Goal: Transaction & Acquisition: Purchase product/service

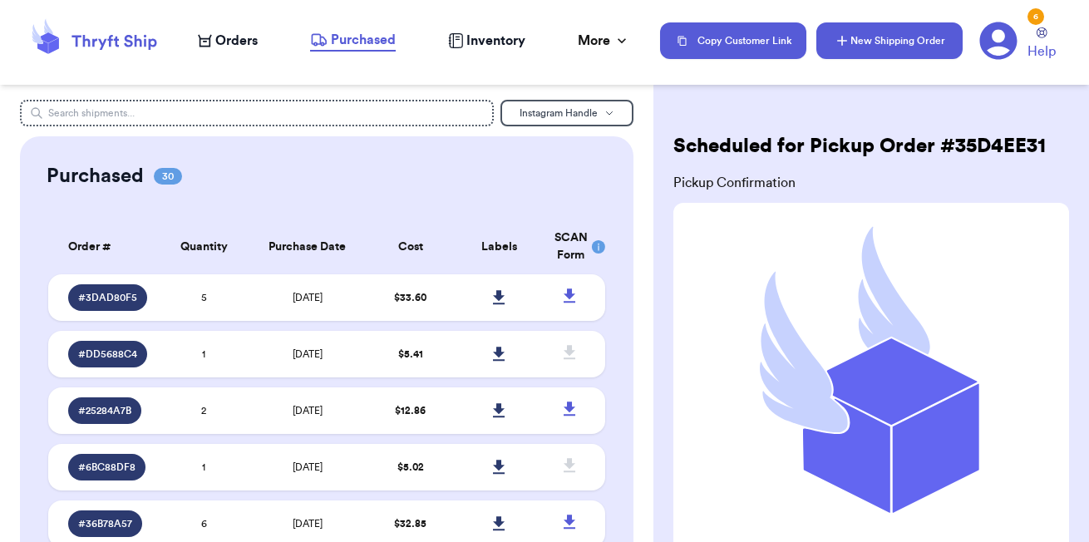
click at [873, 34] on button "New Shipping Order" at bounding box center [889, 40] width 146 height 37
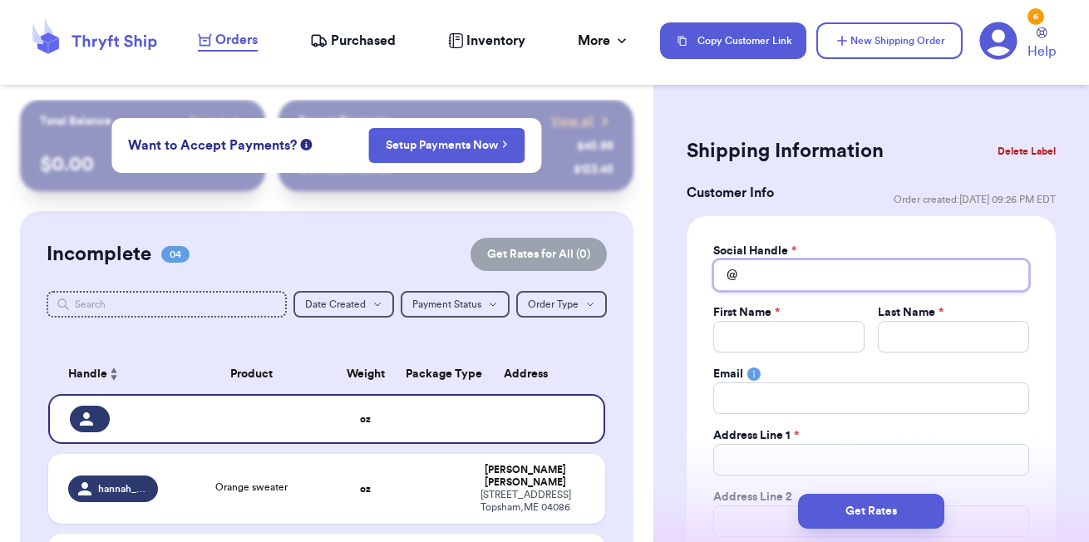
click at [774, 283] on input "Total Amount Paid" at bounding box center [871, 275] width 316 height 32
type input "j"
type input "ja"
type input "jai"
type input "jaid"
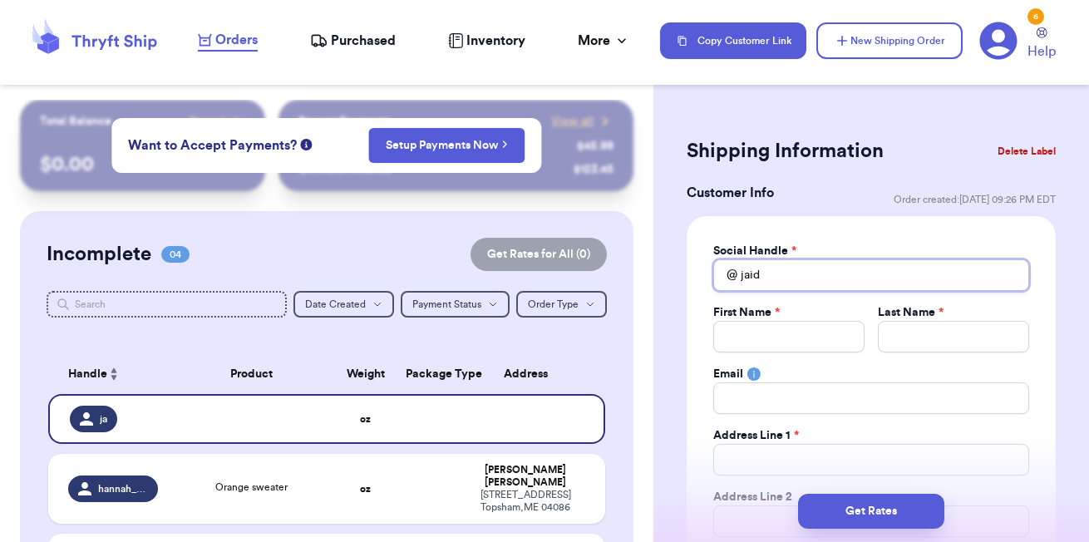
type input "jaide"
type input "jaiden"
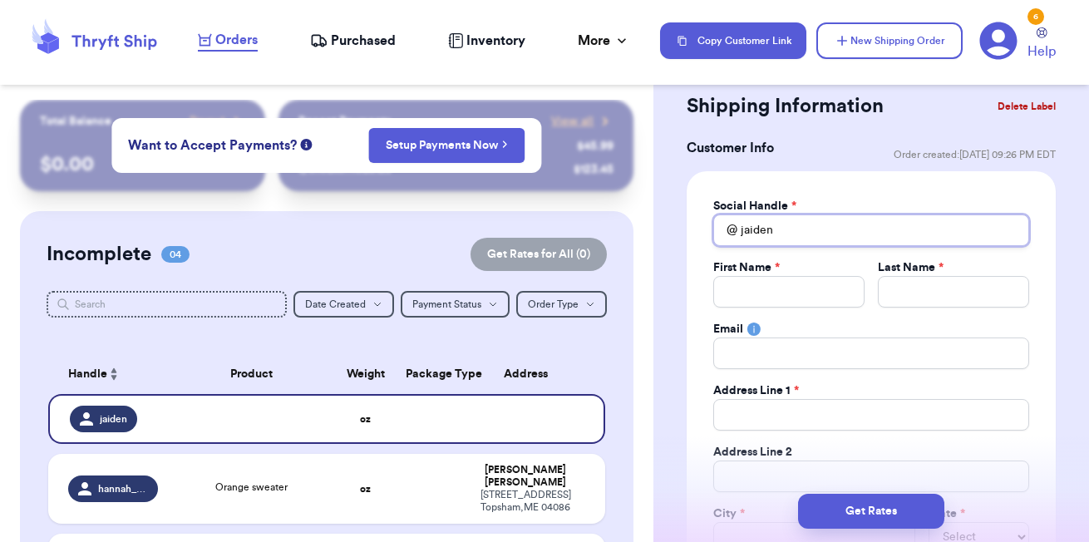
scroll to position [51, 0]
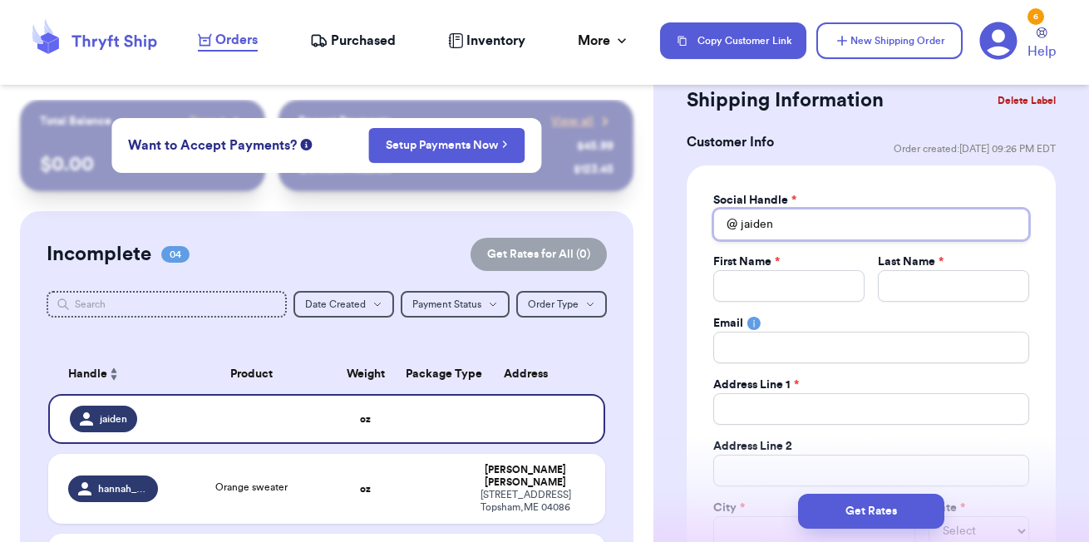
type input "jaide"
type input "jaid"
type input "jai"
type input "ja"
type input "j"
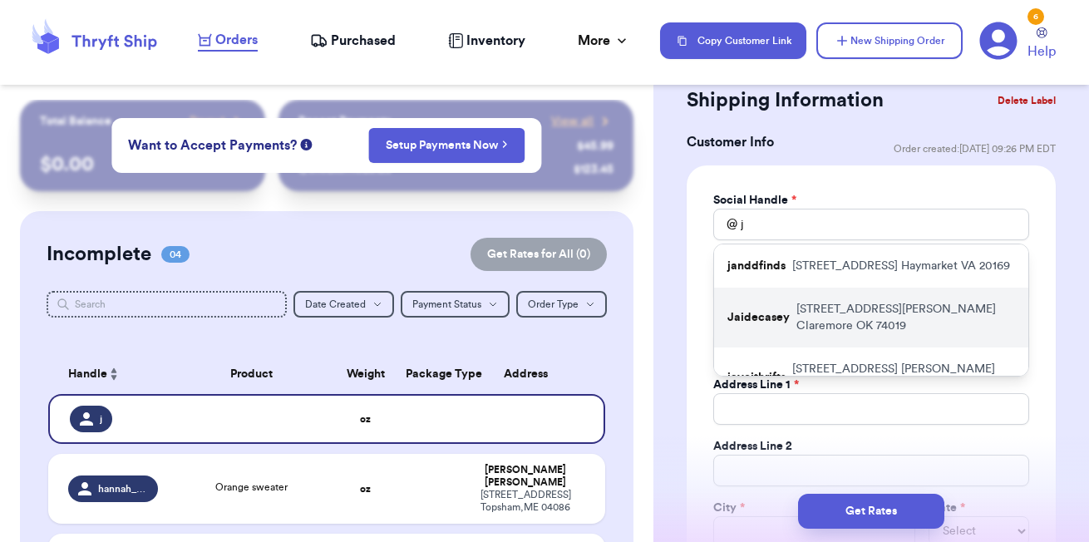
click at [900, 322] on p "10195 e Kathy st Claremore OK 74019" at bounding box center [905, 317] width 219 height 33
type input "Jaidecasey"
type input "Jaiden"
type input "[PERSON_NAME]"
type input "[EMAIL_ADDRESS][DOMAIN_NAME]"
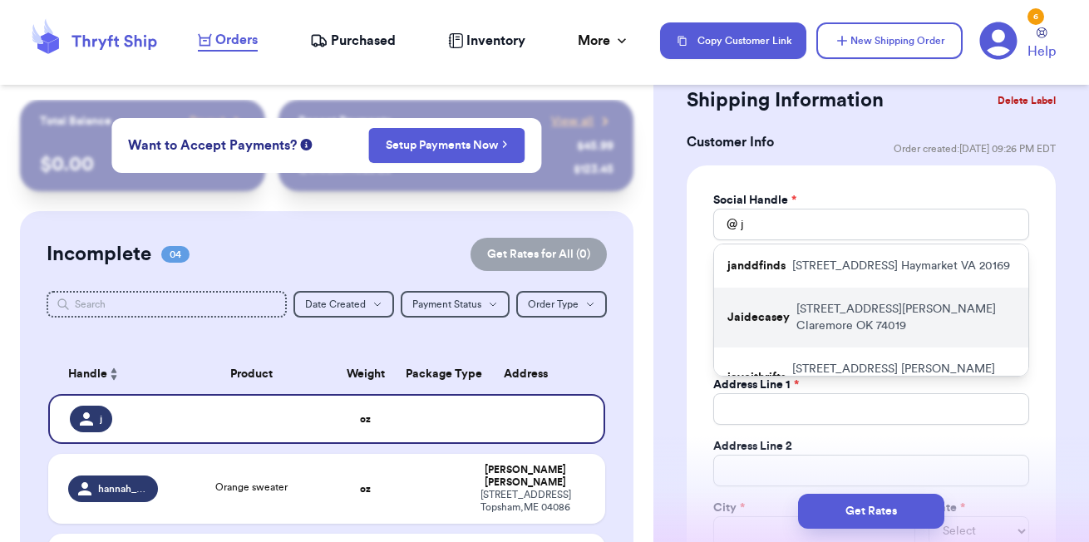
type input "10195 e Kathy st"
type input "Claremore"
select select "OK"
type input "74019"
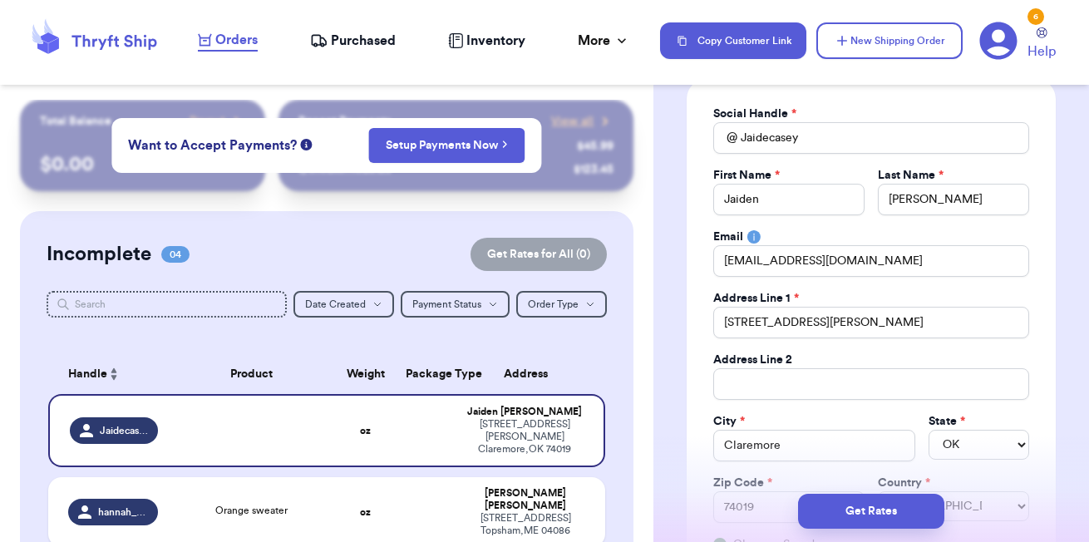
scroll to position [131, 0]
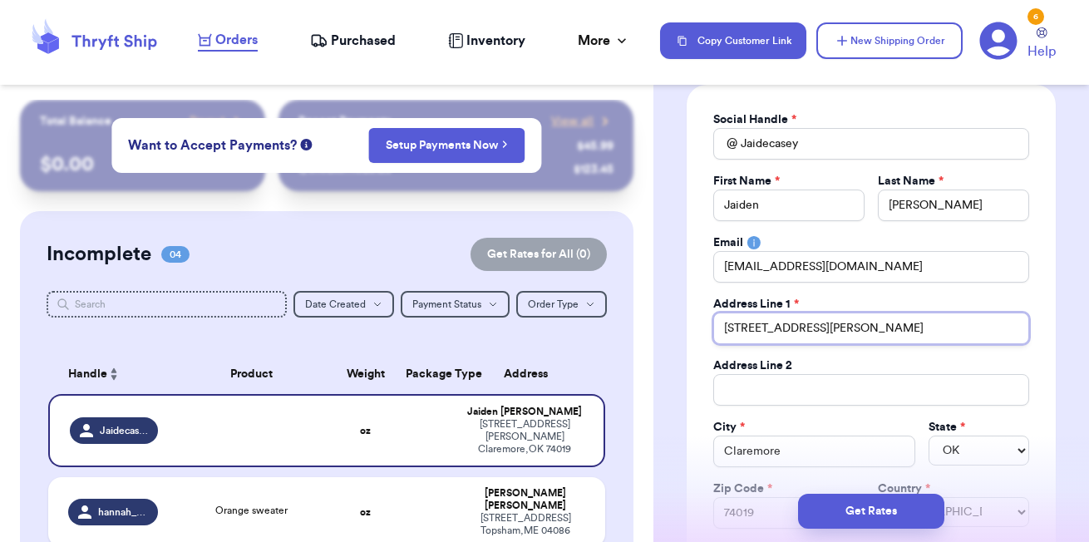
drag, startPoint x: 830, startPoint y: 333, endPoint x: 683, endPoint y: 315, distance: 148.2
paste input "304B Dale, OK"
type input "304B Dale, OK"
click at [854, 326] on input "304B Dale, OK" at bounding box center [871, 328] width 316 height 32
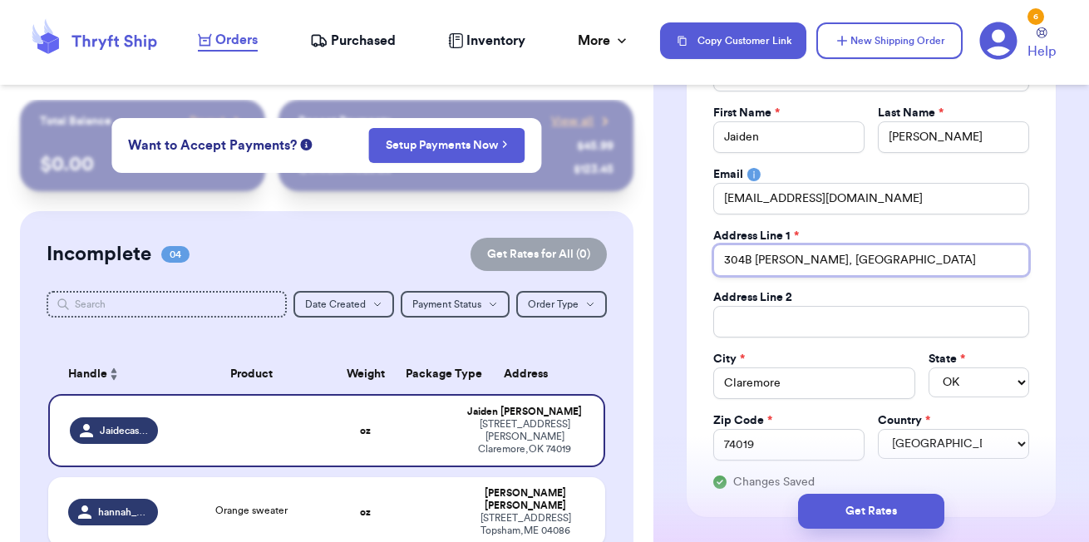
scroll to position [203, 0]
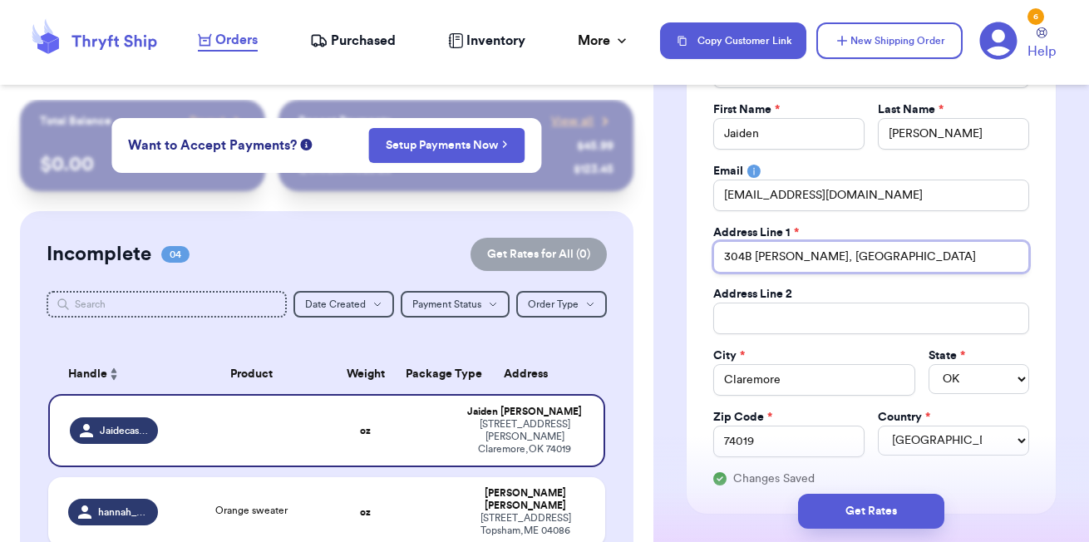
type input "304B Dale, O"
type input "304B Dale,"
type input "304B Dale"
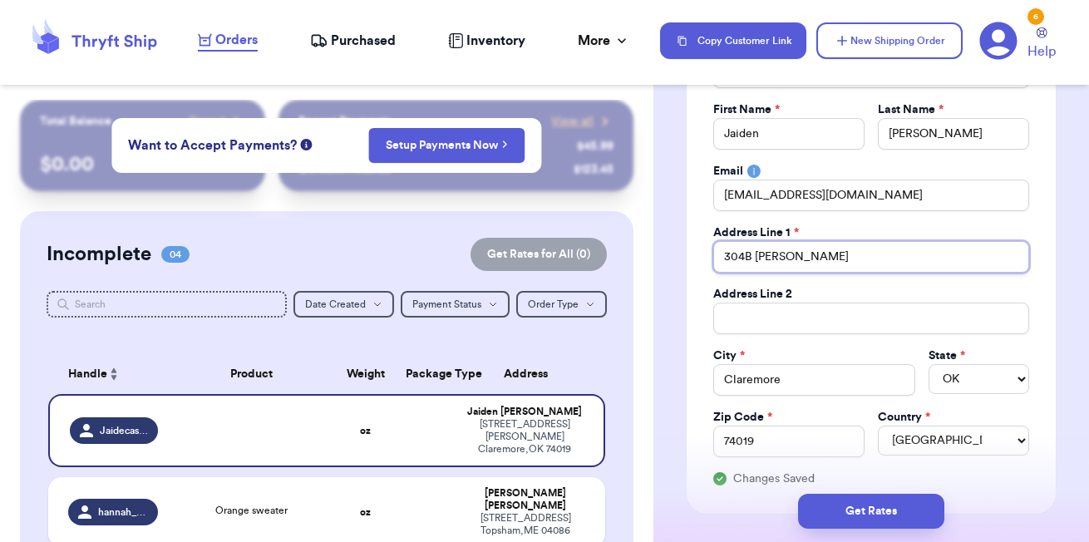
type input "304B Dale"
click at [694, 294] on div "Social Handle * @ Jaidecasey First Name * Jaiden Last Name * Reed Email Jaidenh…" at bounding box center [870, 263] width 369 height 500
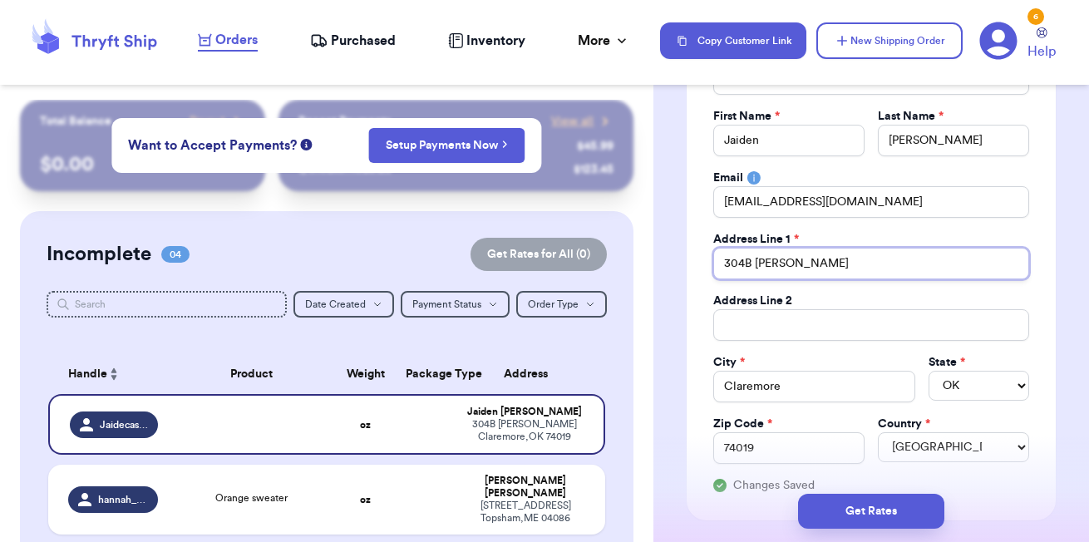
click at [745, 258] on input "304B Dale" at bounding box center [871, 264] width 316 height 32
type input "304 B Dale"
click at [698, 336] on div "Social Handle * @ Jaidecasey First Name * Jaiden Last Name * Reed Email Jaidenh…" at bounding box center [870, 270] width 369 height 500
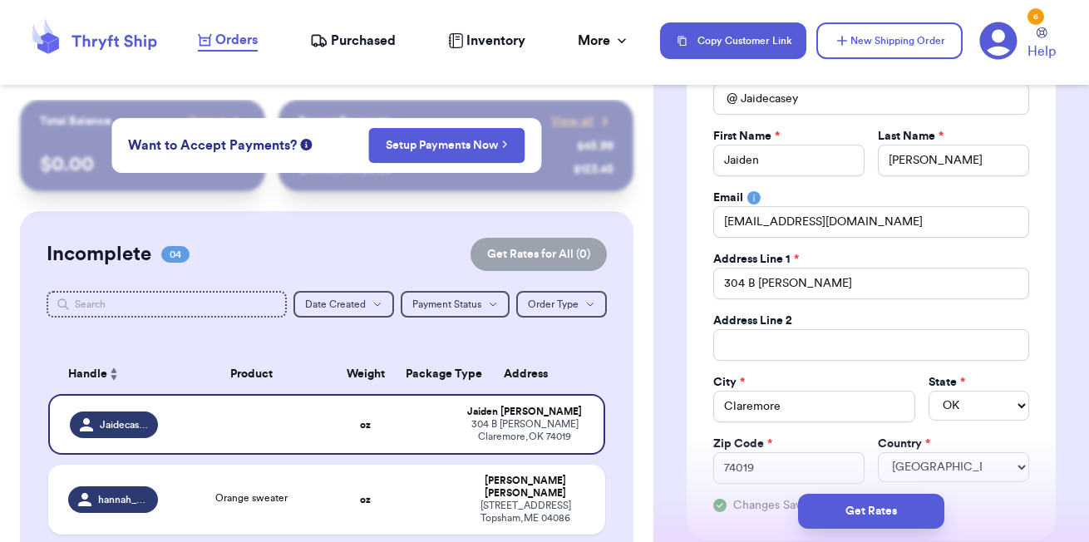
scroll to position [174, 0]
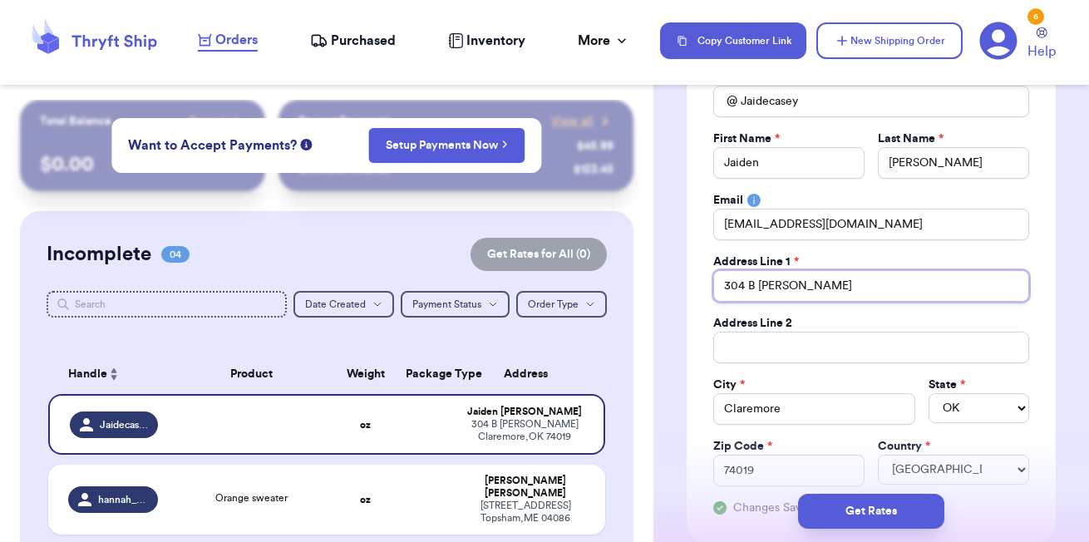
drag, startPoint x: 805, startPoint y: 289, endPoint x: 709, endPoint y: 271, distance: 98.1
click at [723, 273] on input "304 B Dale" at bounding box center [871, 286] width 316 height 32
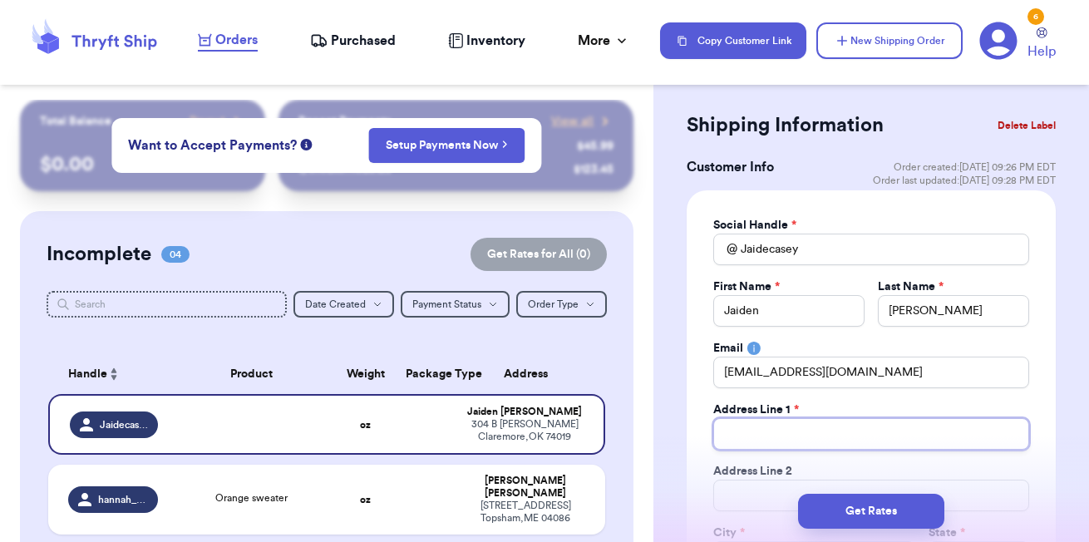
scroll to position [8, 0]
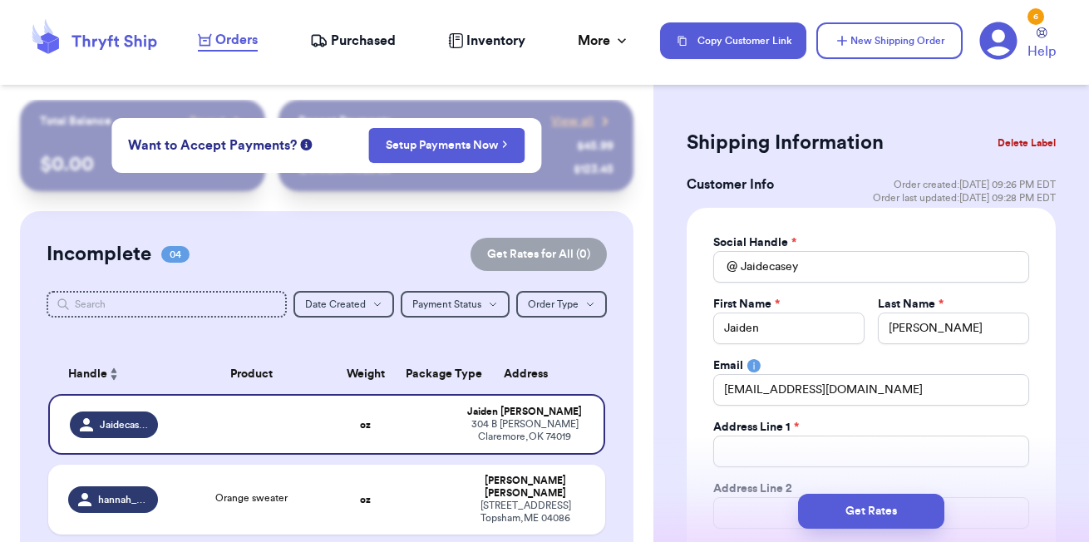
click at [1025, 140] on button "Delete Label" at bounding box center [1026, 143] width 71 height 37
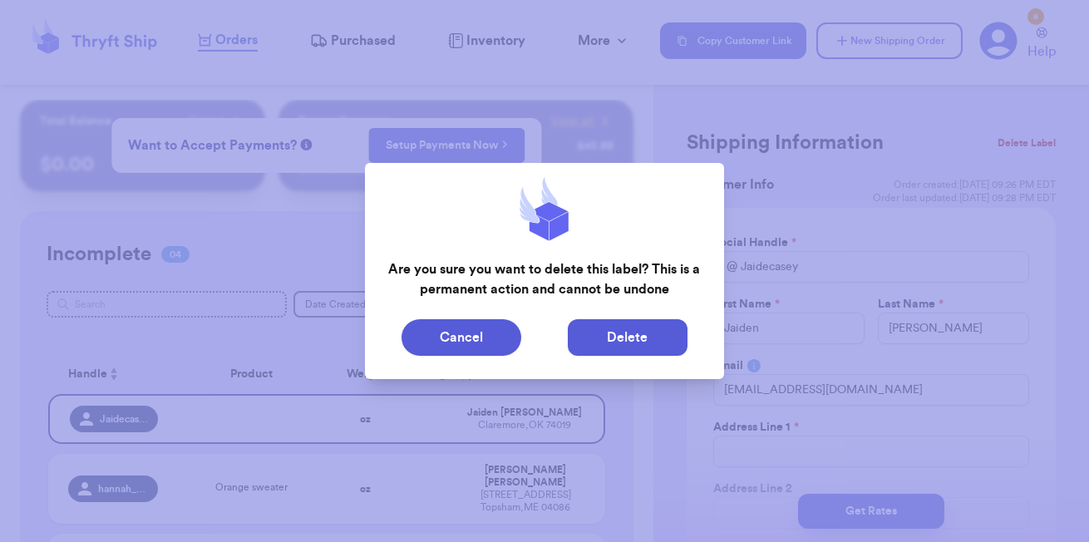
click at [622, 340] on button "Delete" at bounding box center [628, 337] width 120 height 37
type input "Orange sweater"
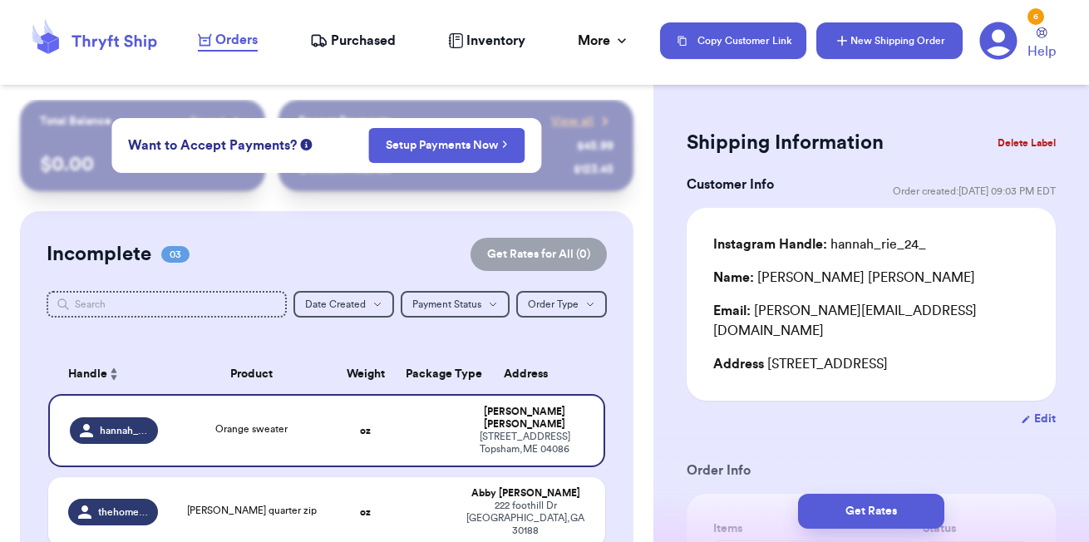
click at [849, 52] on button "New Shipping Order" at bounding box center [889, 40] width 146 height 37
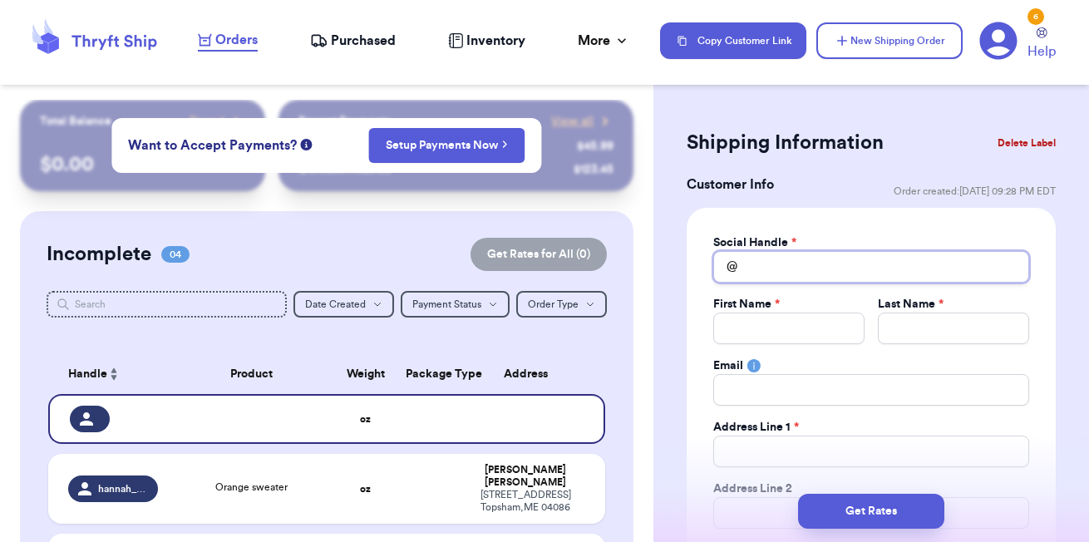
click at [793, 264] on input "Total Amount Paid" at bounding box center [871, 267] width 316 height 32
type input "j"
type input "ja"
type input "jai"
type input "jaid"
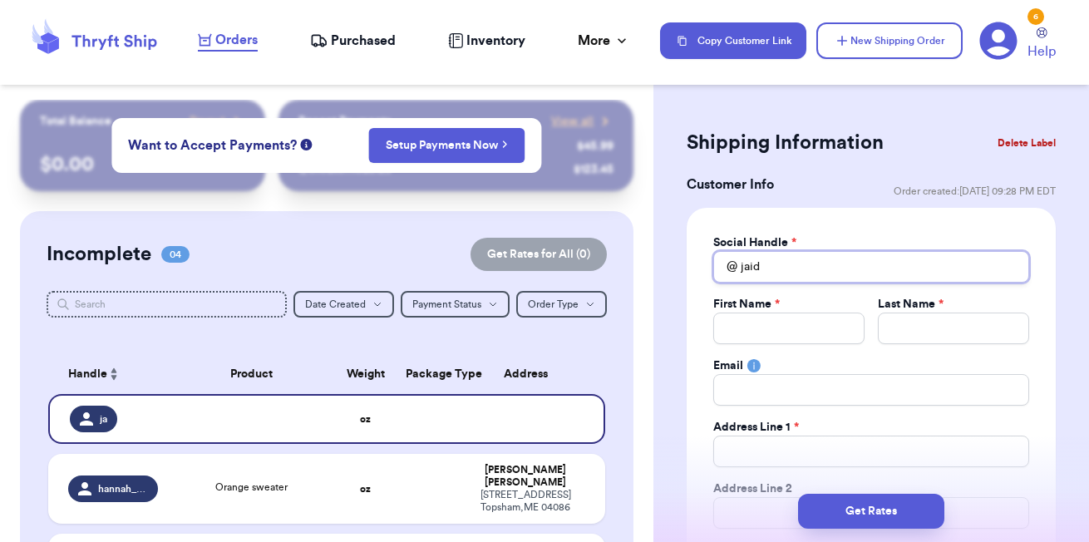
type input "jaide"
type input "jaiden"
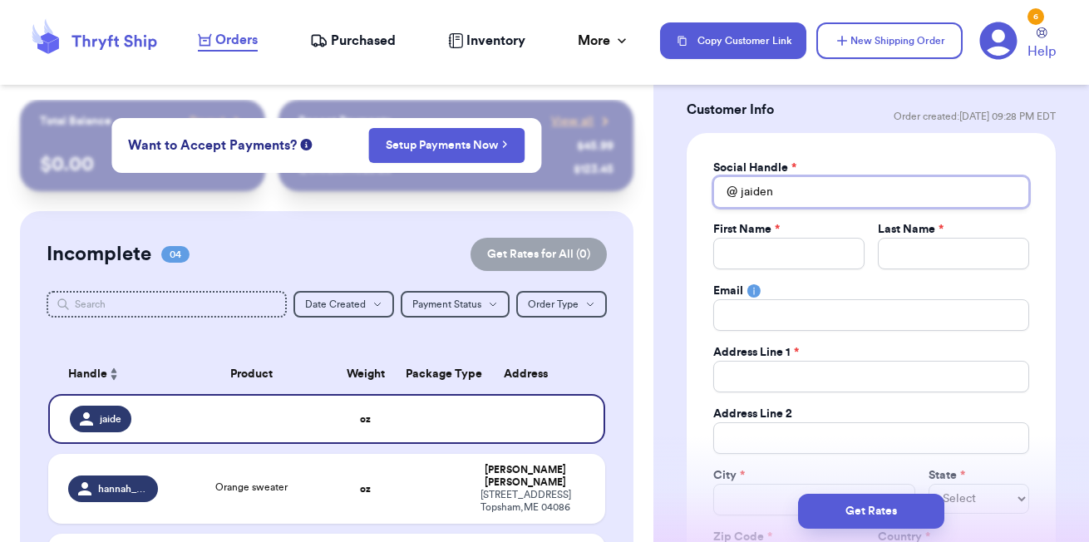
scroll to position [96, 0]
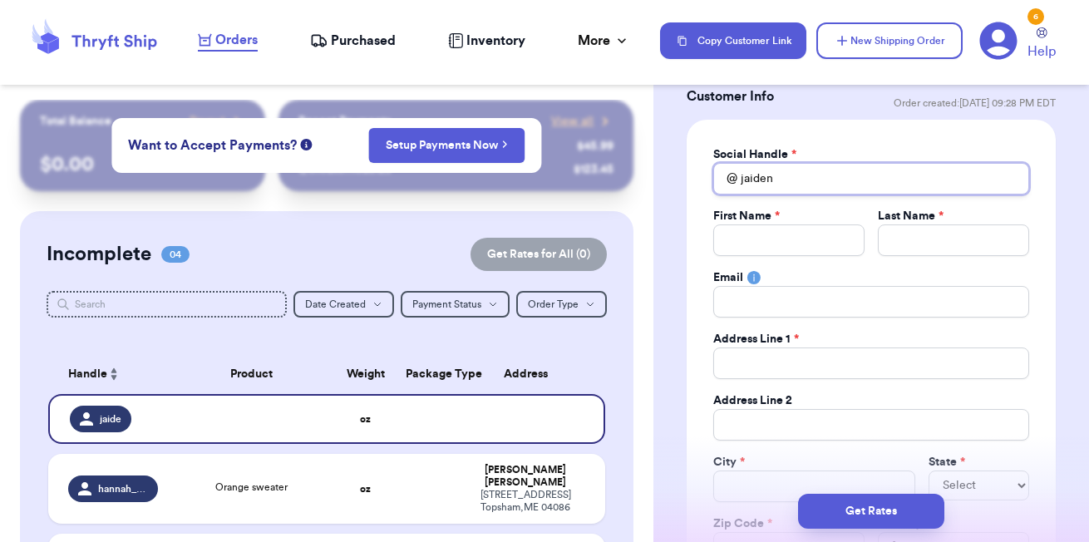
type input "jaide"
type input "jaid"
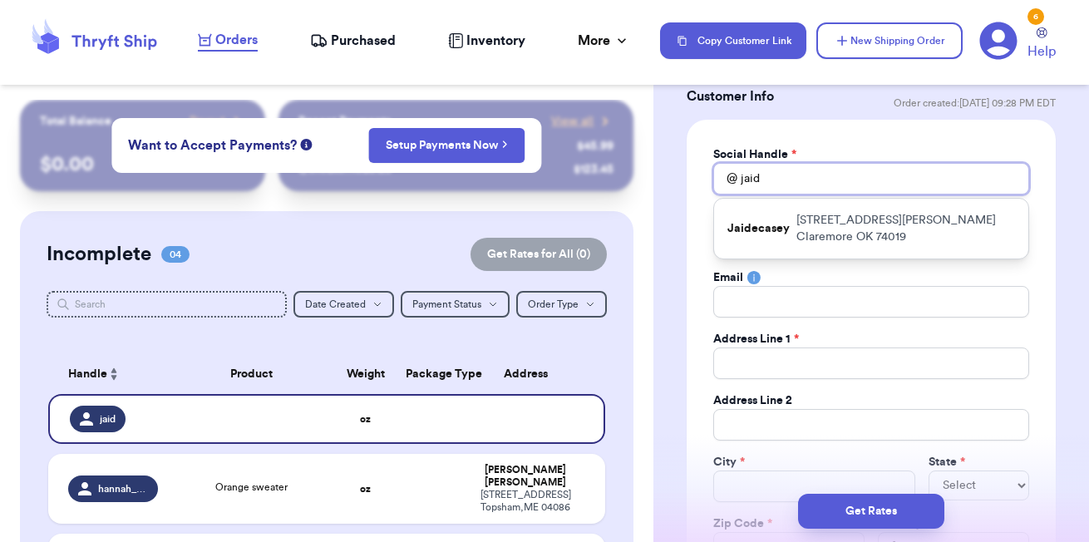
type input "jai"
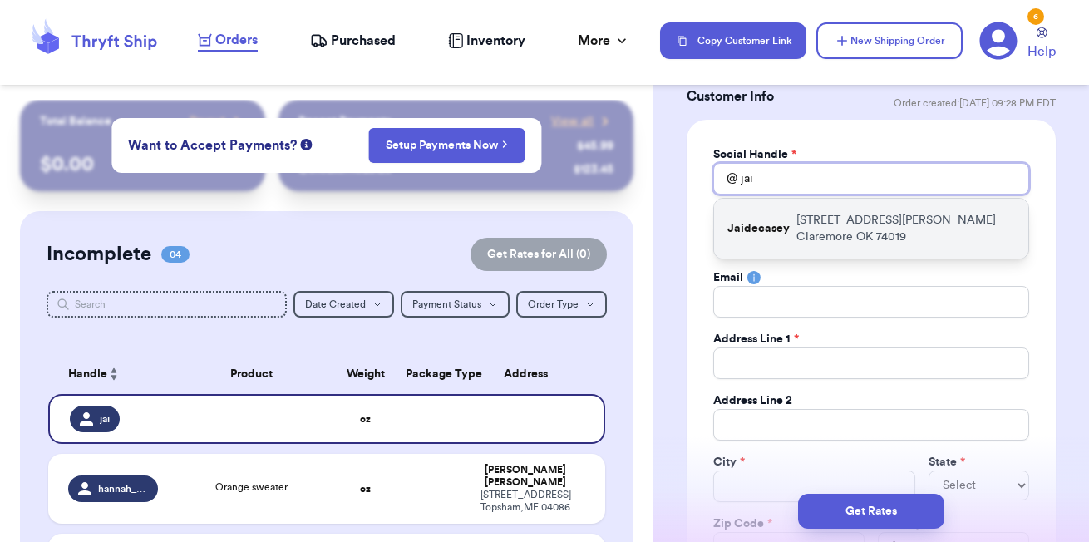
type input "jai"
click at [892, 212] on p "10195 e Kathy st Claremore OK 74019" at bounding box center [905, 228] width 219 height 33
type input "Jaidecasey"
type input "Jaiden"
type input "[PERSON_NAME]"
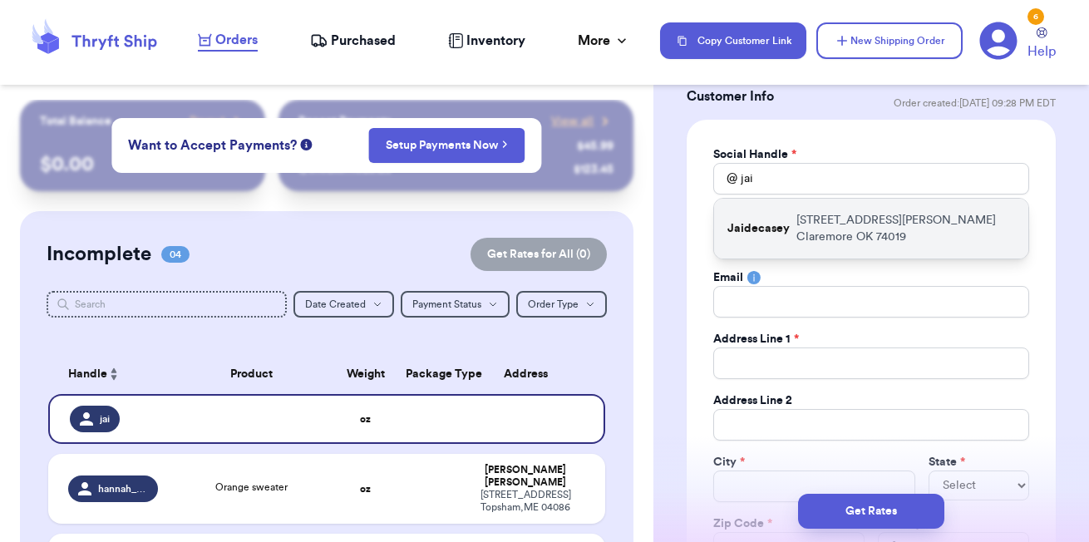
type input "[EMAIL_ADDRESS][DOMAIN_NAME]"
type input "10195 e Kathy st"
type input "Claremore"
select select "OK"
type input "74019"
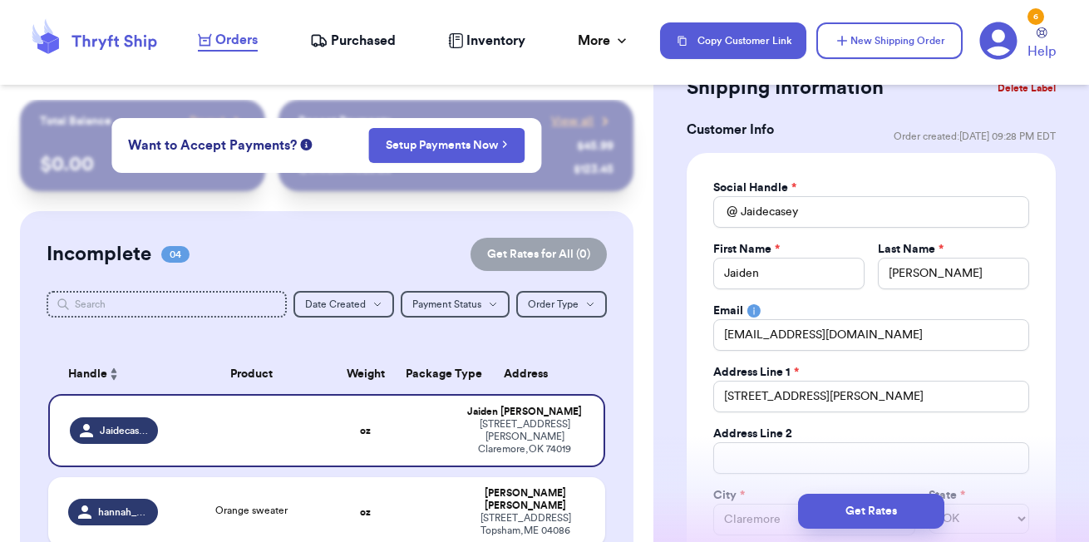
scroll to position [0, 0]
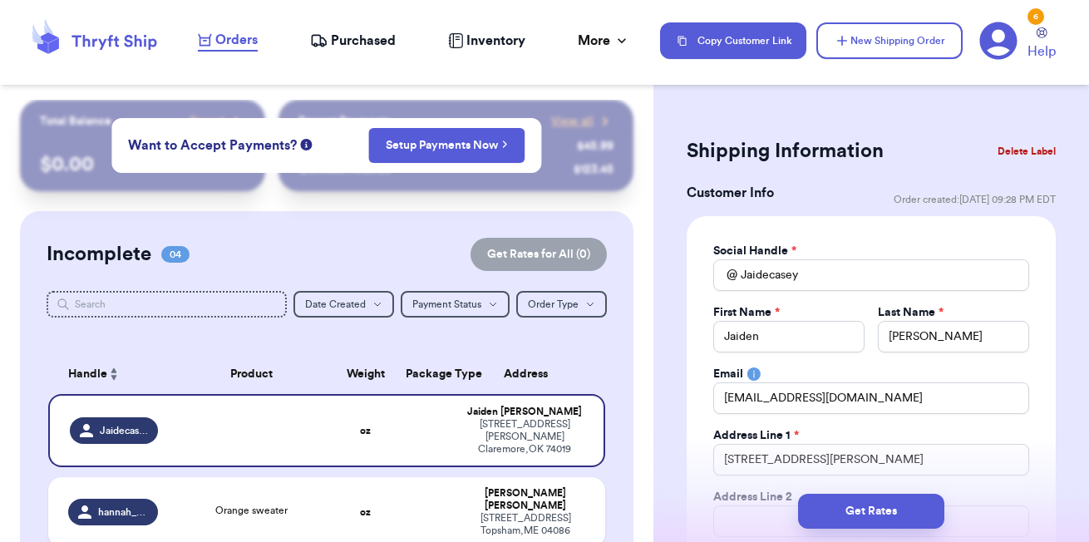
click at [1020, 150] on button "Delete Label" at bounding box center [1026, 151] width 71 height 37
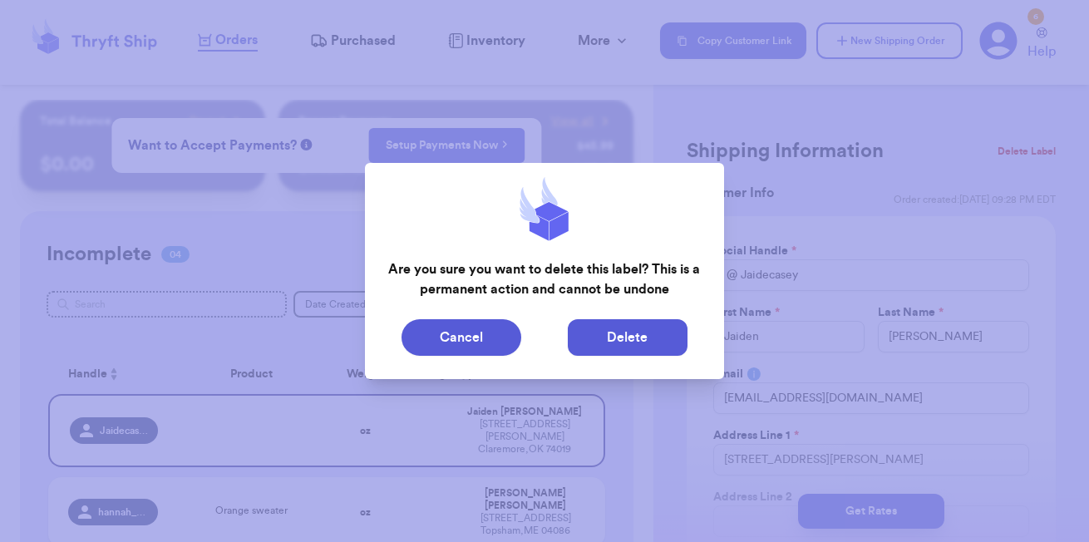
click at [596, 348] on button "Delete" at bounding box center [628, 337] width 120 height 37
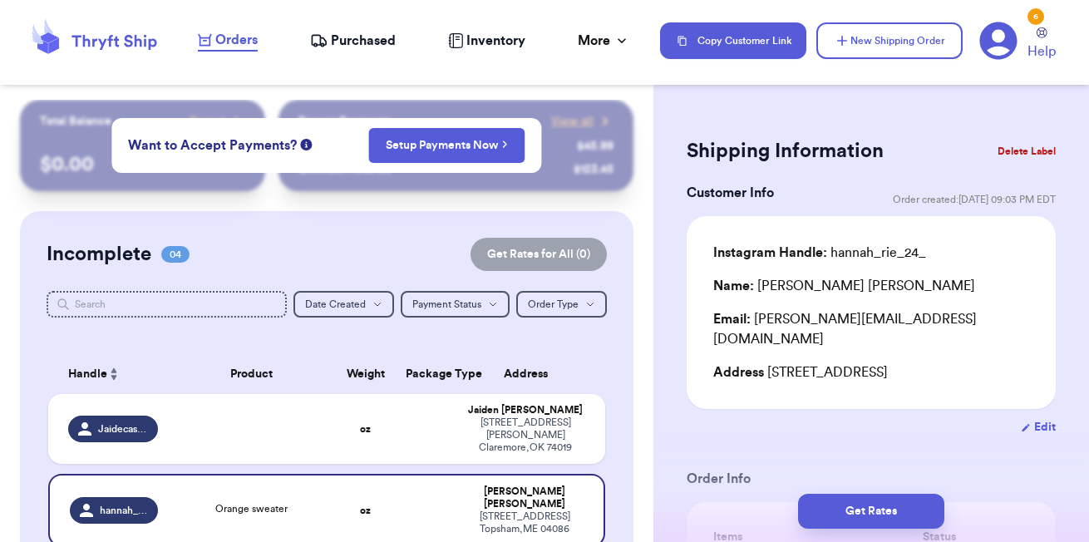
type input "Orange sweater"
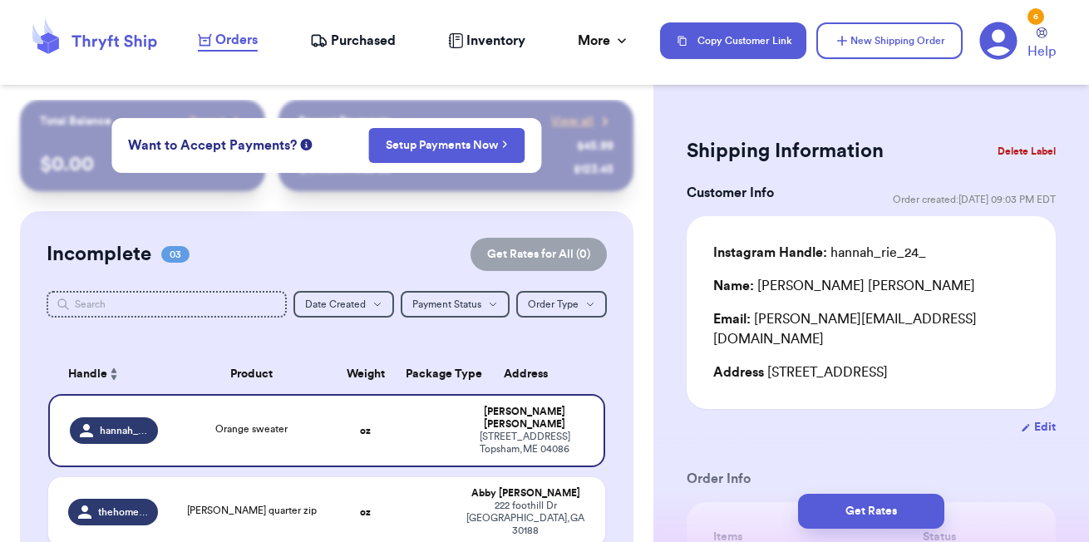
scroll to position [100, 0]
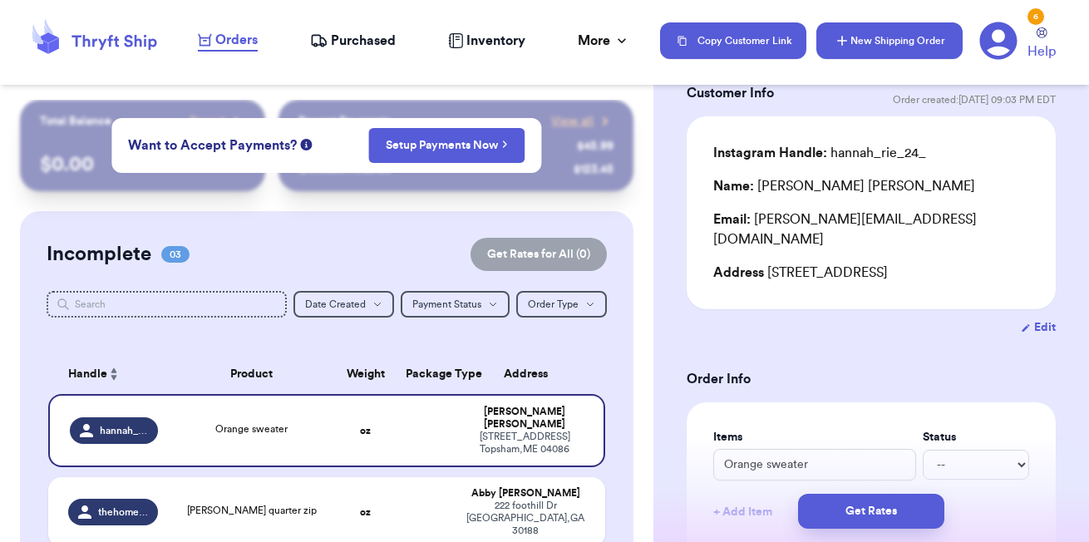
click at [880, 47] on button "New Shipping Order" at bounding box center [889, 40] width 146 height 37
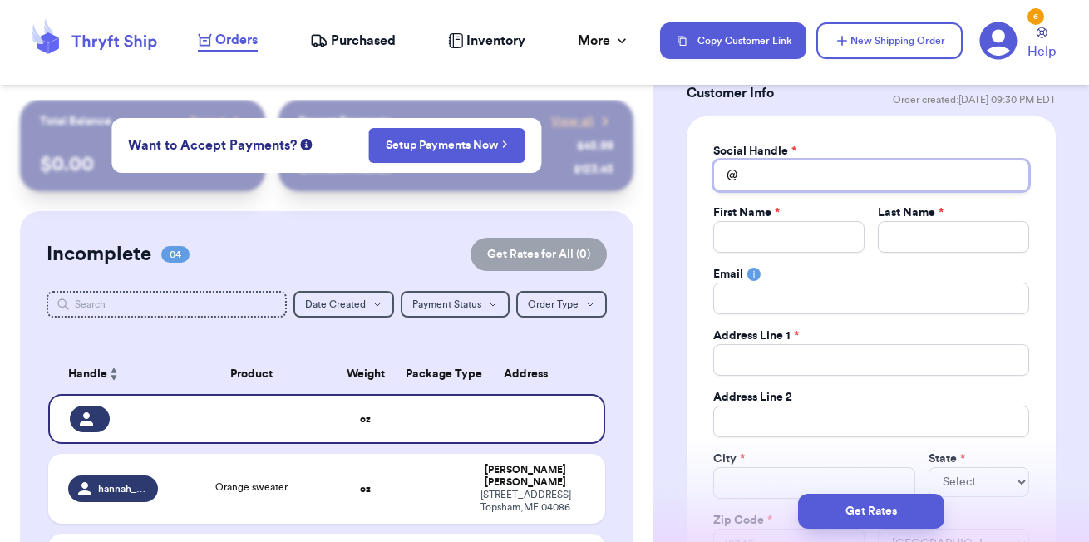
click at [763, 175] on input "Total Amount Paid" at bounding box center [871, 176] width 316 height 32
type input "j"
type input "ja"
type input "jai"
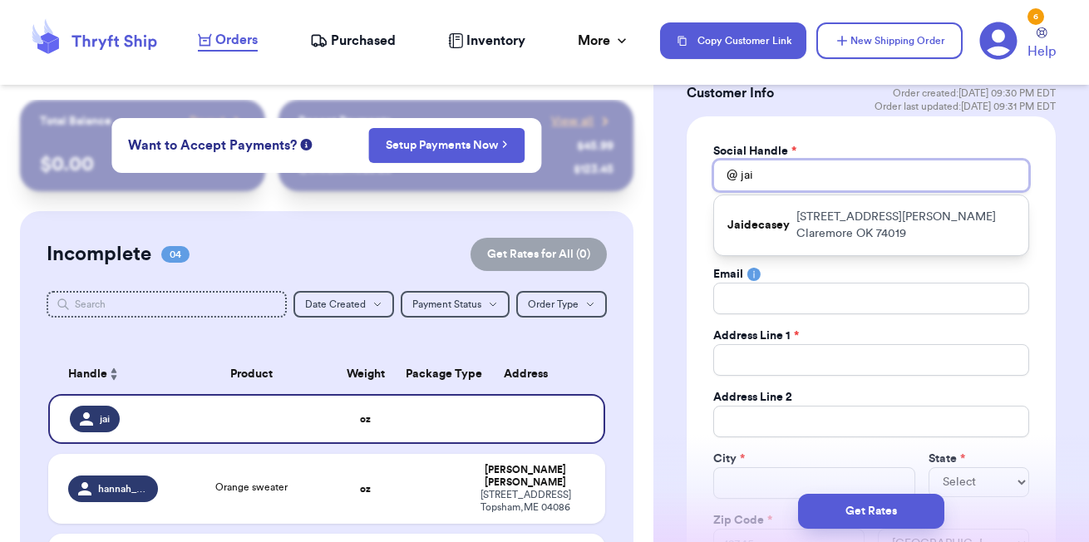
type input "jai"
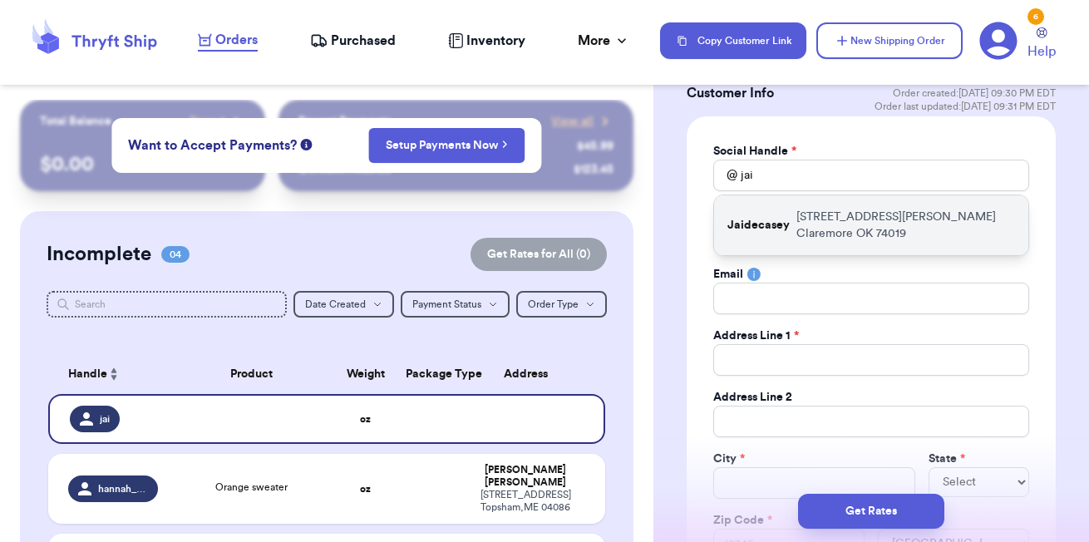
click at [897, 214] on p "10195 e Kathy st Claremore OK 74019" at bounding box center [905, 225] width 219 height 33
type input "Jaidecasey"
type input "Jaiden"
type input "[PERSON_NAME]"
type input "[EMAIL_ADDRESS][DOMAIN_NAME]"
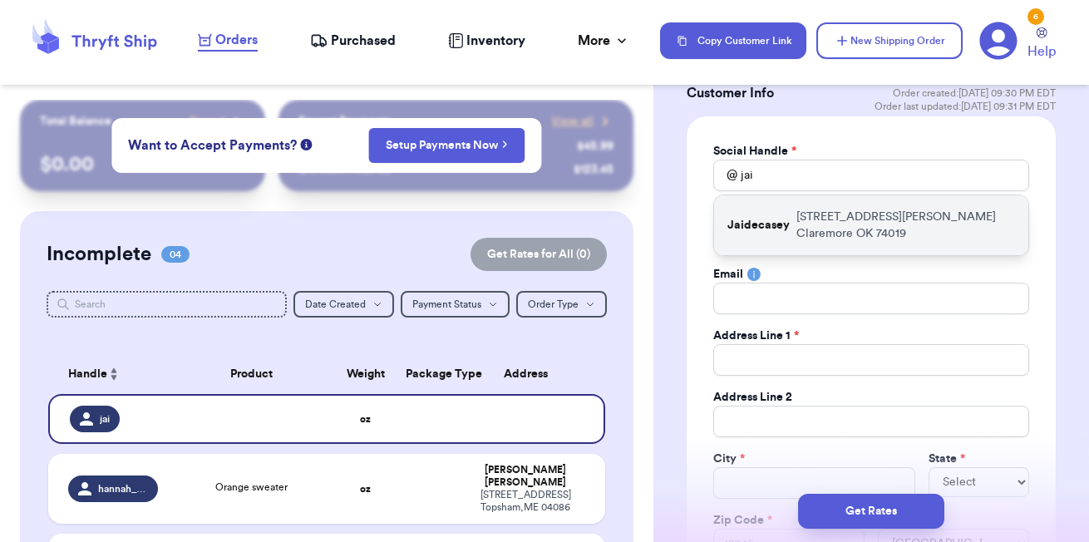
type input "10195 e Kathy st"
type input "Claremore"
select select "OK"
type input "74019"
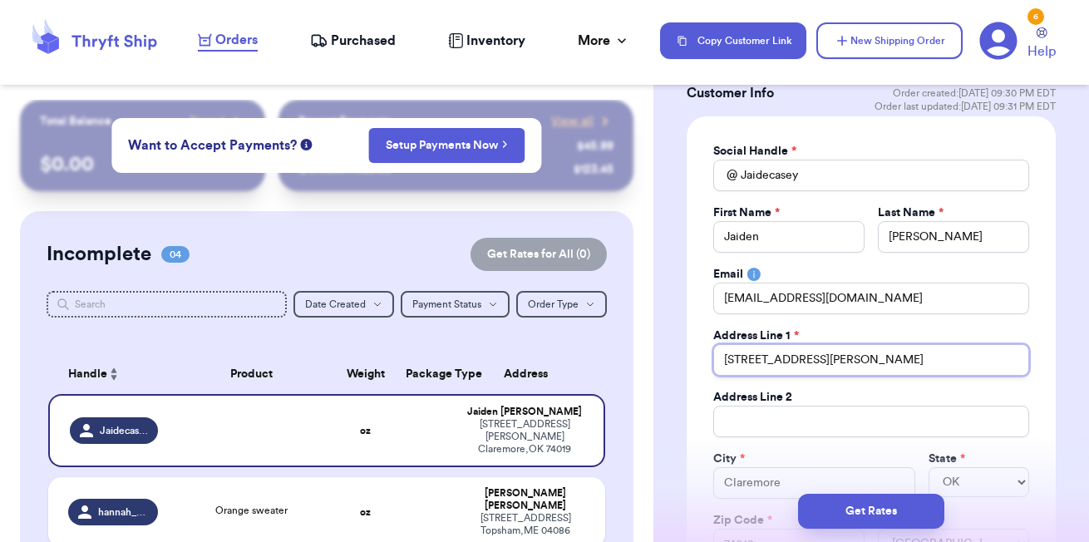
drag, startPoint x: 838, startPoint y: 365, endPoint x: 616, endPoint y: 335, distance: 224.7
click at [642, 348] on div "Customer Link New Order Total Balance Payout $ 0.00 Recent Payments View all @ …" at bounding box center [544, 271] width 1089 height 542
type input "3"
type input "30"
type input "304"
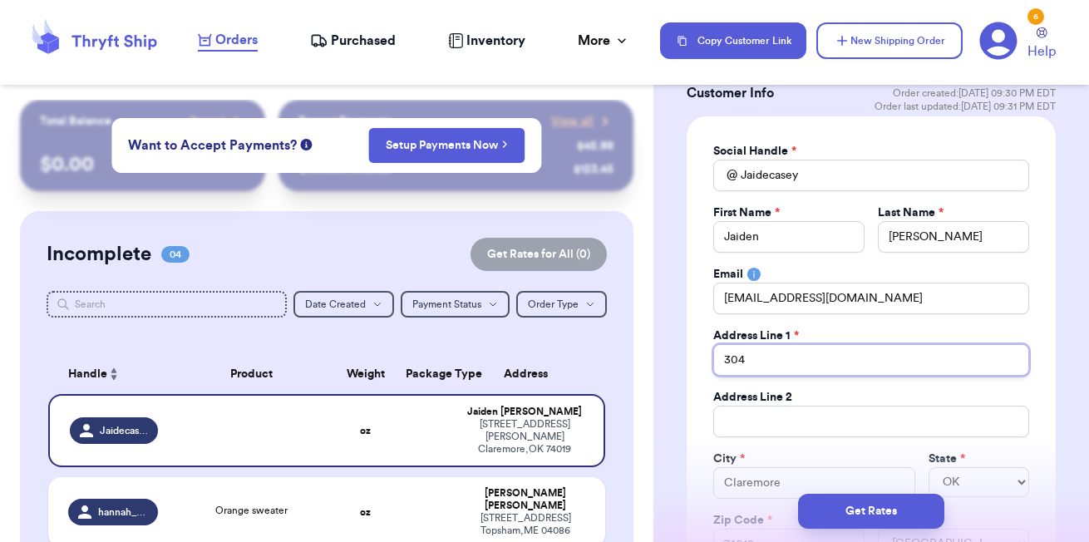
type input "304B"
type input "304B B"
type input "304B Br"
type input "304B Bra"
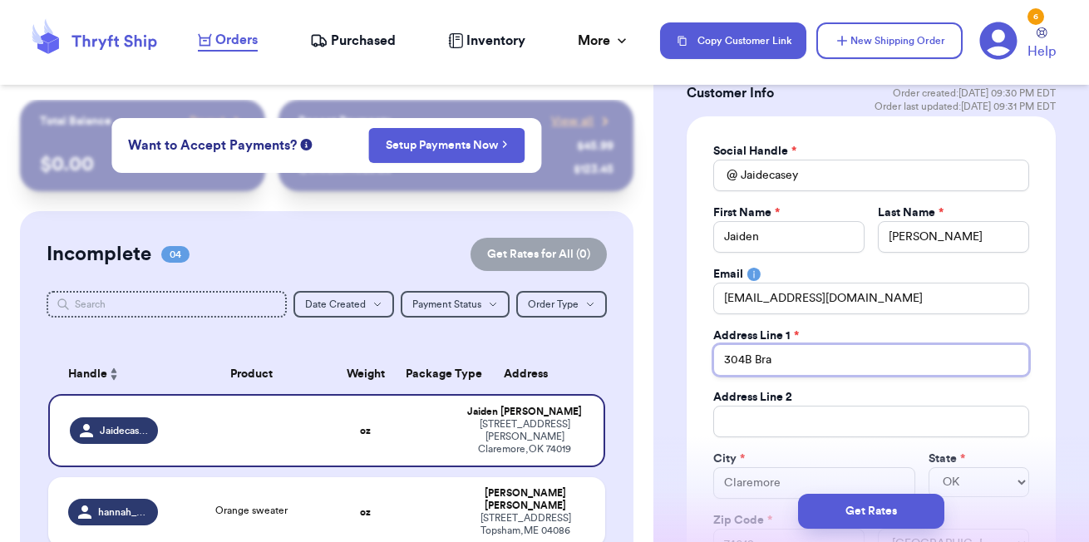
type input "304B Brai"
type input "304B Braid"
type input "304B Braid L"
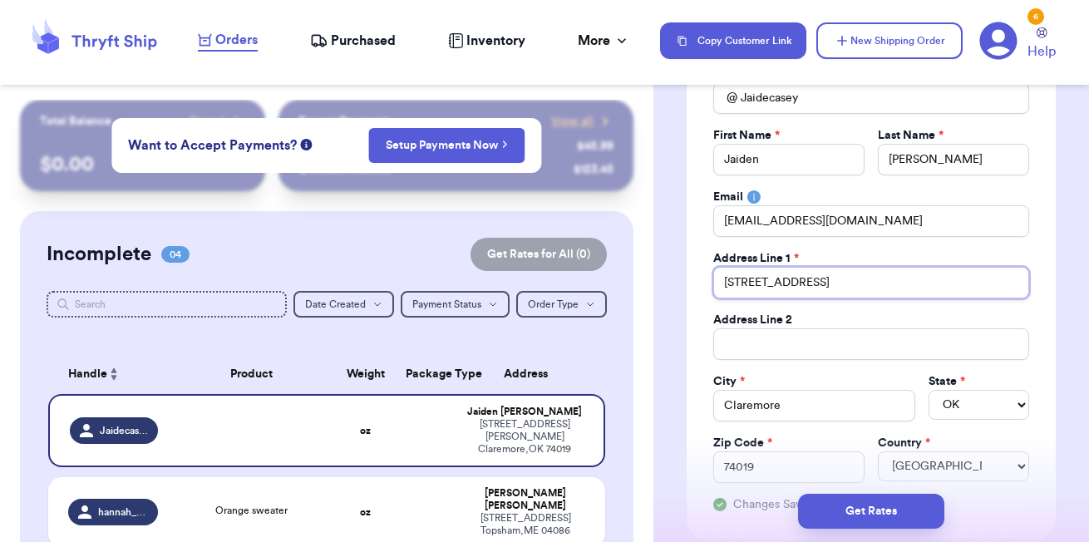
type input "[STREET_ADDRESS]"
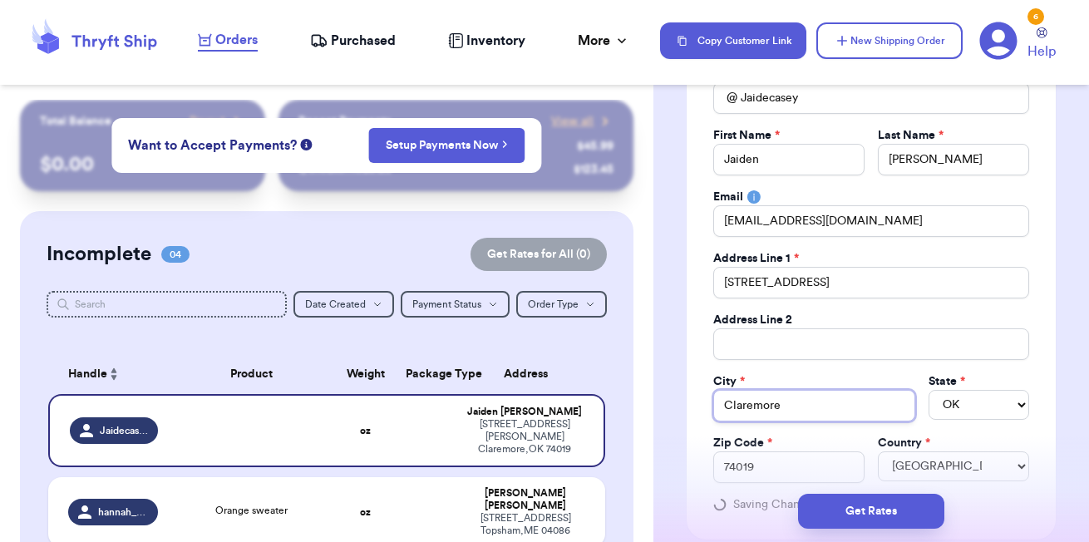
click at [793, 410] on input "Claremore" at bounding box center [814, 406] width 202 height 32
type input "Claremor"
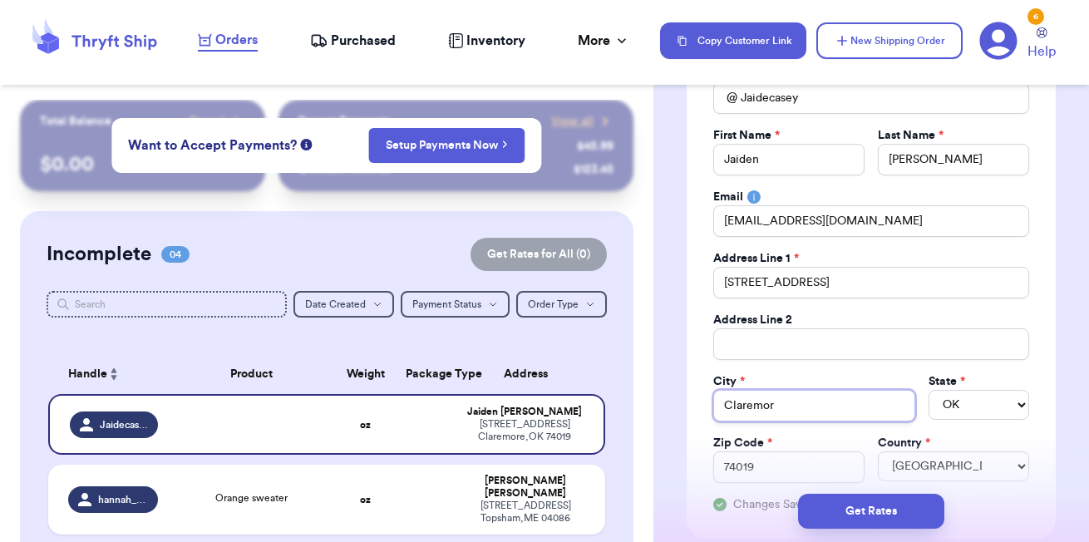
type input "Claremo"
type input "Clarem"
type input "Clare"
type input "Clar"
type input "Cla"
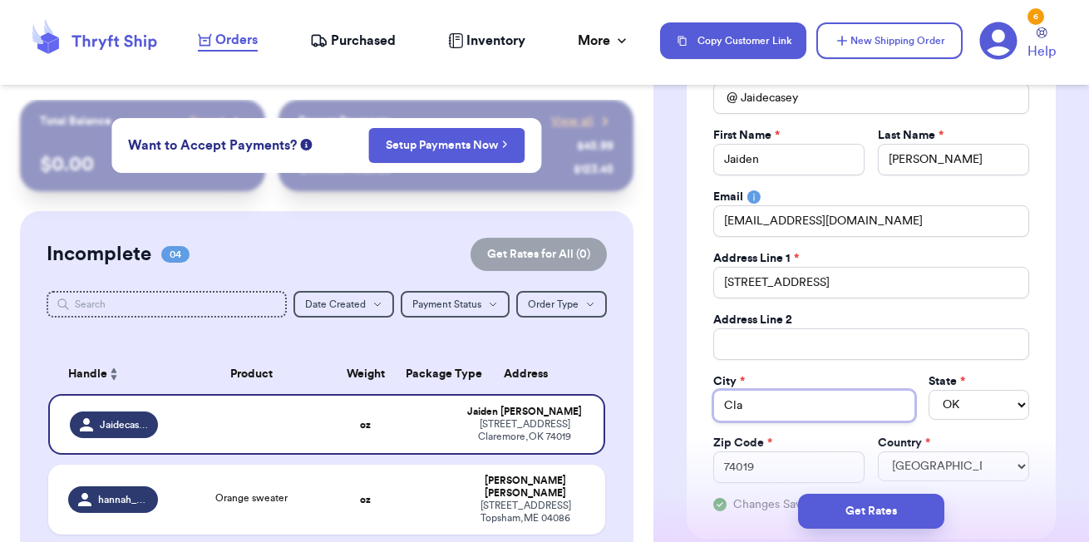
type input "Cl"
type input "C"
type input "D"
type input "DA"
type input "DAL"
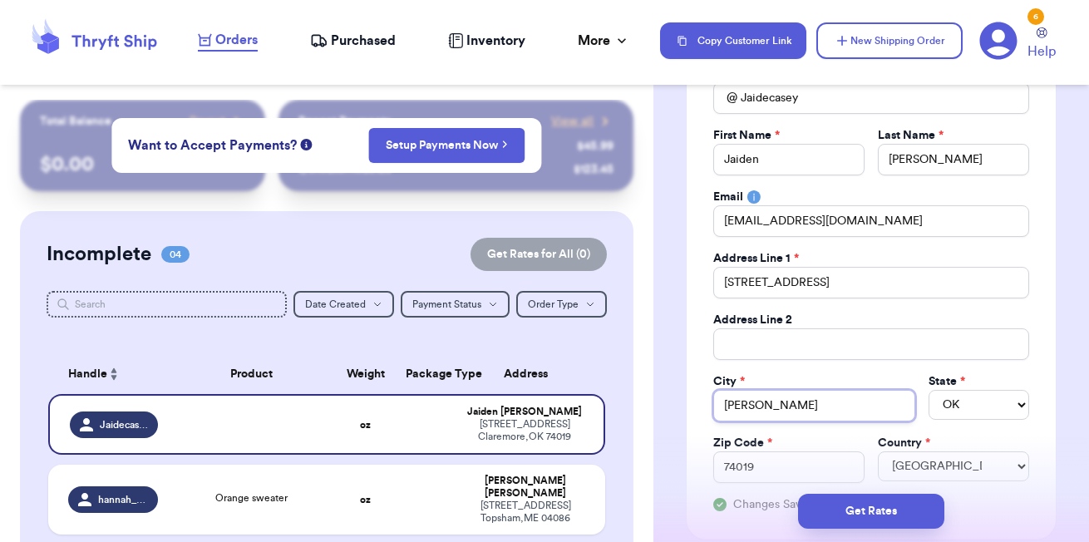
type input "[PERSON_NAME]"
click at [763, 470] on input "74019" at bounding box center [788, 467] width 151 height 32
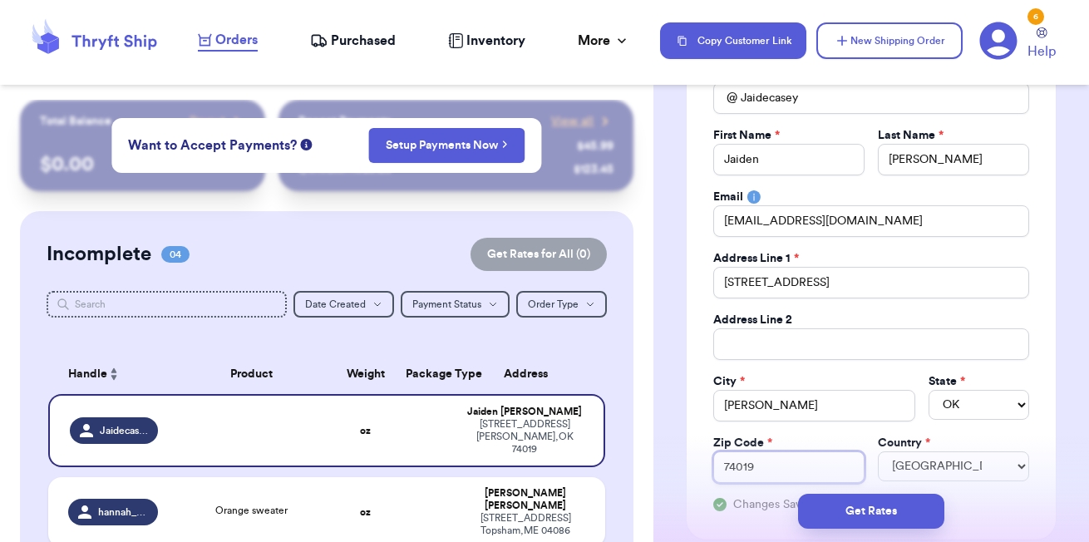
drag, startPoint x: 773, startPoint y: 469, endPoint x: 705, endPoint y: 460, distance: 68.0
click at [708, 460] on div "Social Handle * @ Jaidecasey First Name * Jaiden Last Name * Reed Email Jaidenh…" at bounding box center [870, 289] width 369 height 500
type input "7"
type input "74"
type input "748"
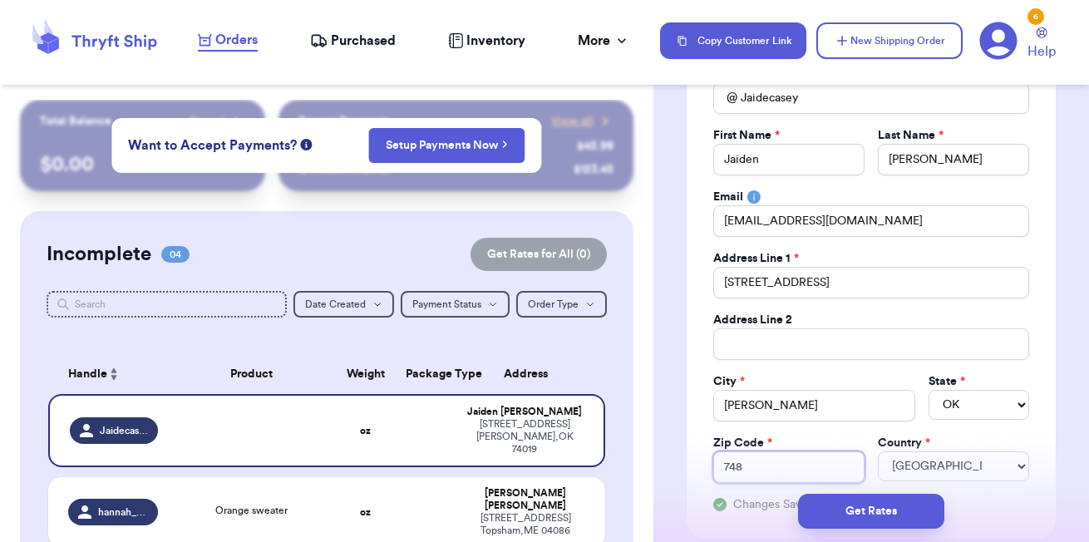
type input "7485"
type input "7485`"
type input "7485"
type input "74851"
click at [912, 514] on button "Get Rates" at bounding box center [871, 511] width 146 height 35
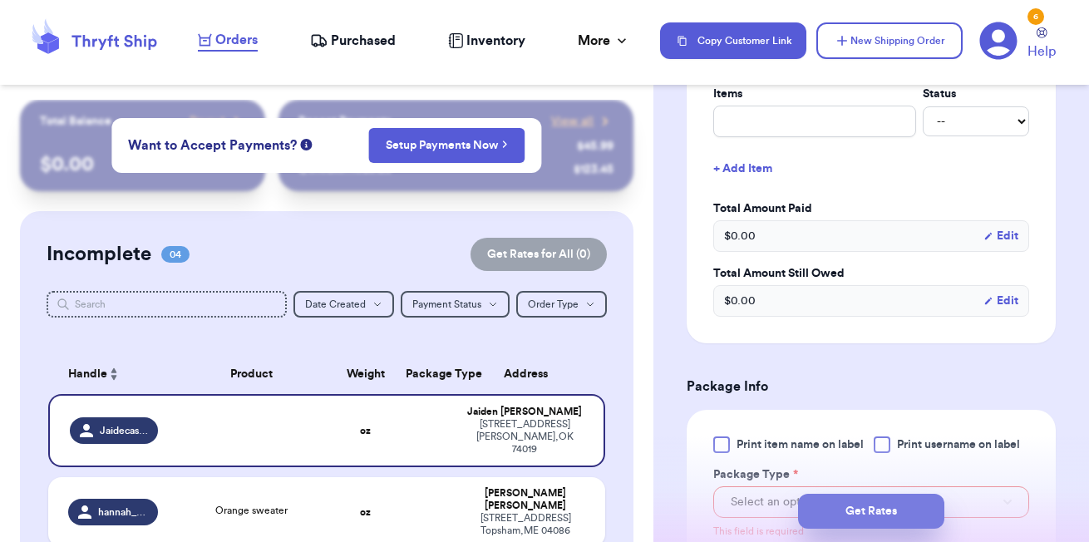
scroll to position [742, 0]
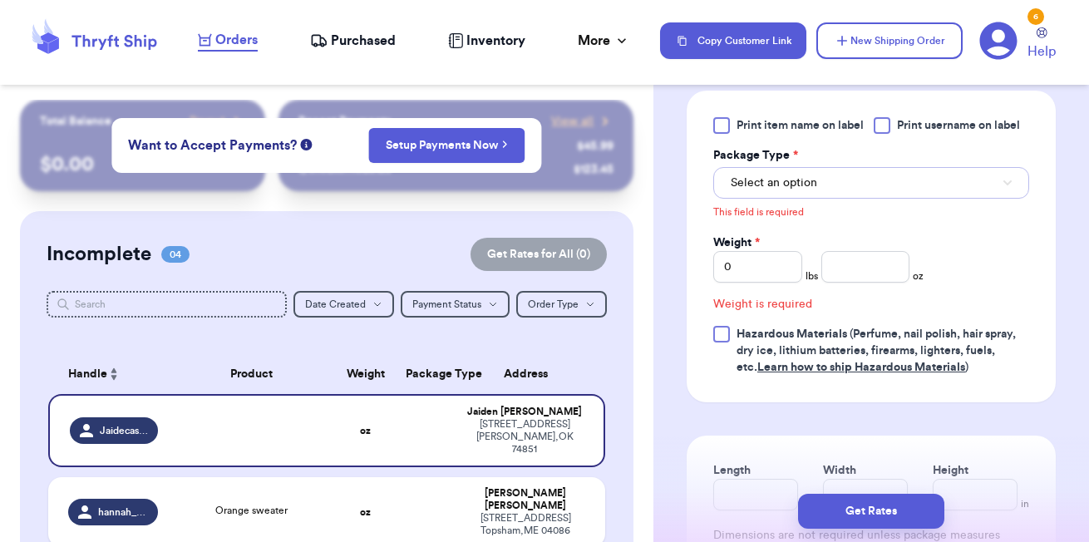
click at [942, 184] on button "Select an option" at bounding box center [871, 183] width 316 height 32
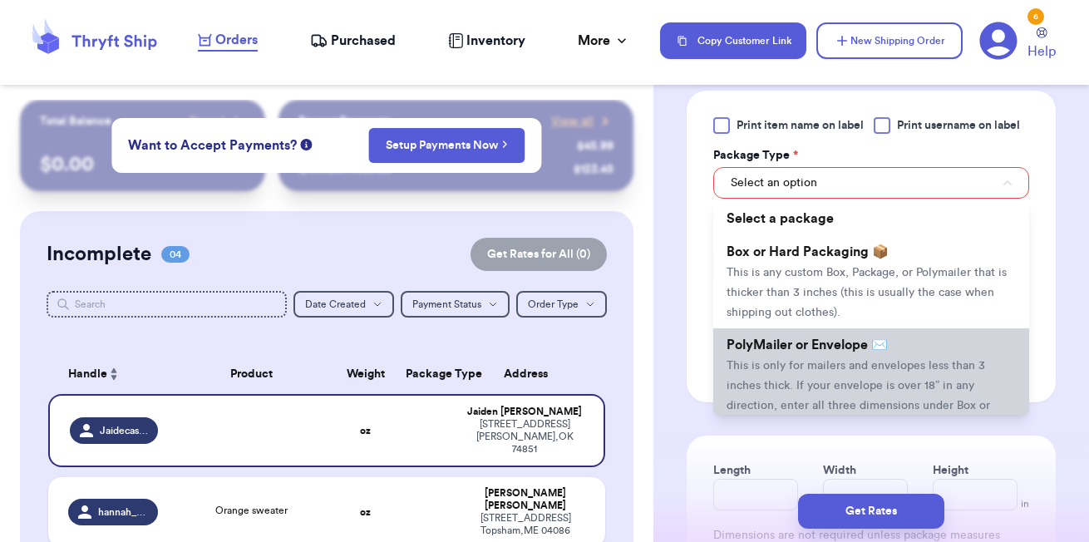
click at [821, 363] on li "PolyMailer or Envelope ✉️ This is only for mailers and envelopes less than 3 in…" at bounding box center [871, 384] width 316 height 113
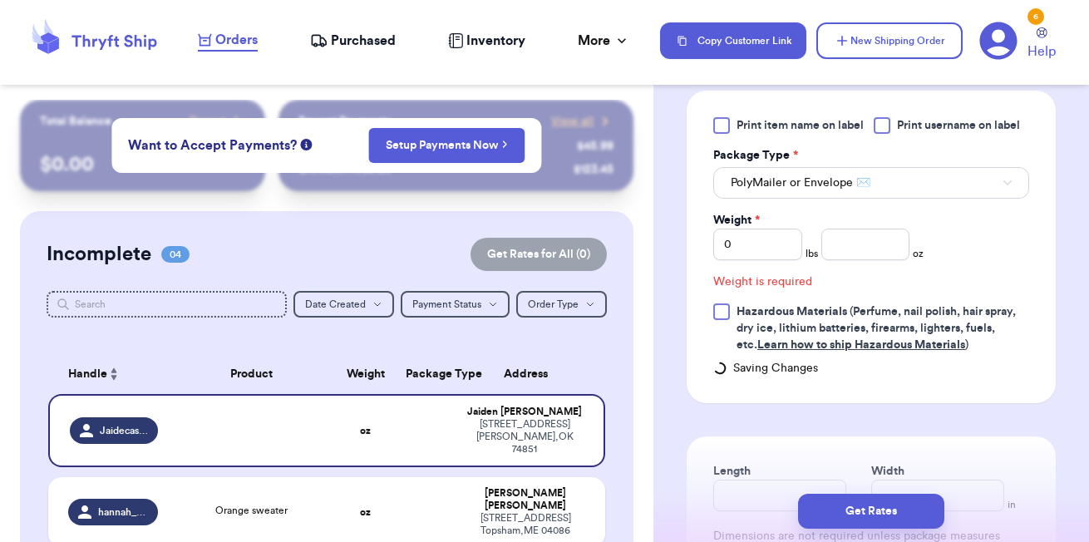
scroll to position [720, 0]
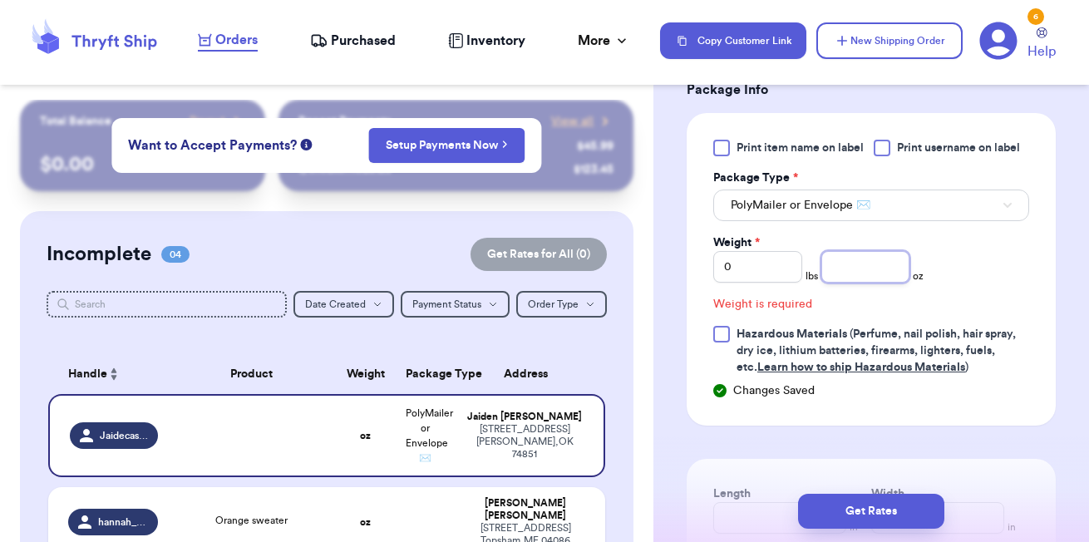
click at [882, 258] on input "number" at bounding box center [865, 267] width 89 height 32
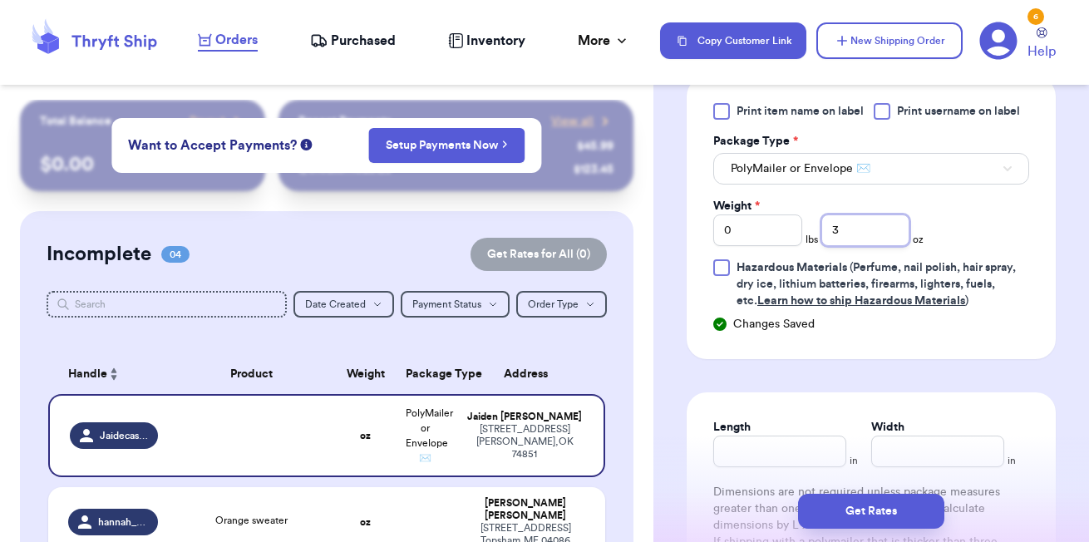
scroll to position [768, 0]
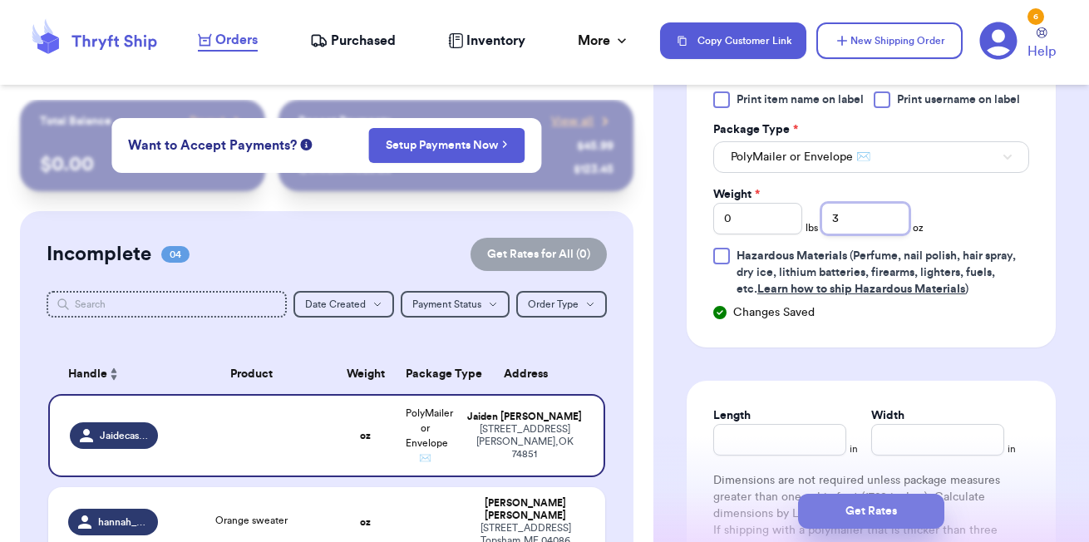
type input "3"
click at [882, 505] on button "Get Rates" at bounding box center [871, 511] width 146 height 35
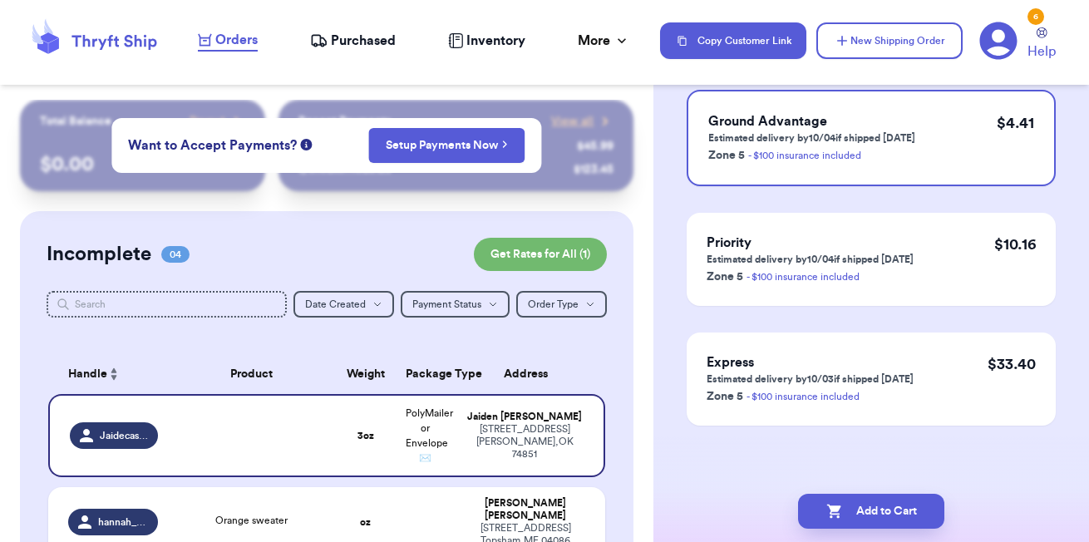
scroll to position [0, 0]
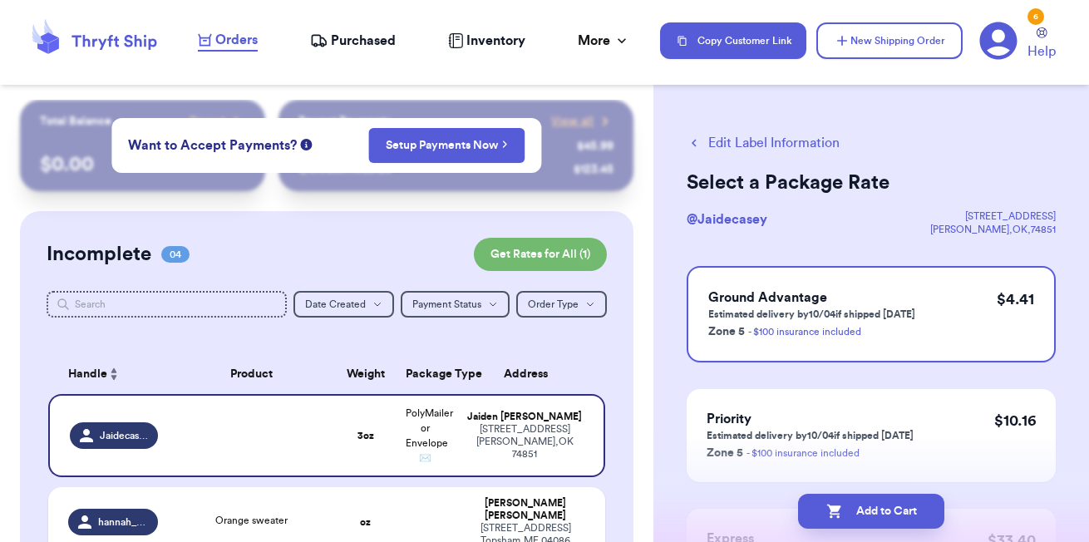
click at [672, 246] on div "Edit Label Information Select a Package Rate @ Jaidecasey 304B Braid Ln DALE , …" at bounding box center [870, 409] width 435 height 618
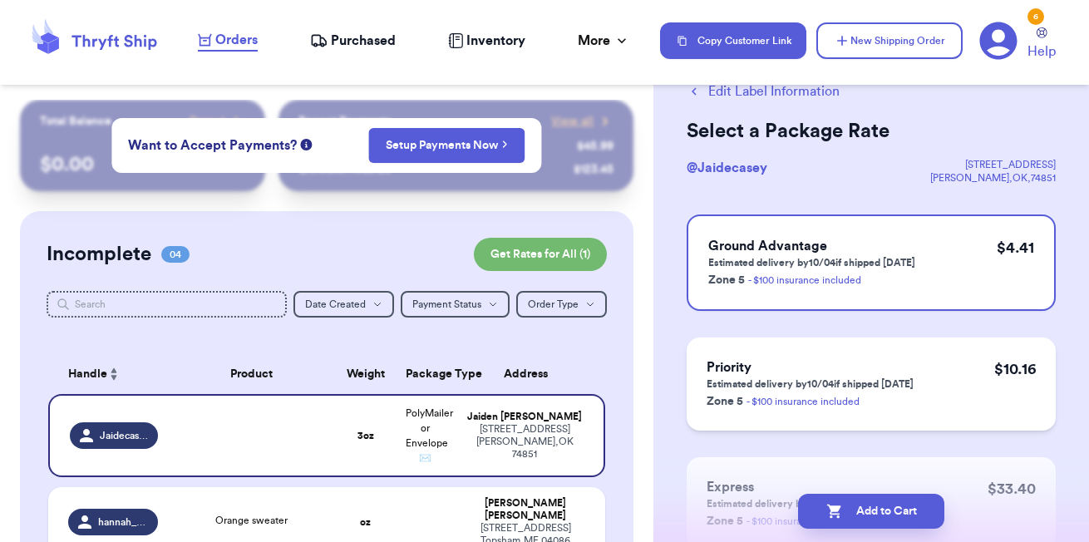
scroll to position [0, 0]
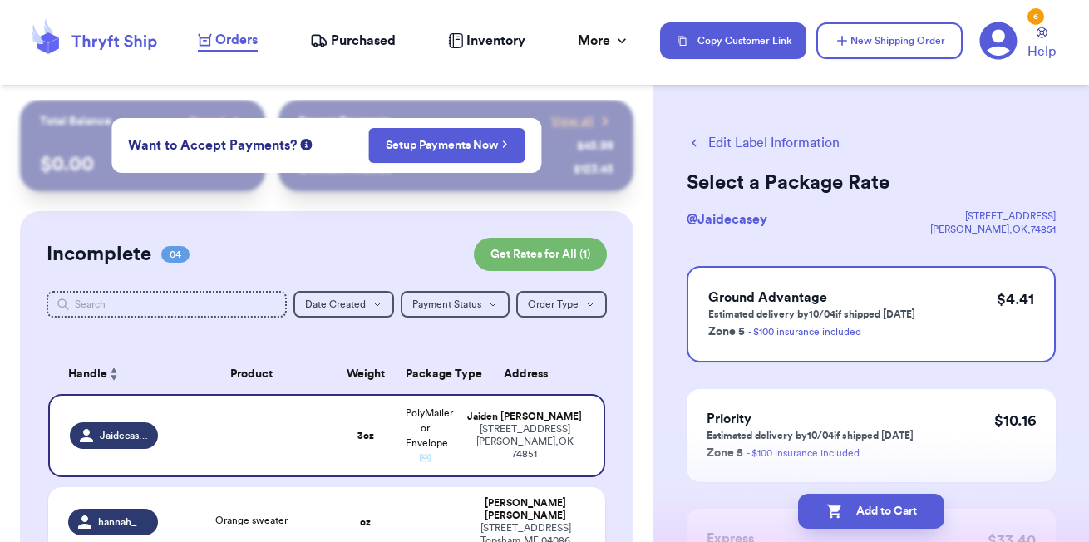
click at [733, 144] on button "Edit Label Information" at bounding box center [762, 143] width 153 height 20
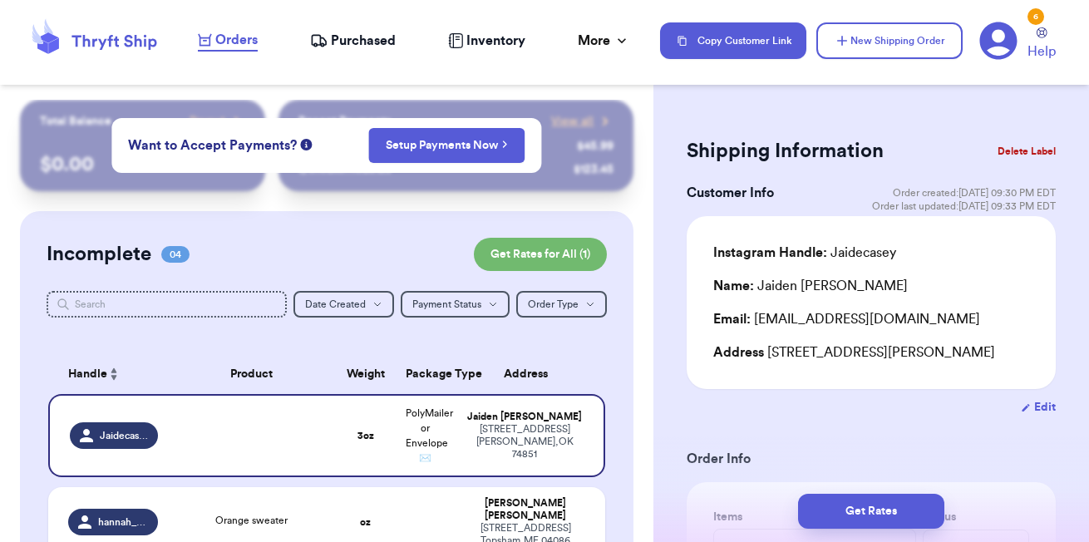
click at [1042, 415] on button "Edit" at bounding box center [1037, 407] width 35 height 17
select select "OK"
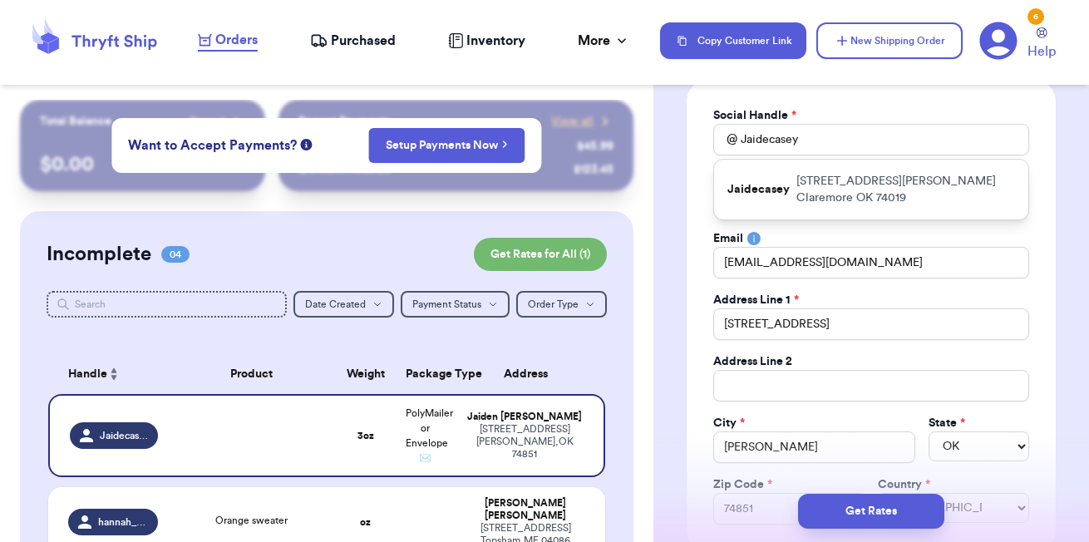
scroll to position [248, 0]
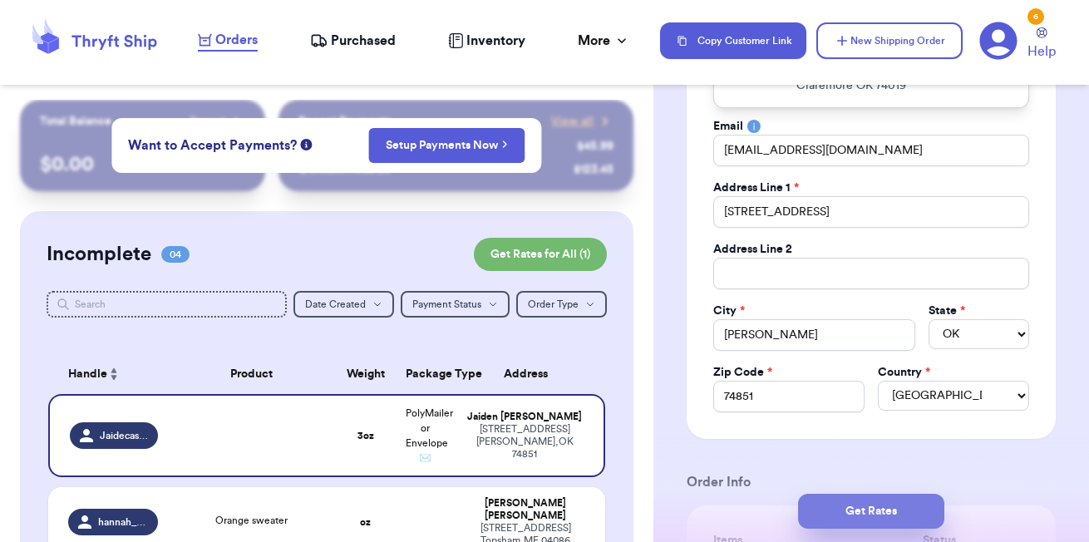
click at [896, 503] on button "Get Rates" at bounding box center [871, 511] width 146 height 35
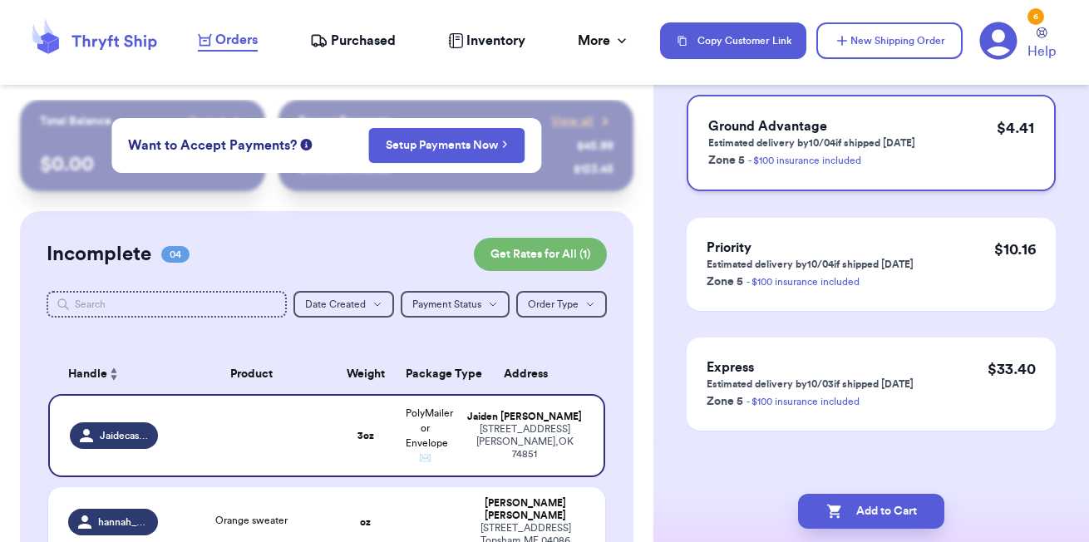
scroll to position [176, 0]
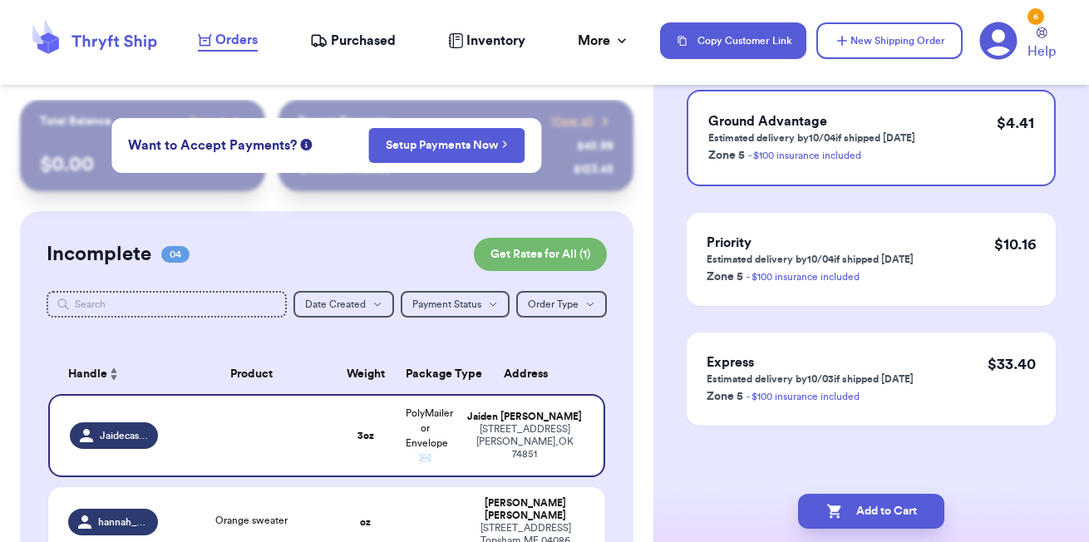
click at [657, 278] on div "Edit Label Information Select a Package Rate @ Jaidecasey 304B Braid Ln DALE , …" at bounding box center [870, 233] width 435 height 618
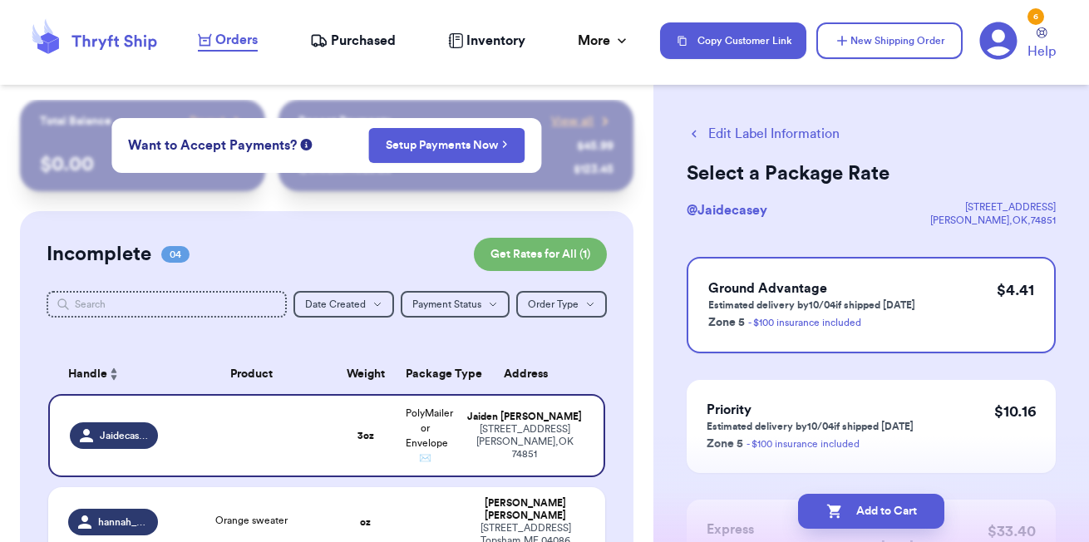
scroll to position [0, 0]
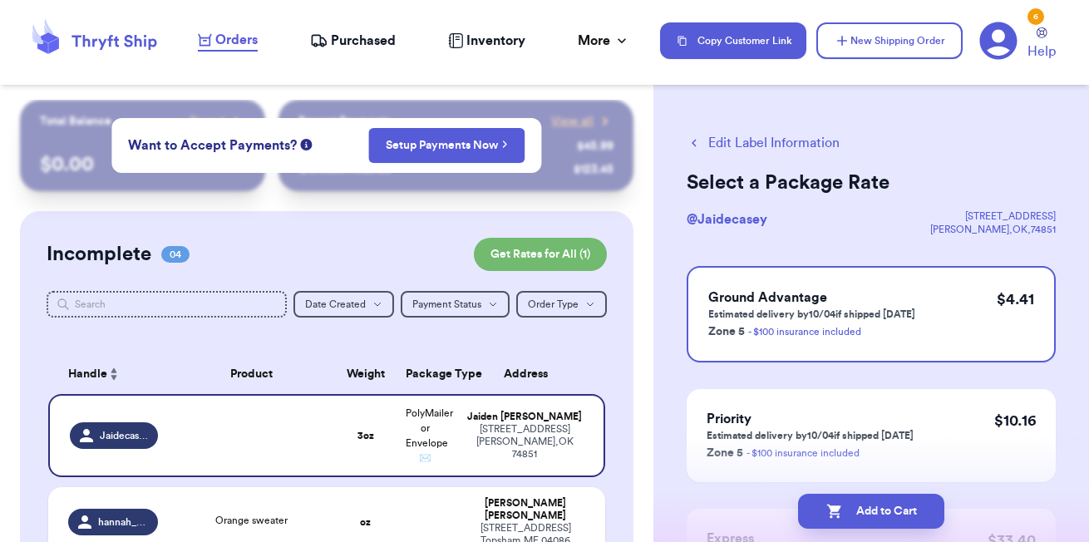
click at [750, 137] on button "Edit Label Information" at bounding box center [762, 143] width 153 height 20
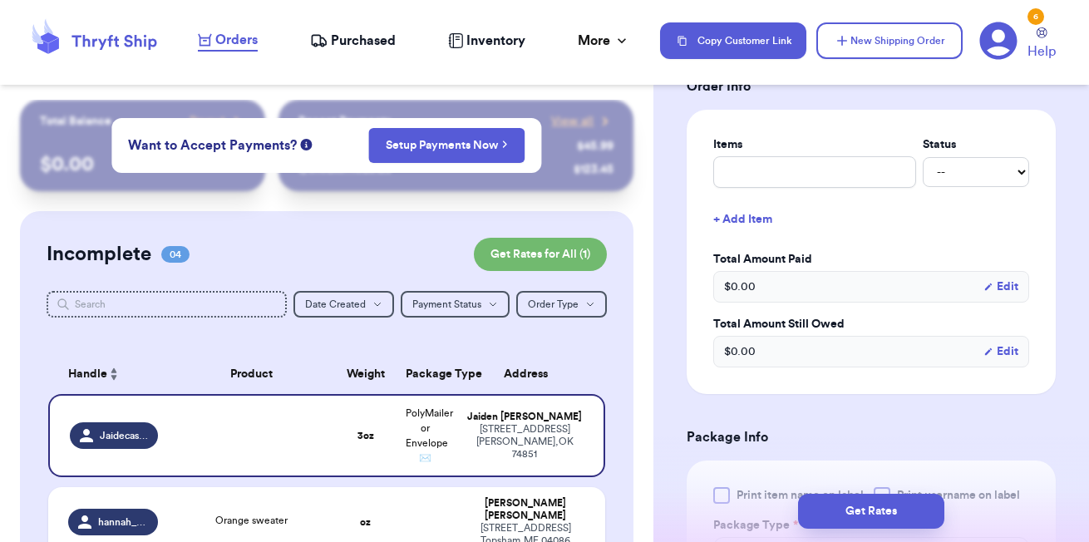
scroll to position [325, 0]
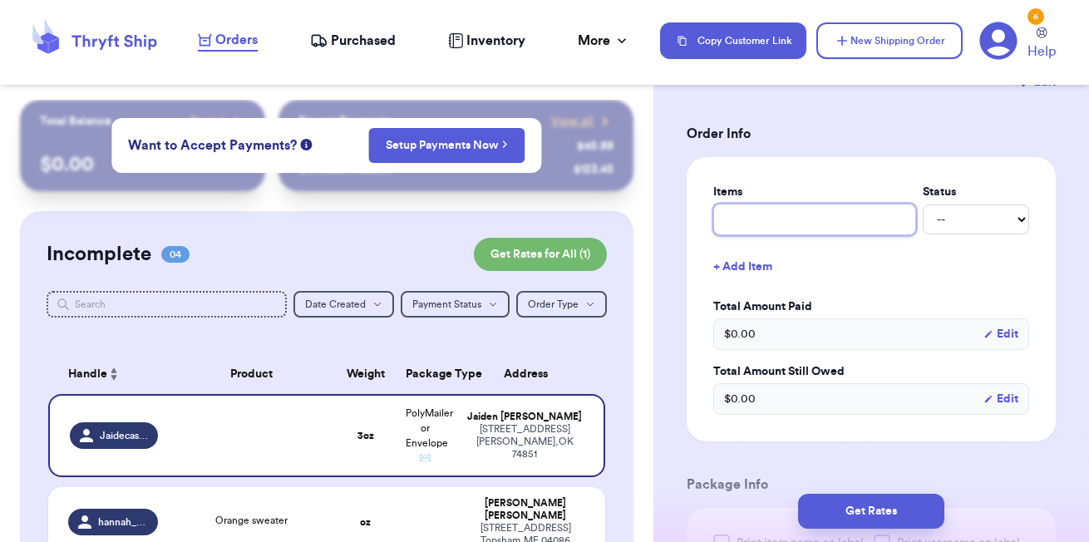
click at [762, 229] on input "text" at bounding box center [814, 220] width 203 height 32
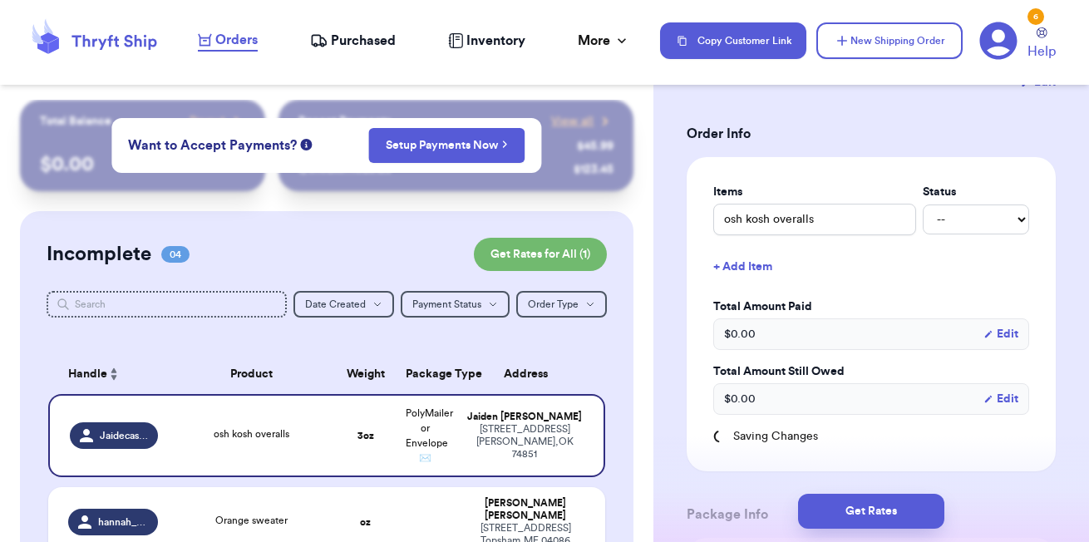
click at [922, 116] on form "Shipping Information Delete Label Customer Info Order created: 10/01, 09:30 PM …" at bounding box center [870, 463] width 369 height 1310
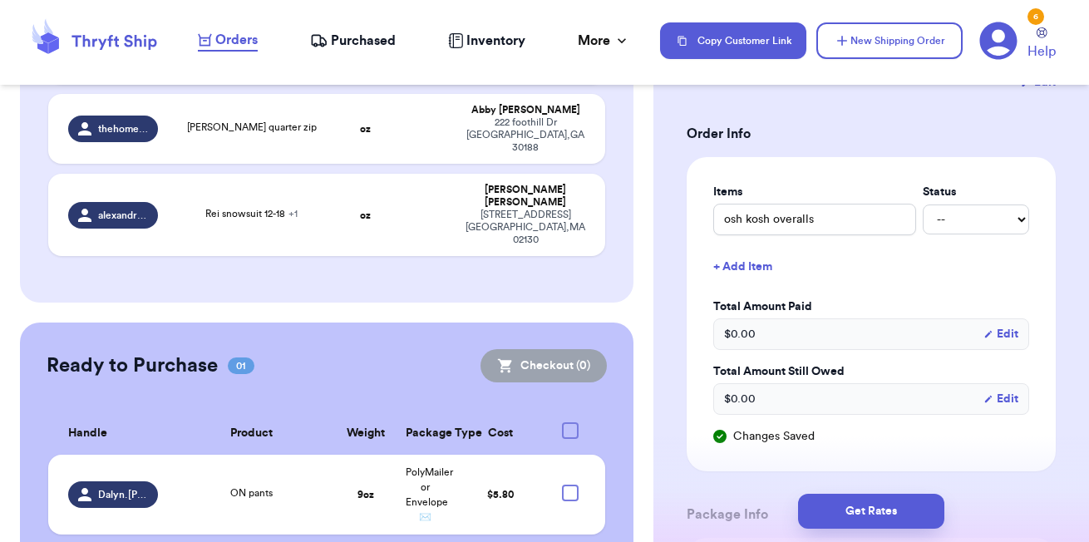
scroll to position [494, 0]
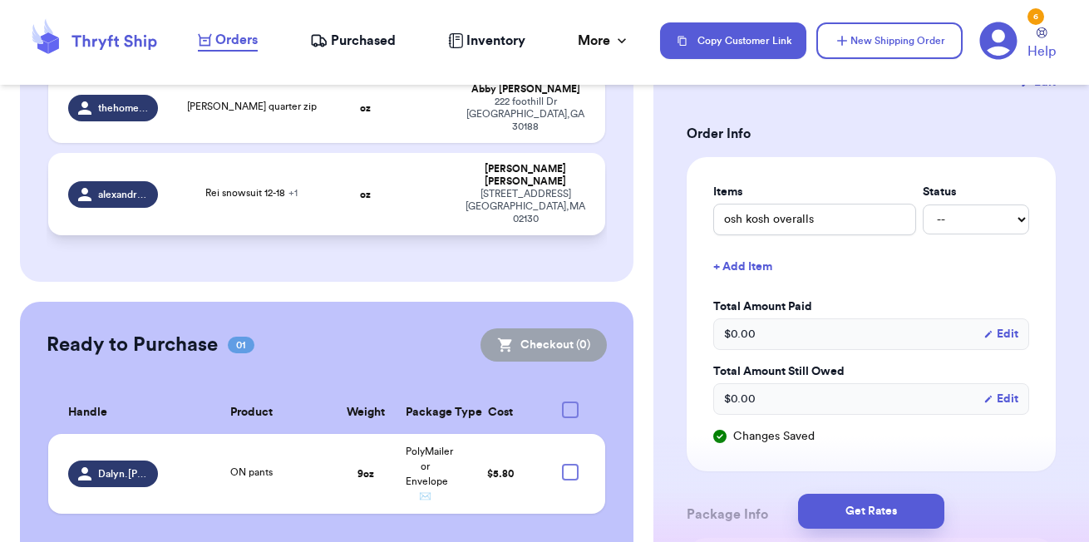
click at [399, 182] on td at bounding box center [426, 194] width 60 height 82
type input "Rei snowsuit 12-18"
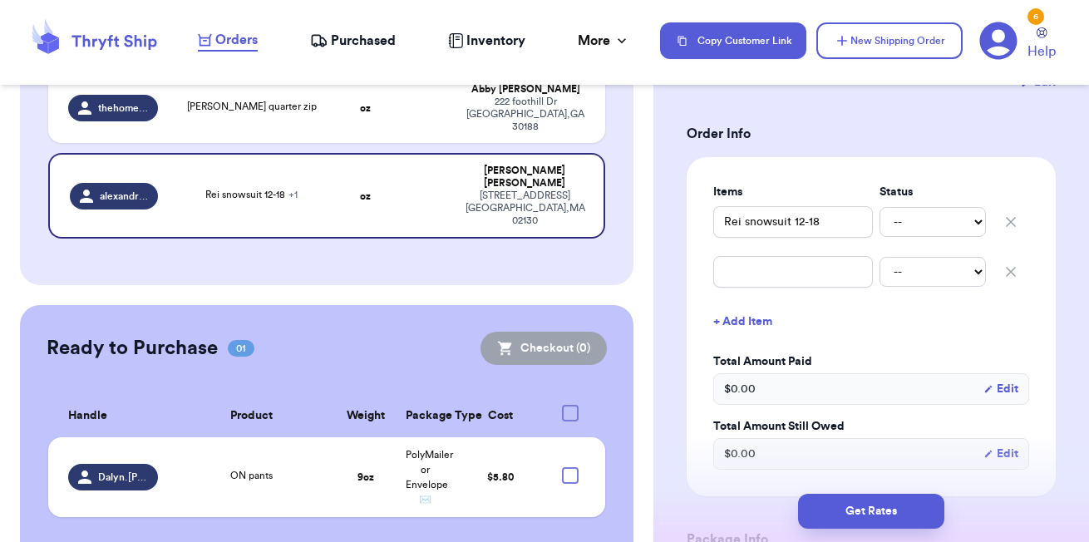
click at [572, 249] on div "Customer Link New Order Total Balance Payout $ 0.00 Recent Payments View all @ …" at bounding box center [326, 96] width 653 height 974
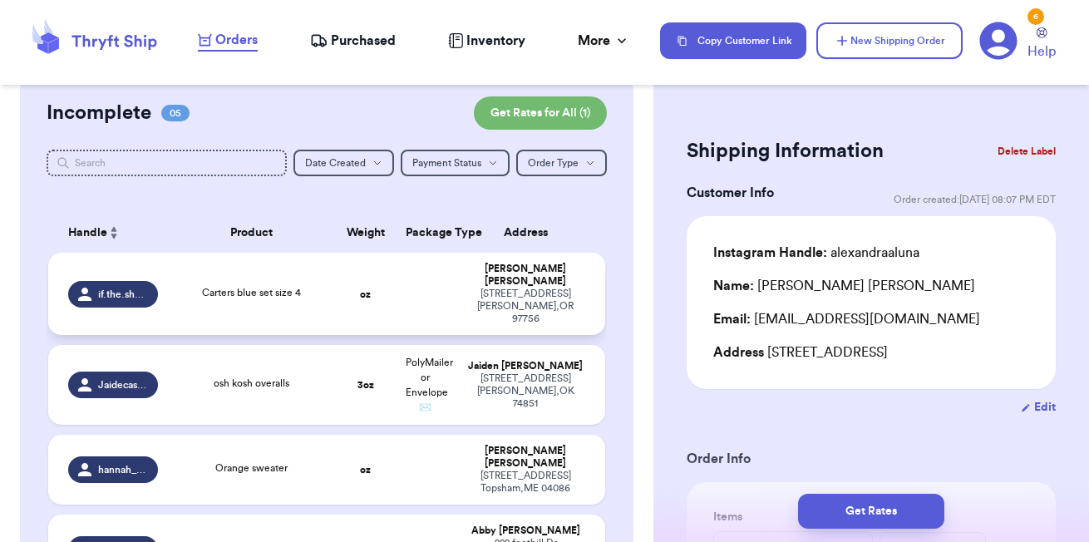
scroll to position [234, 0]
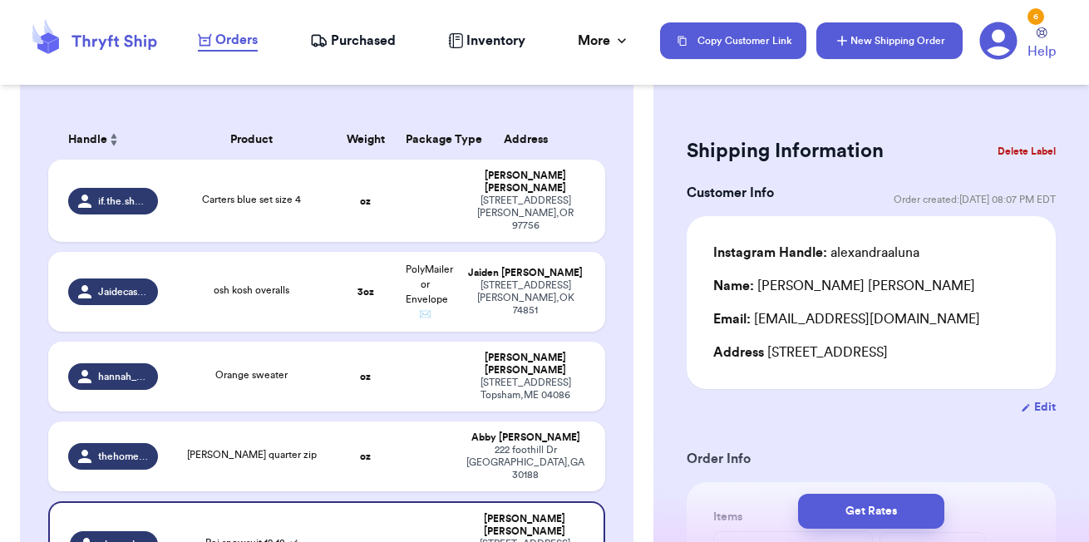
click at [919, 42] on button "New Shipping Order" at bounding box center [889, 40] width 146 height 37
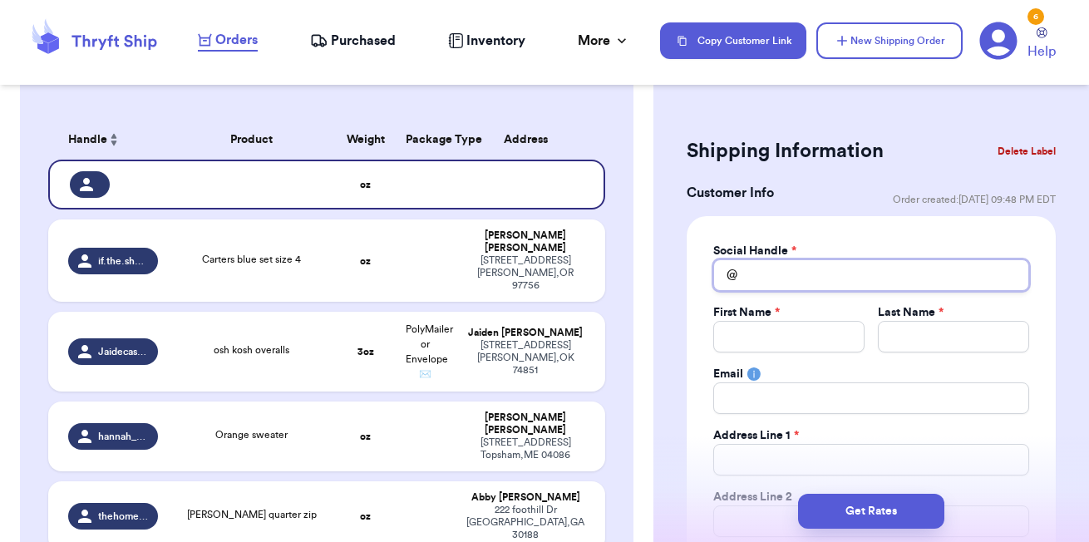
click at [804, 271] on input "Total Amount Paid" at bounding box center [871, 275] width 316 height 32
type input "_"
type input "_a"
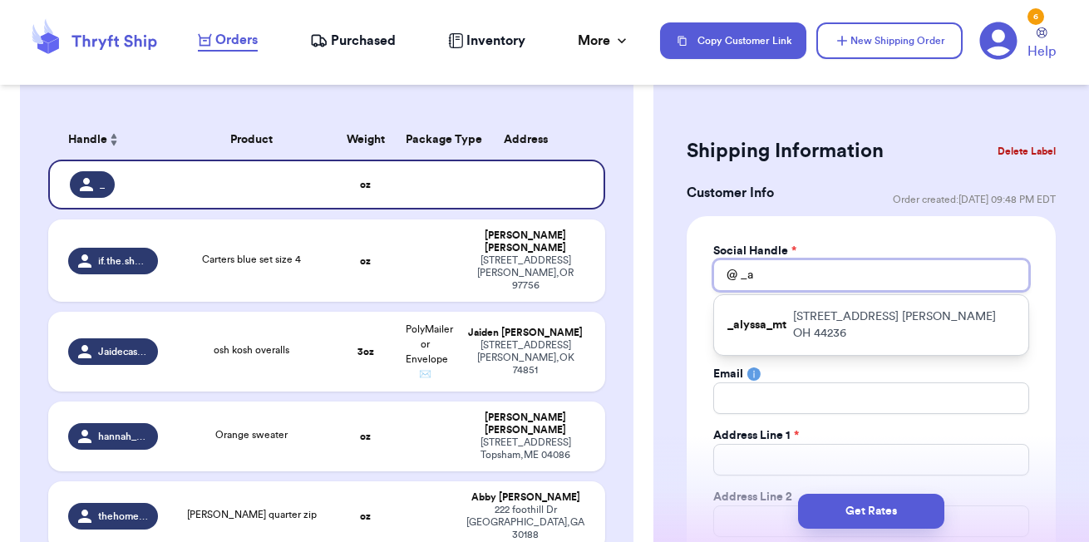
type input "_al"
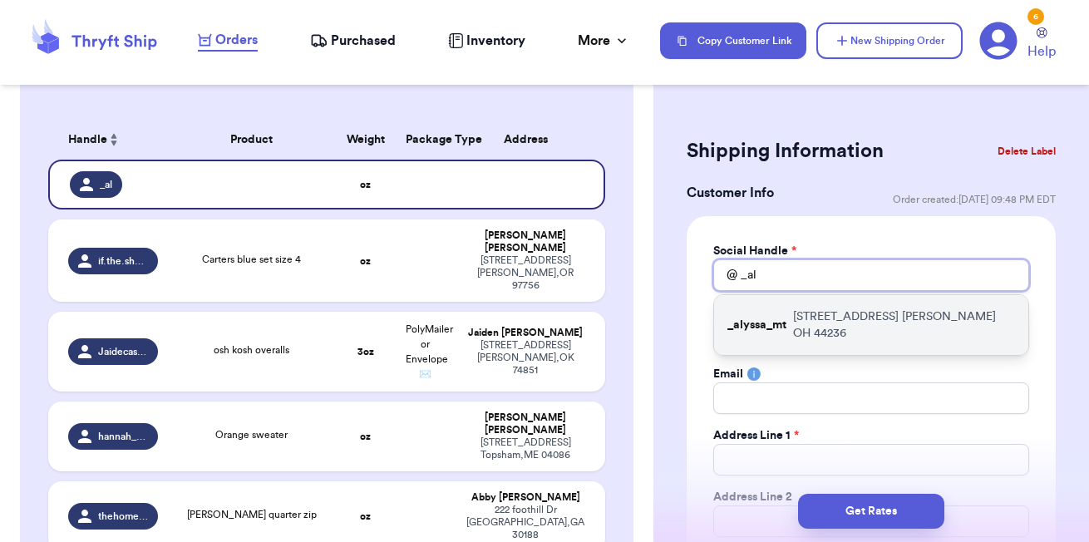
type input "_al"
click at [846, 317] on p "154 Ravenna St Hudson OH 44236" at bounding box center [904, 324] width 222 height 33
type input "_alyssa_mt"
type input "Alyssa"
type input "[PERSON_NAME]"
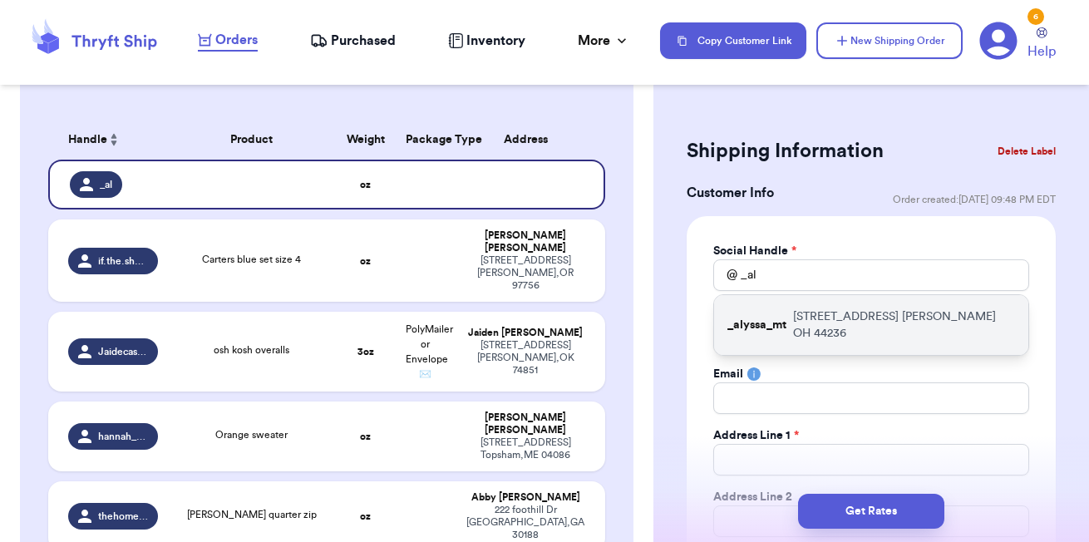
type input "[EMAIL_ADDRESS][DOMAIN_NAME]"
type input "[STREET_ADDRESS]"
type input "[PERSON_NAME]"
select select "OH"
type input "44236"
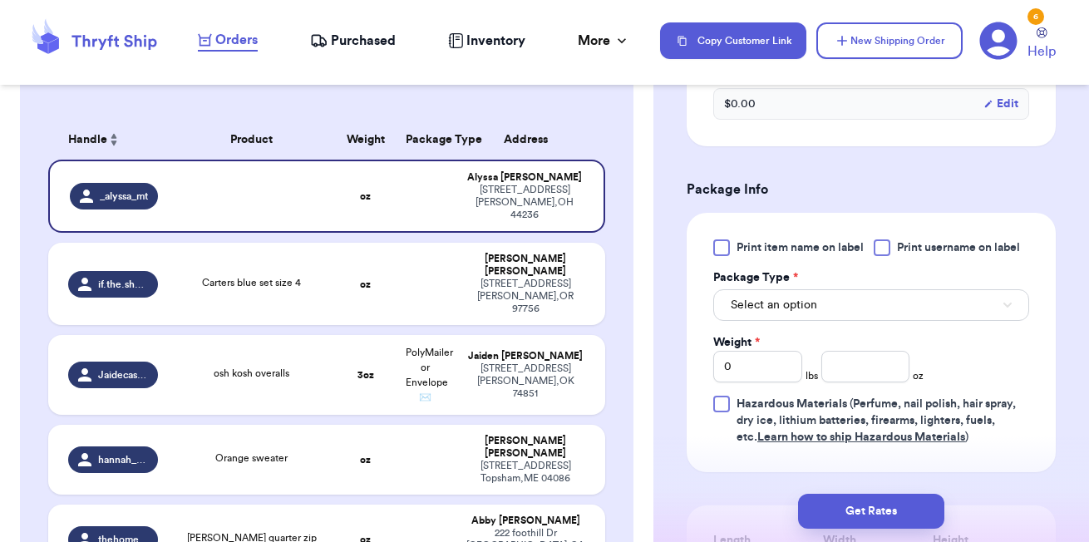
scroll to position [941, 0]
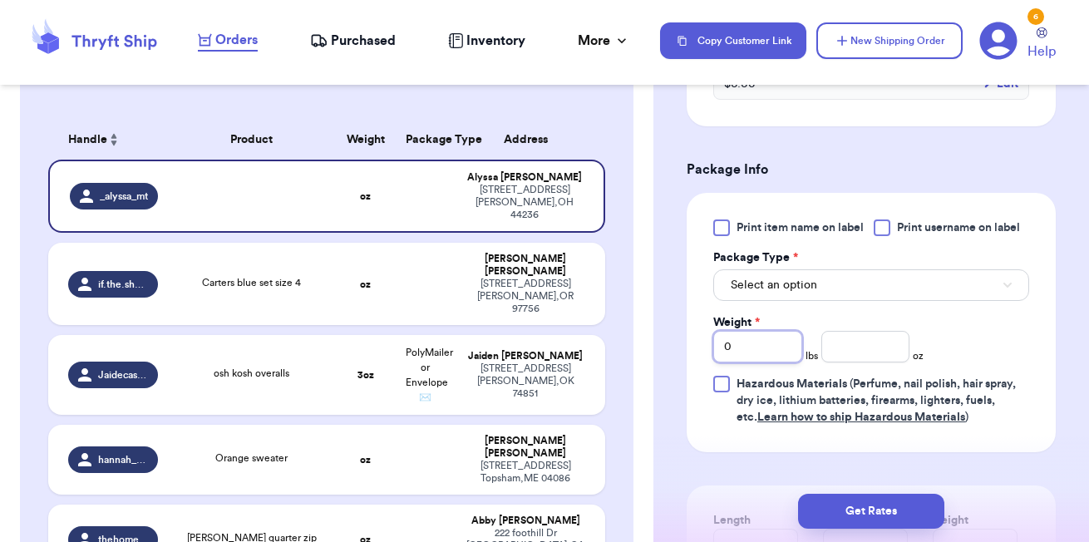
click at [770, 350] on input "0" at bounding box center [757, 347] width 89 height 32
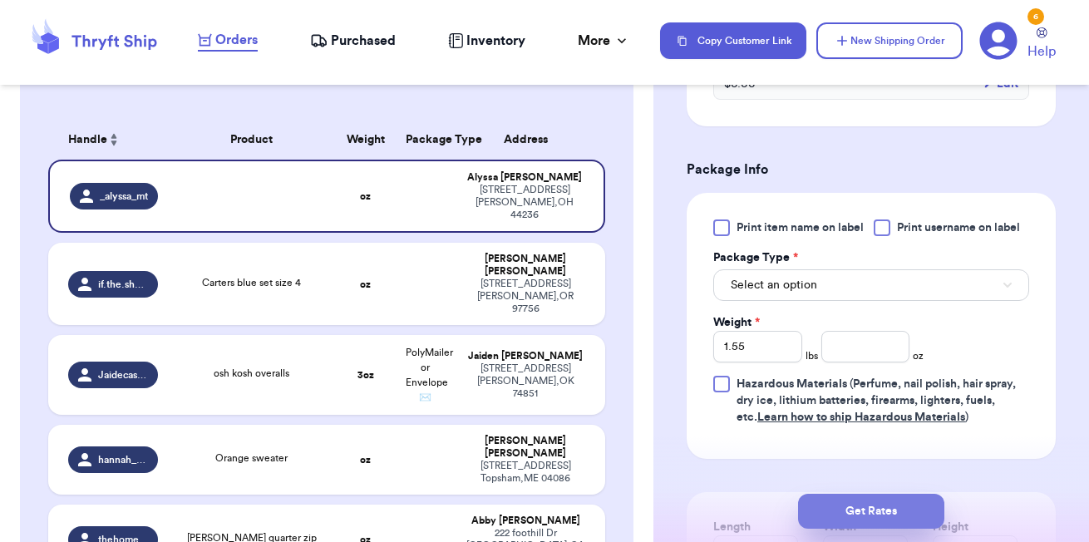
click at [876, 514] on button "Get Rates" at bounding box center [871, 511] width 146 height 35
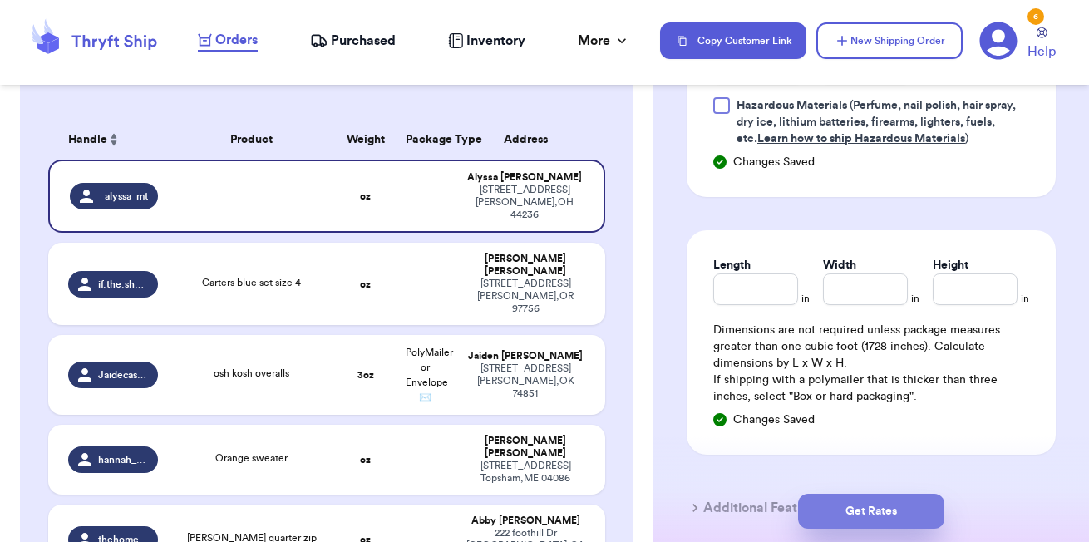
scroll to position [660, 0]
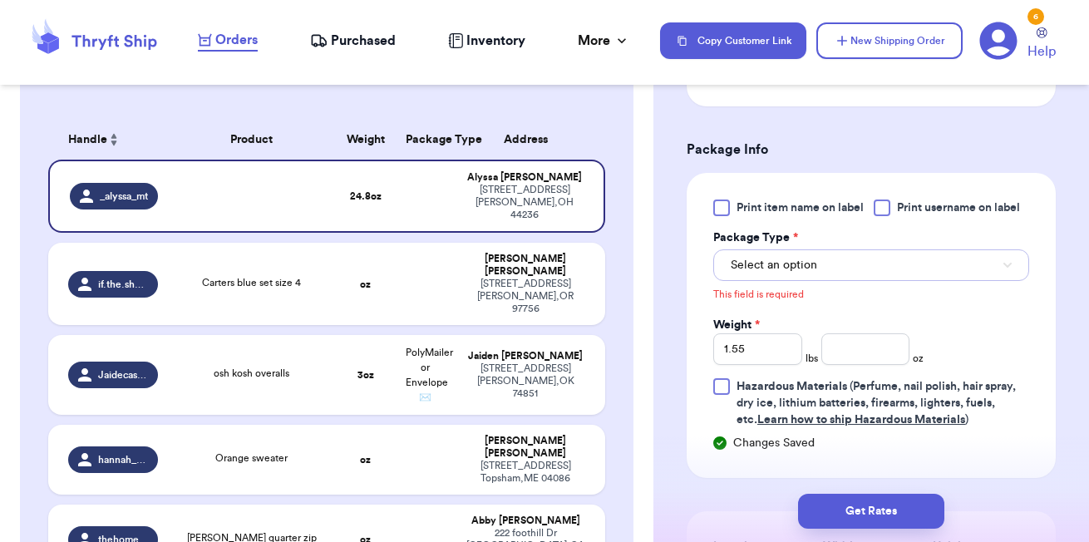
click at [860, 272] on button "Select an option" at bounding box center [871, 265] width 316 height 32
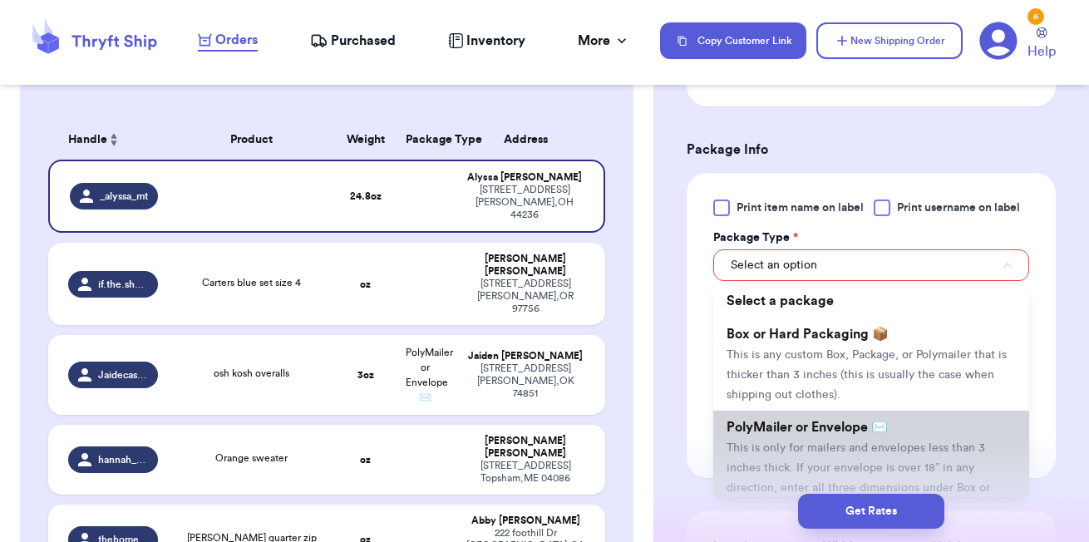
click at [800, 441] on li "PolyMailer or Envelope ✉️ This is only for mailers and envelopes less than 3 in…" at bounding box center [871, 467] width 316 height 113
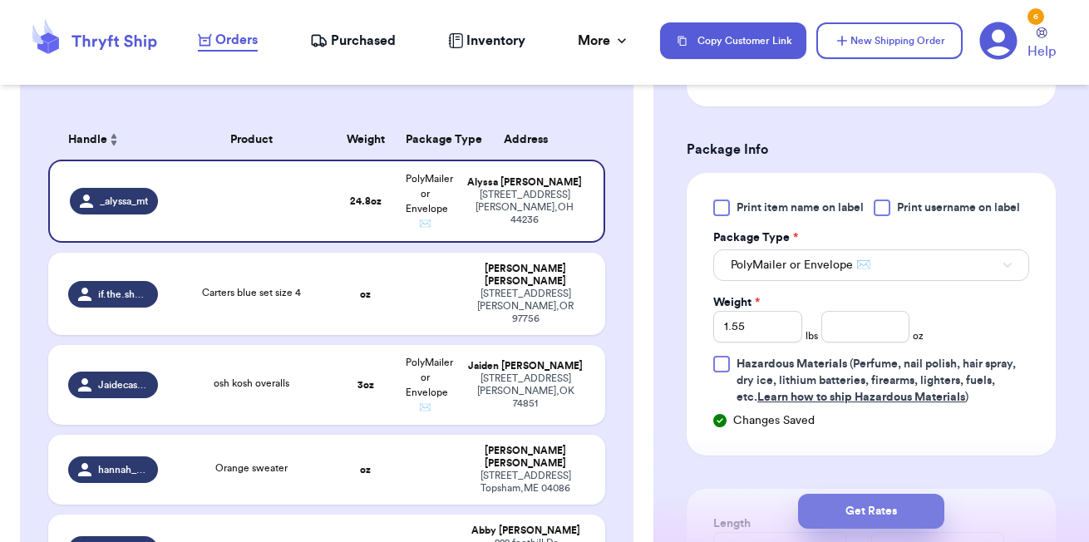
click at [873, 504] on button "Get Rates" at bounding box center [871, 511] width 146 height 35
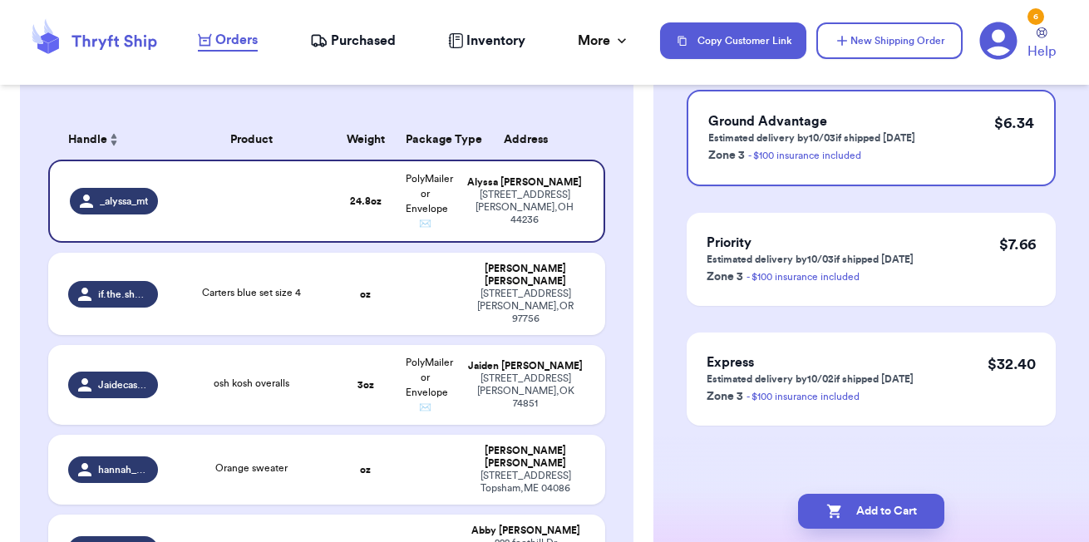
scroll to position [0, 0]
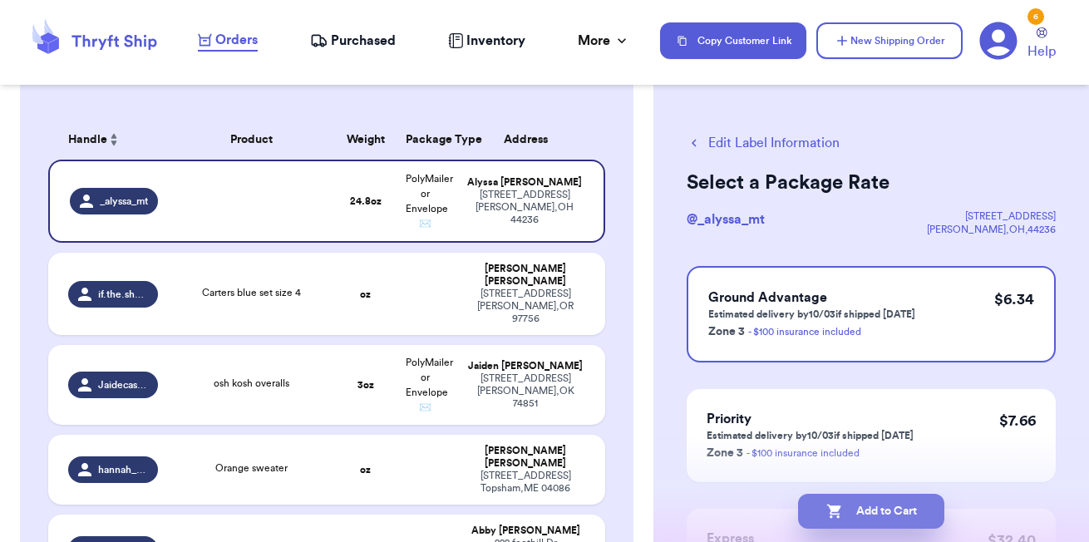
click at [909, 512] on button "Add to Cart" at bounding box center [871, 511] width 146 height 35
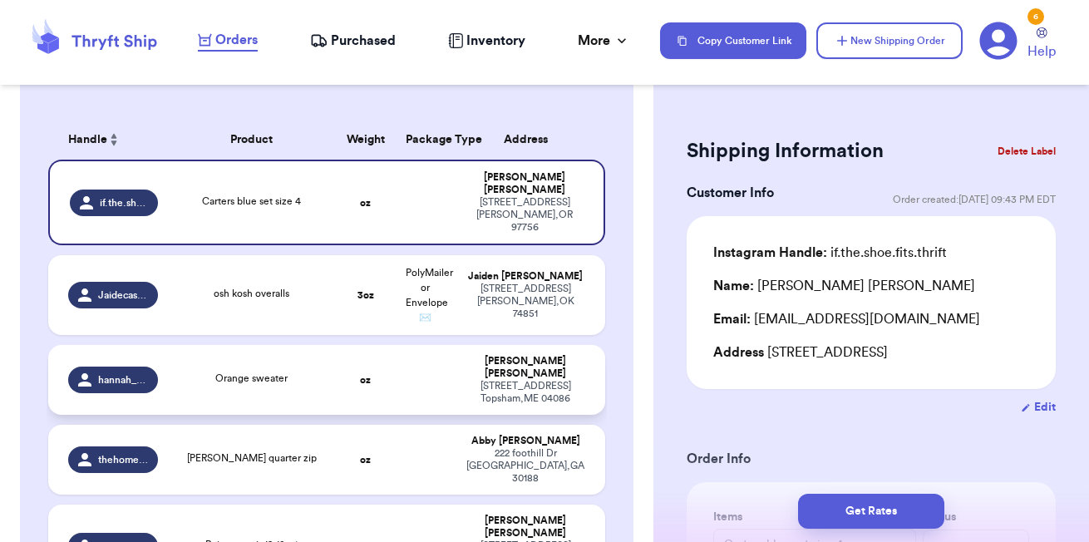
click at [372, 345] on td "oz" at bounding box center [366, 380] width 60 height 70
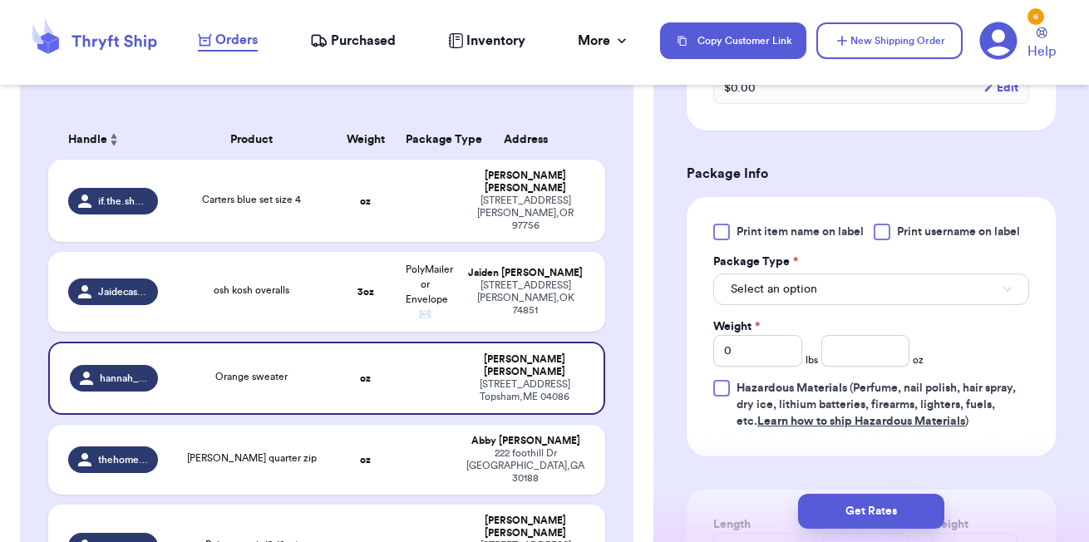
scroll to position [656, 0]
click at [846, 273] on button "Select an option" at bounding box center [871, 289] width 316 height 32
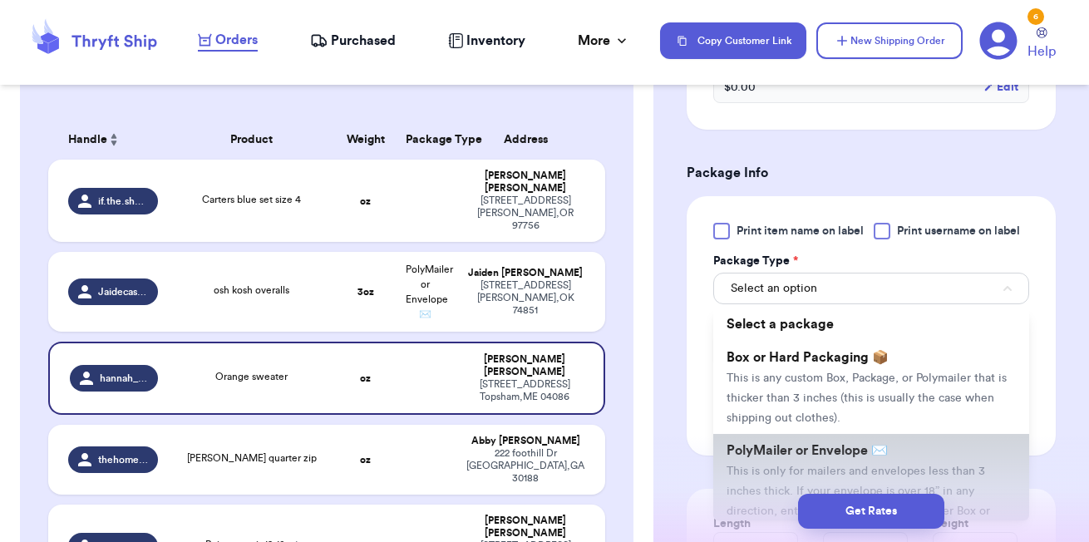
click at [816, 447] on li "PolyMailer or Envelope ✉️ This is only for mailers and envelopes less than 3 in…" at bounding box center [871, 490] width 316 height 113
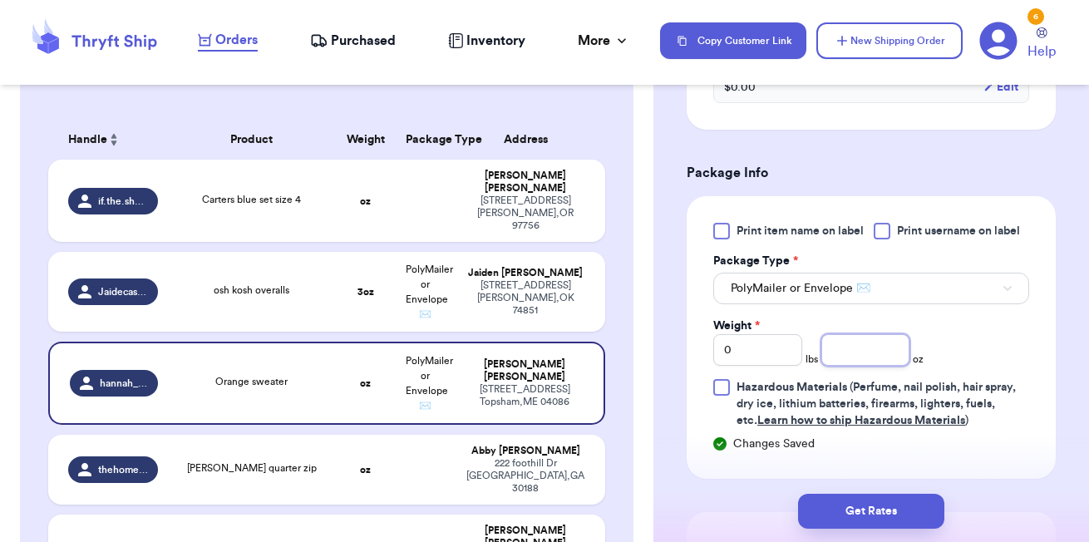
click at [861, 334] on input "number" at bounding box center [865, 350] width 89 height 32
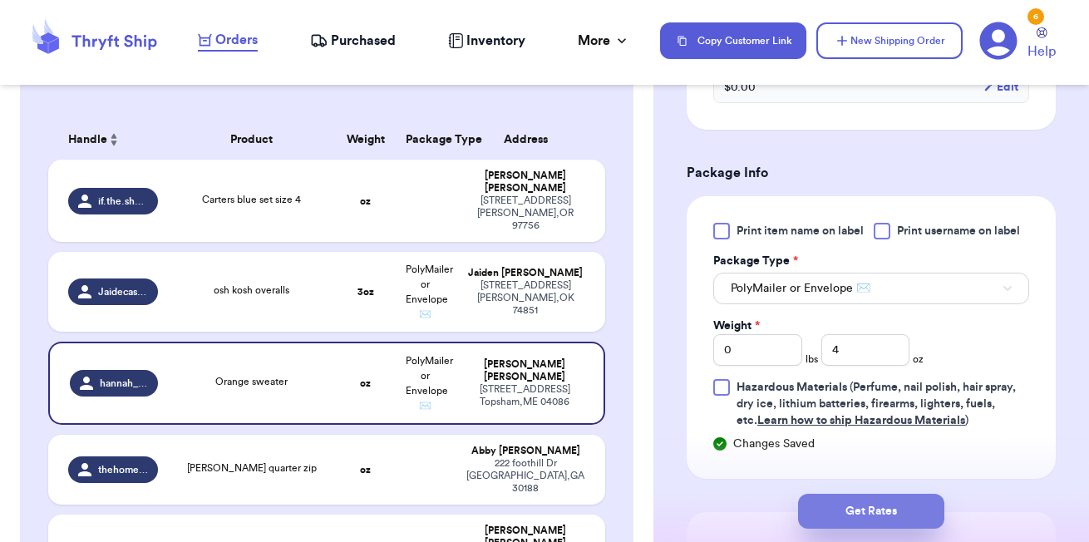
click at [880, 504] on button "Get Rates" at bounding box center [871, 511] width 146 height 35
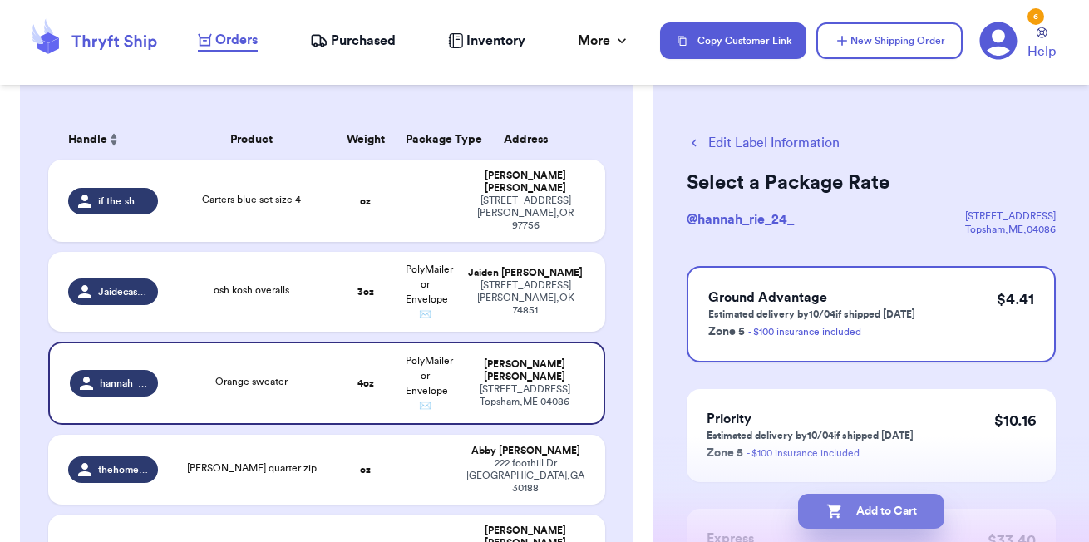
click at [869, 511] on button "Add to Cart" at bounding box center [871, 511] width 146 height 35
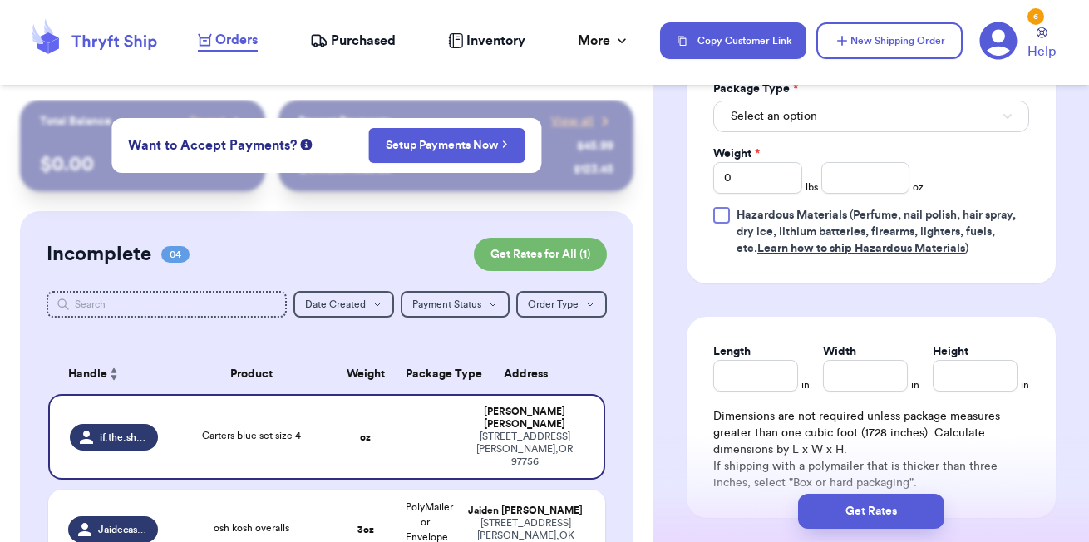
click at [355, 51] on div "Orders Purchased Inventory More Stats Completed Orders Payments Payouts" at bounding box center [420, 41] width 445 height 22
click at [352, 32] on span "Purchased" at bounding box center [363, 41] width 65 height 20
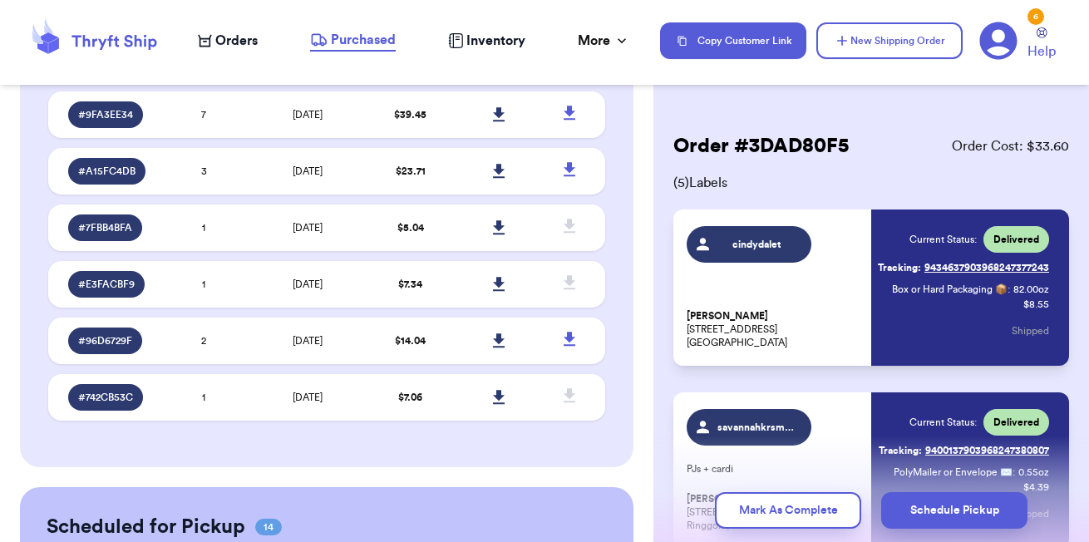
scroll to position [1448, 0]
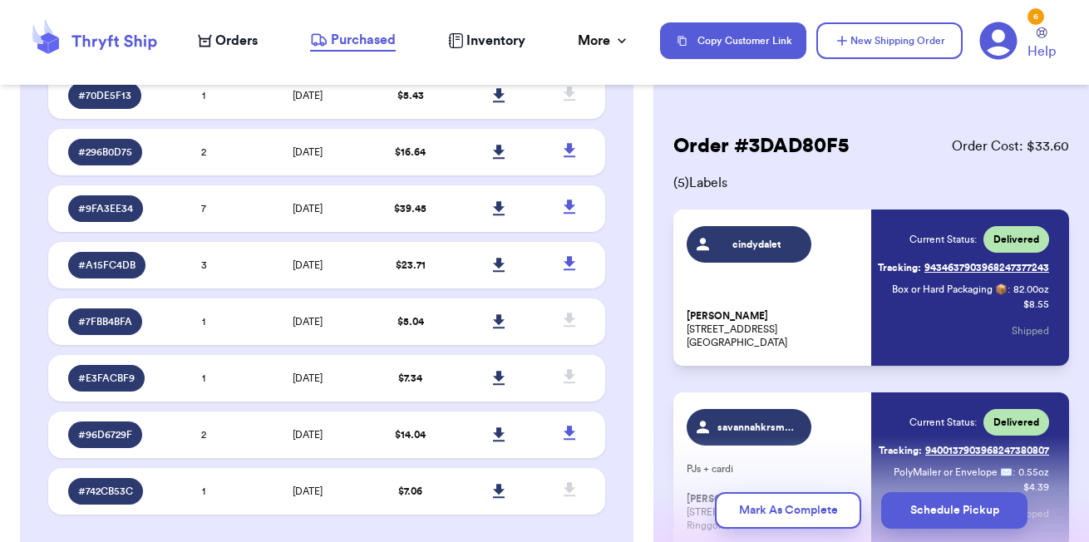
click at [217, 30] on div "Orders Purchased Inventory More Stats Completed Orders Payments Payouts" at bounding box center [420, 41] width 445 height 22
click at [218, 37] on span "Orders" at bounding box center [236, 41] width 42 height 20
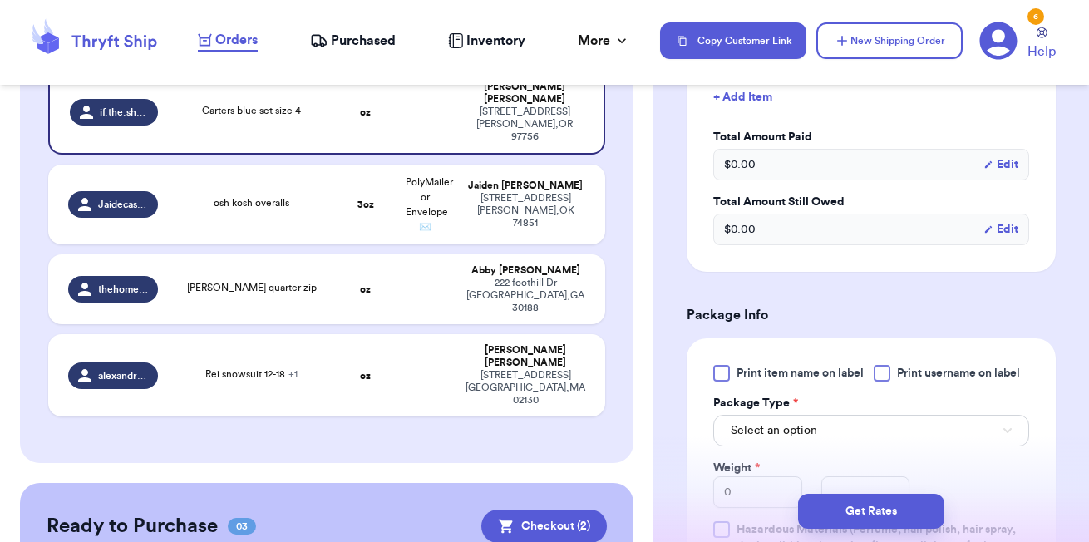
scroll to position [613, 0]
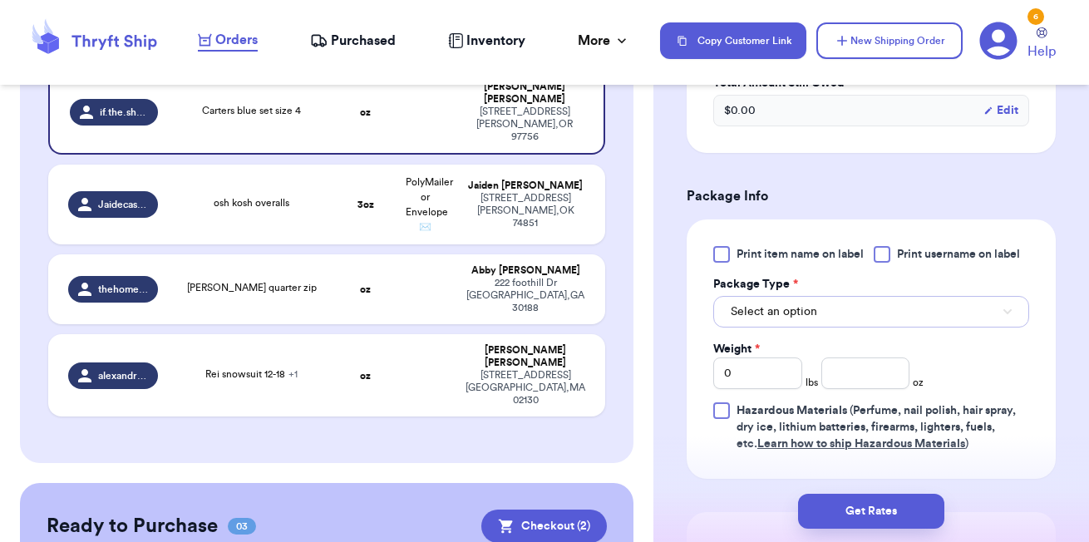
click at [873, 313] on button "Select an option" at bounding box center [871, 312] width 316 height 32
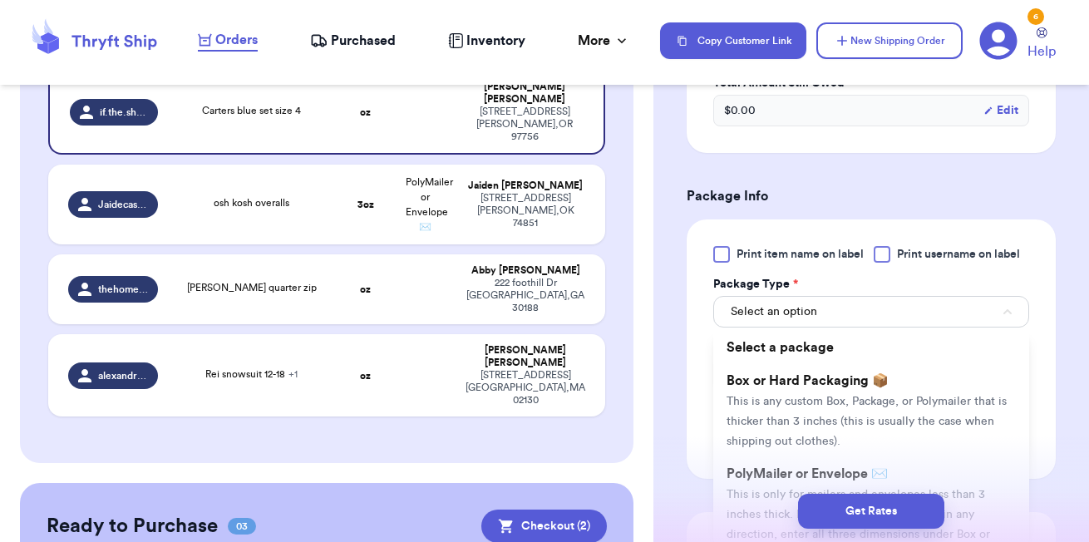
click at [787, 485] on div "Get Rates" at bounding box center [870, 510] width 435 height 61
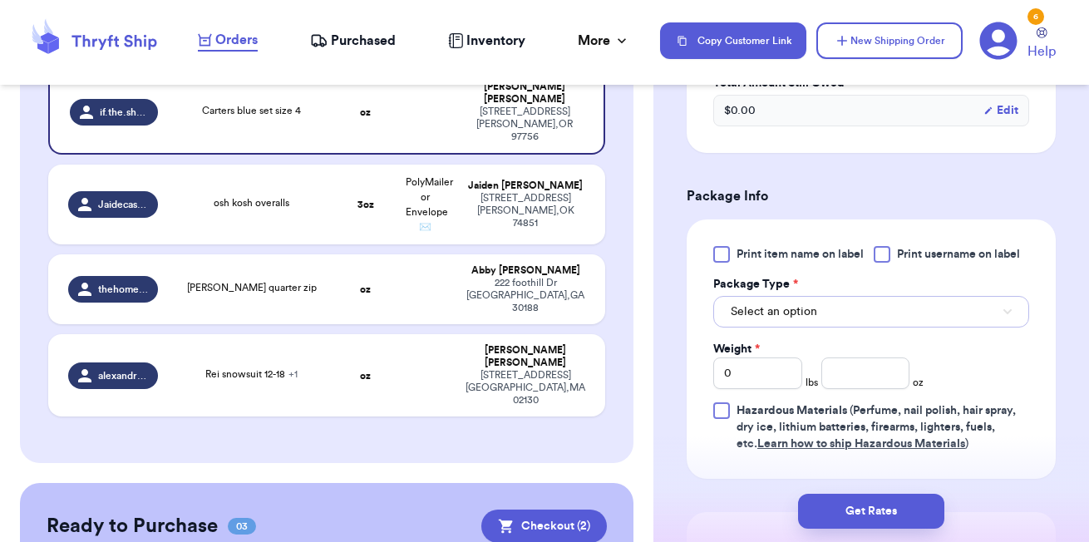
click at [841, 327] on button "Select an option" at bounding box center [871, 312] width 316 height 32
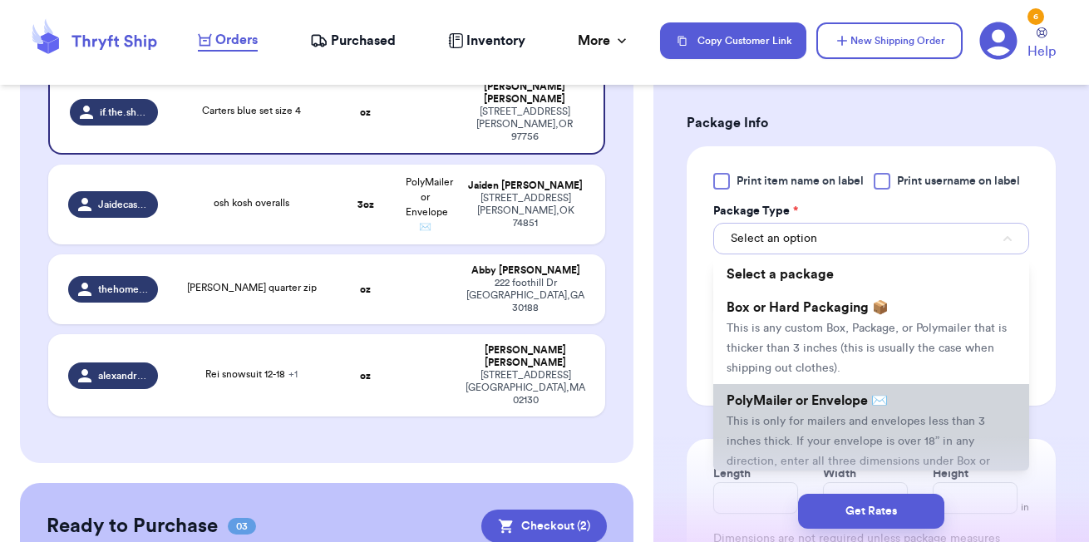
scroll to position [711, 0]
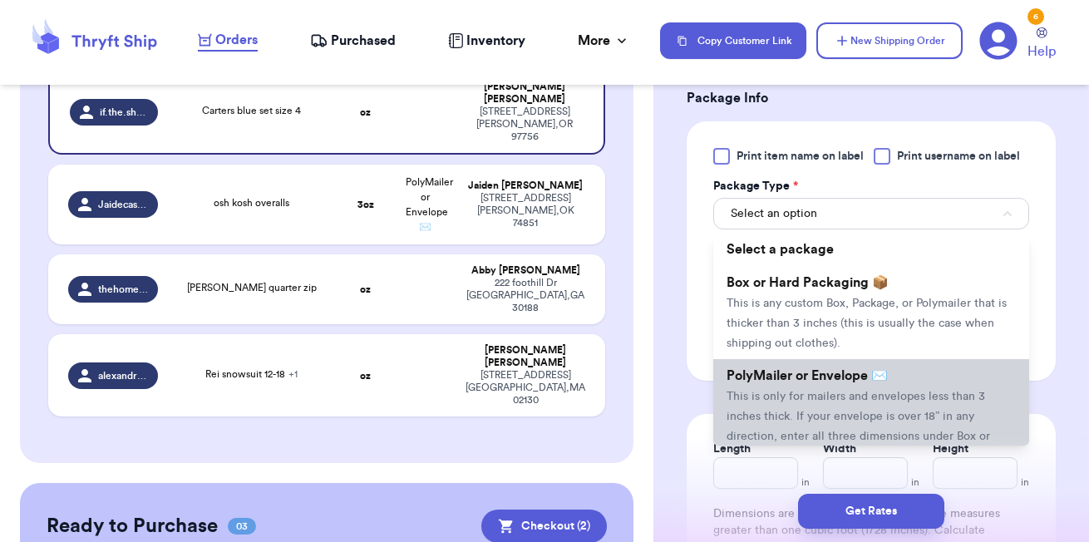
click at [784, 413] on li "PolyMailer or Envelope ✉️ This is only for mailers and envelopes less than 3 in…" at bounding box center [871, 415] width 316 height 113
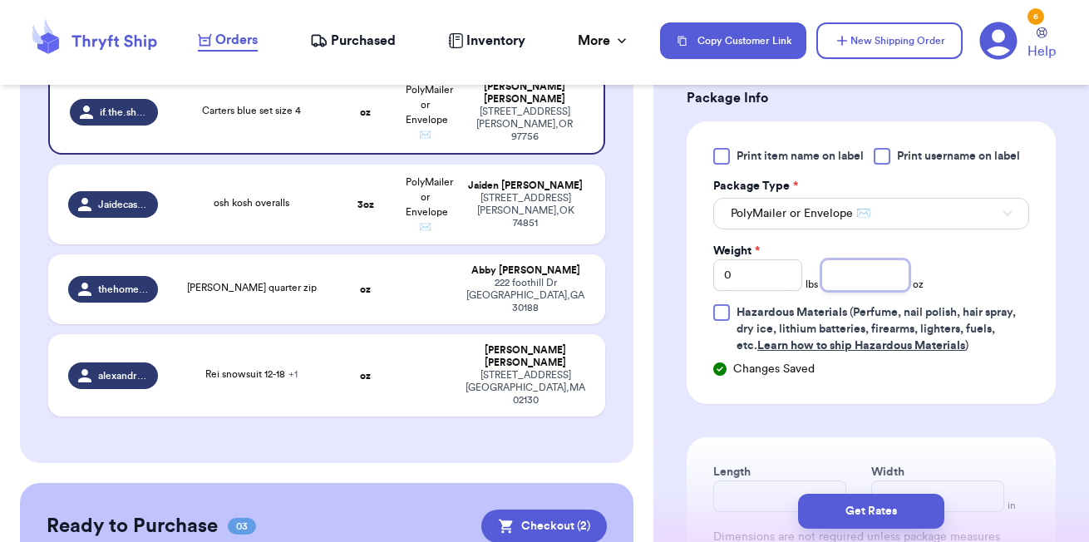
click at [842, 285] on input "number" at bounding box center [865, 275] width 89 height 32
click at [836, 278] on input ".46" at bounding box center [865, 275] width 89 height 32
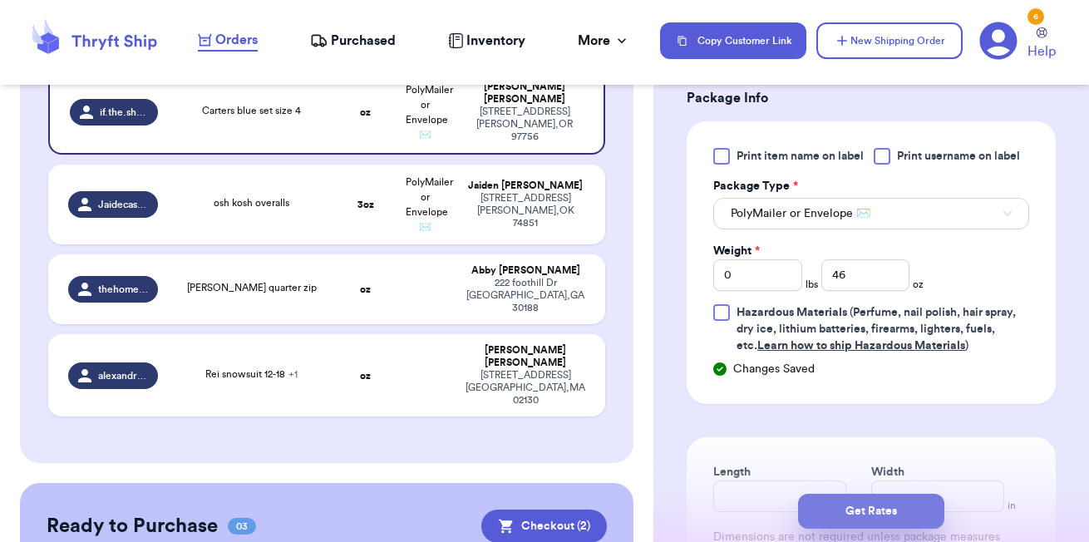
click at [862, 515] on button "Get Rates" at bounding box center [871, 511] width 146 height 35
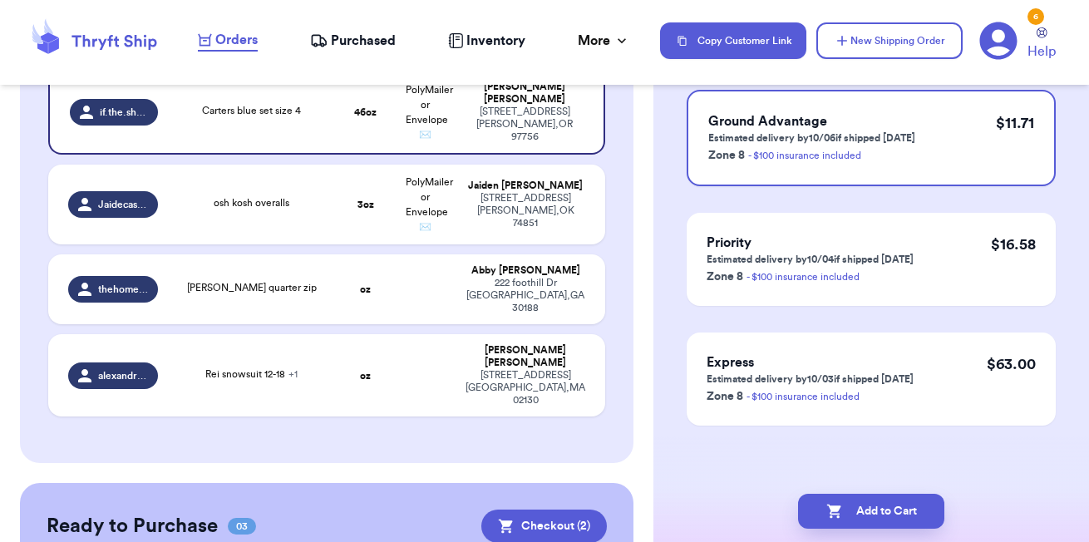
scroll to position [0, 0]
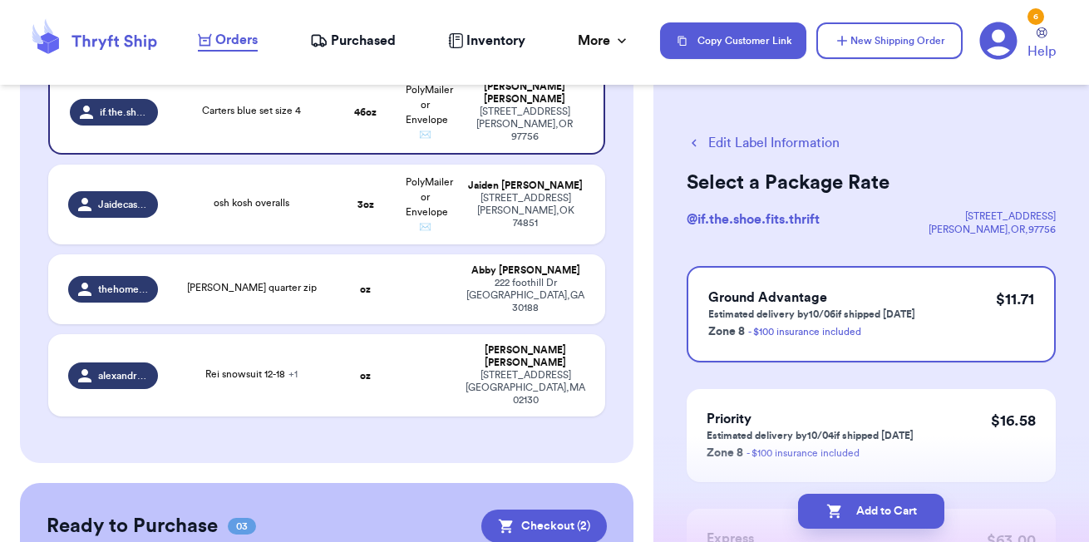
click at [775, 150] on button "Edit Label Information" at bounding box center [762, 143] width 153 height 20
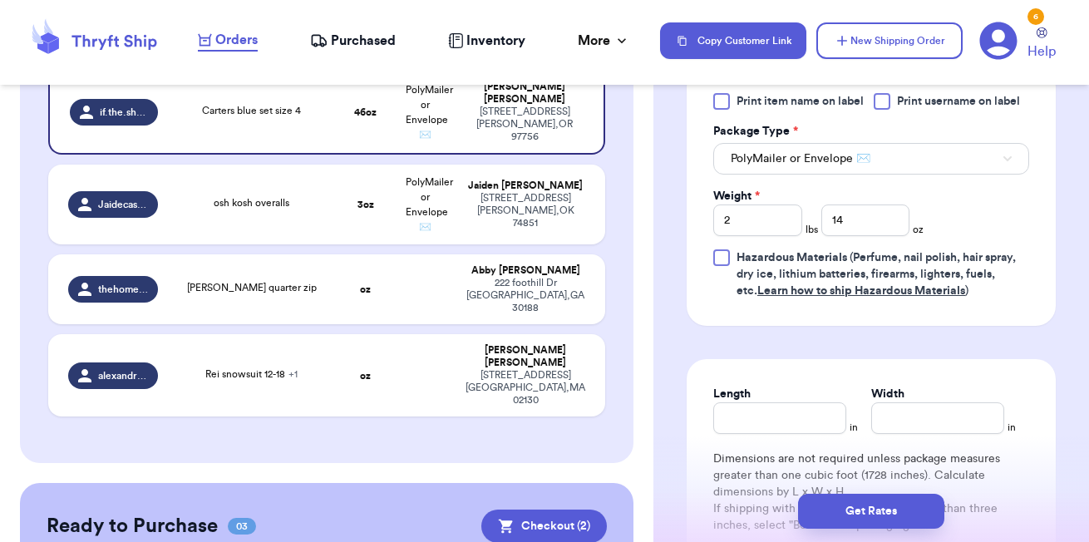
scroll to position [809, 0]
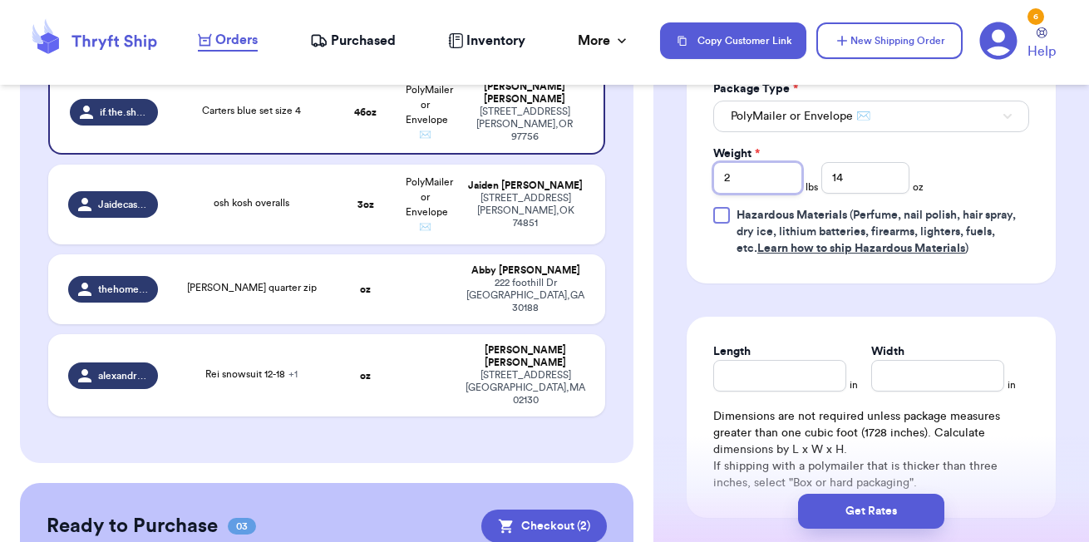
click at [765, 192] on input "2" at bounding box center [757, 178] width 89 height 32
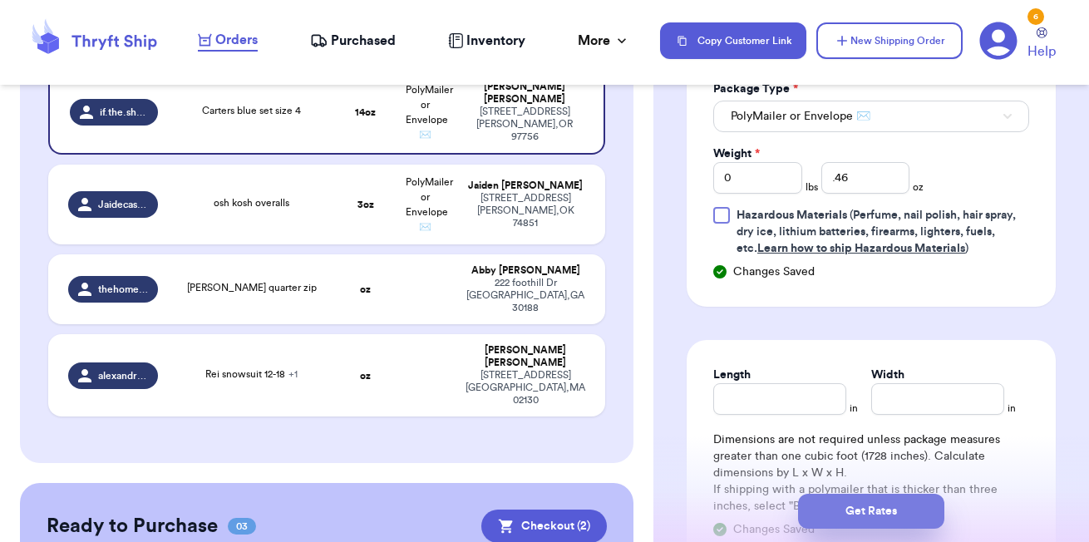
click at [871, 510] on button "Get Rates" at bounding box center [871, 511] width 146 height 35
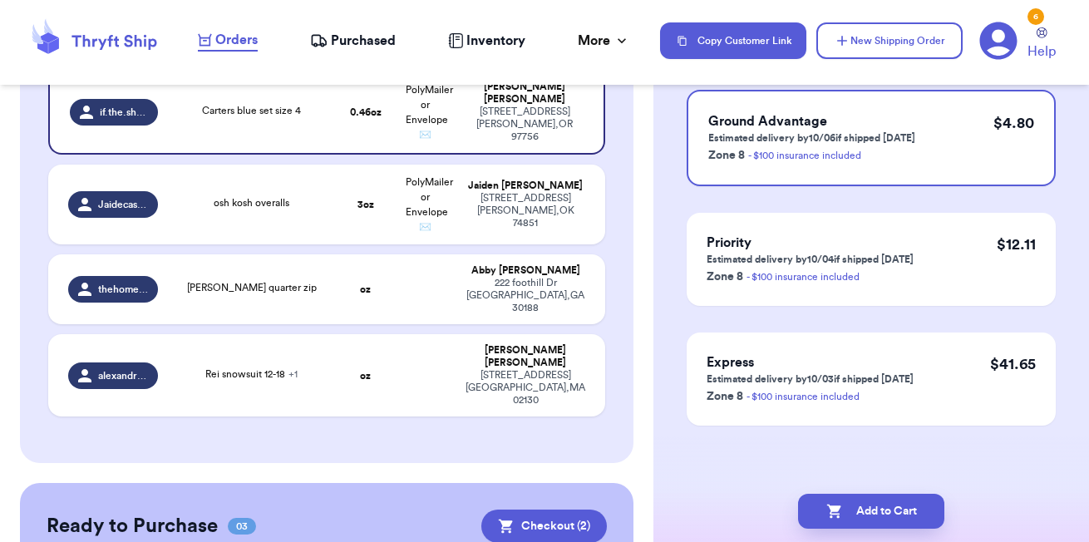
scroll to position [0, 0]
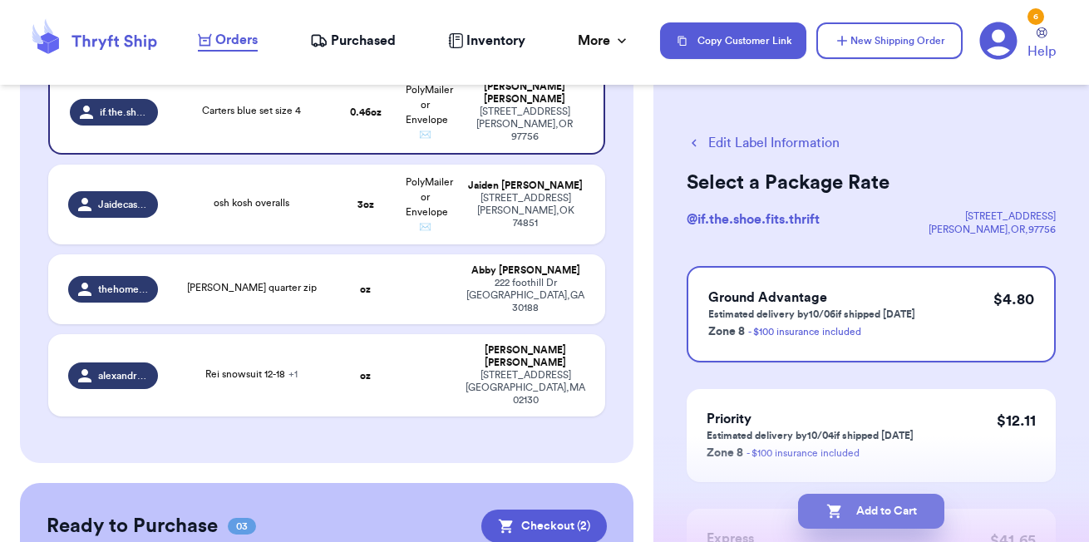
click at [882, 514] on button "Add to Cart" at bounding box center [871, 511] width 146 height 35
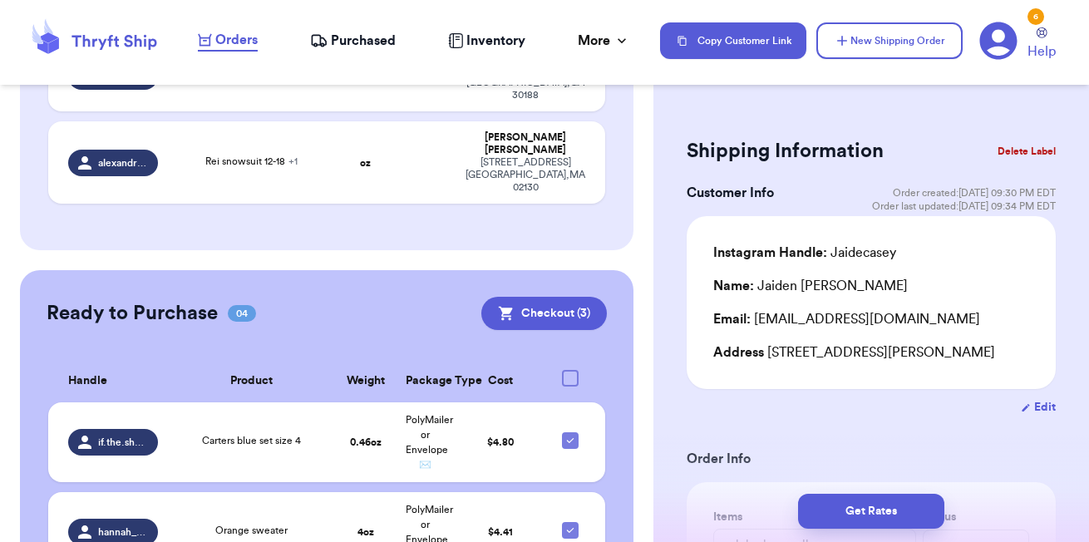
scroll to position [696, 0]
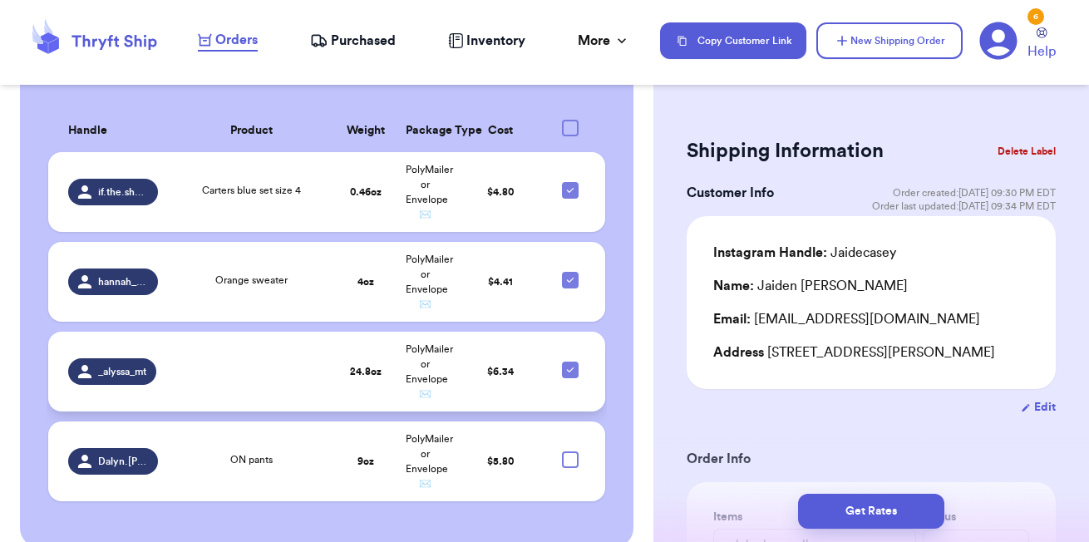
click at [333, 352] on td at bounding box center [252, 372] width 168 height 80
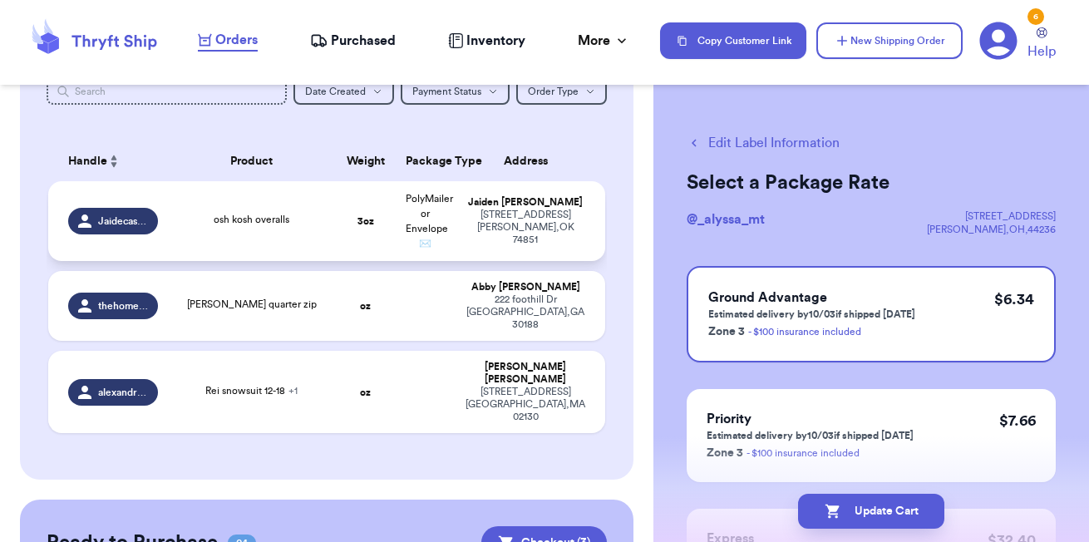
scroll to position [214, 0]
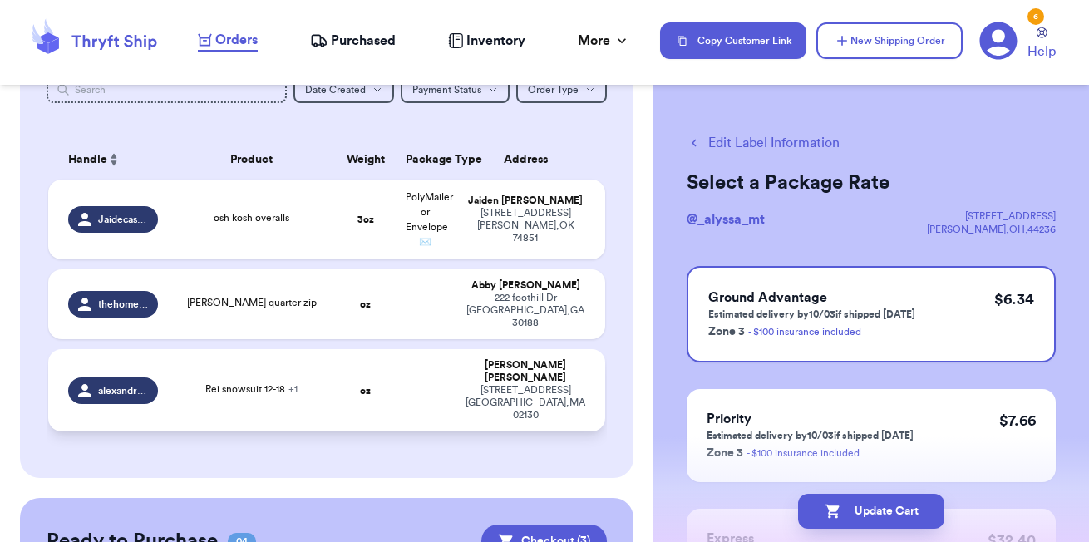
click at [292, 384] on span "+ 1" at bounding box center [292, 389] width 9 height 10
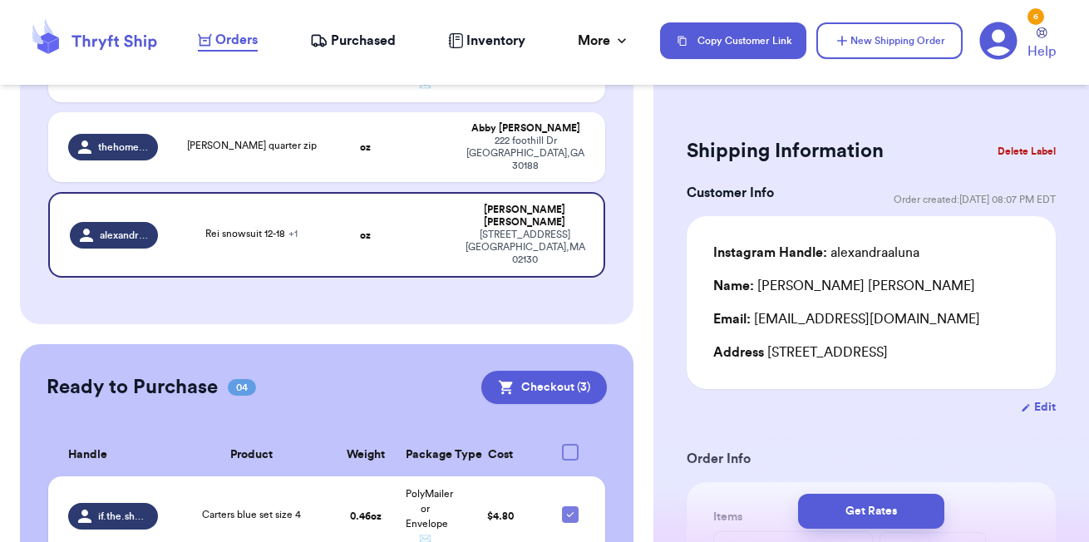
scroll to position [696, 0]
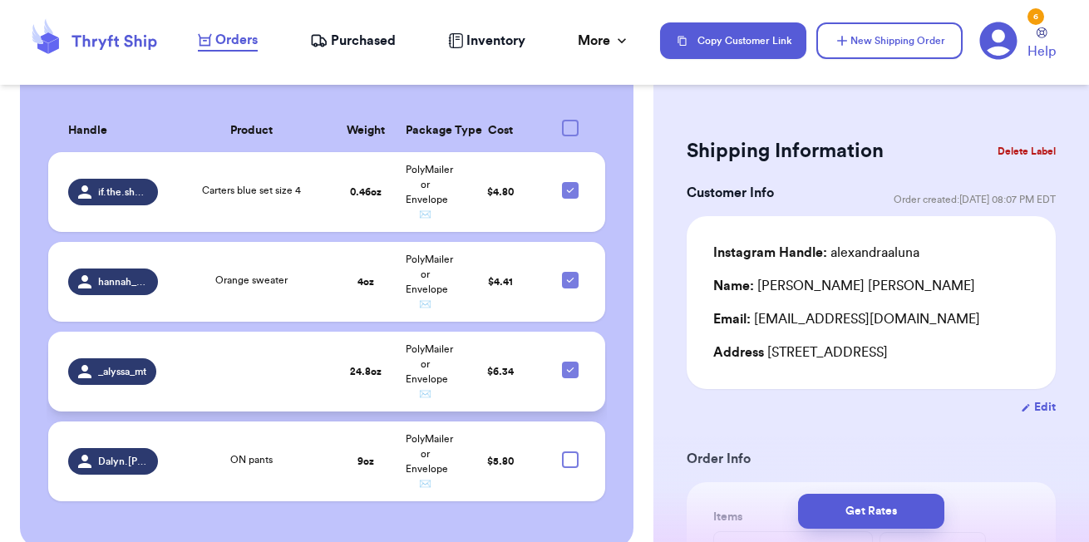
click at [348, 332] on td "24.8 oz" at bounding box center [366, 372] width 60 height 80
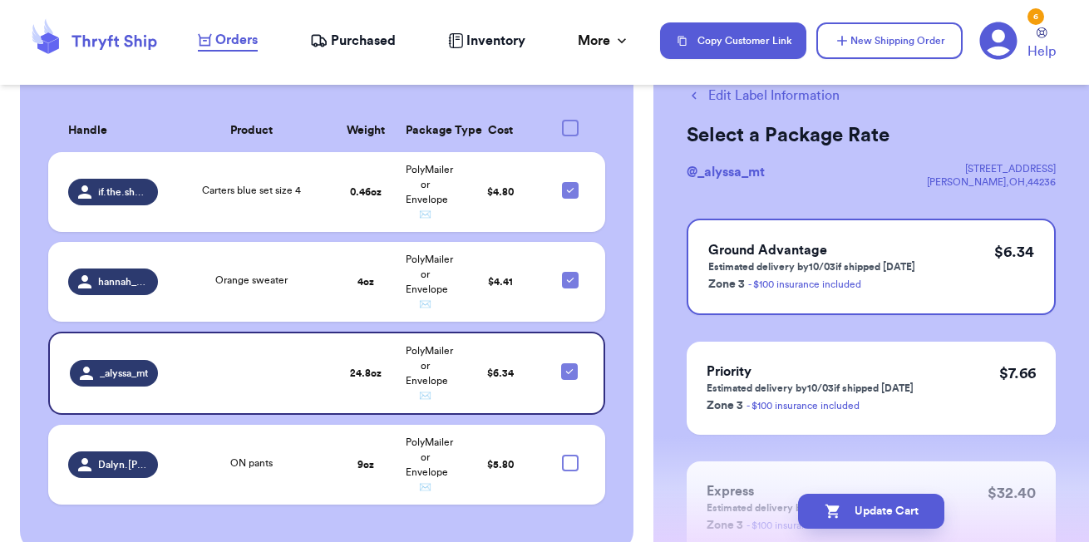
scroll to position [176, 0]
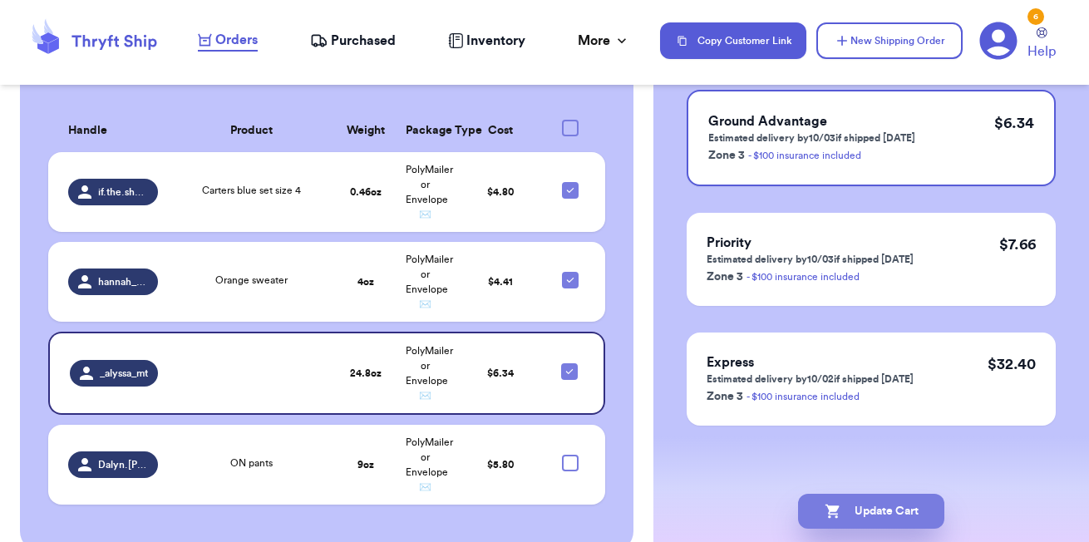
click at [878, 508] on button "Update Cart" at bounding box center [871, 511] width 146 height 35
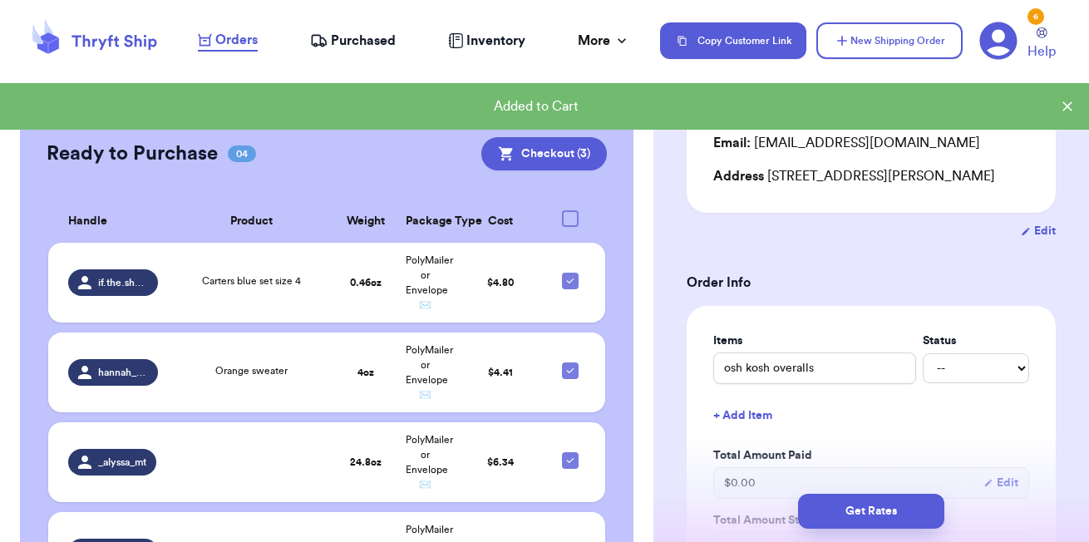
scroll to position [609, 0]
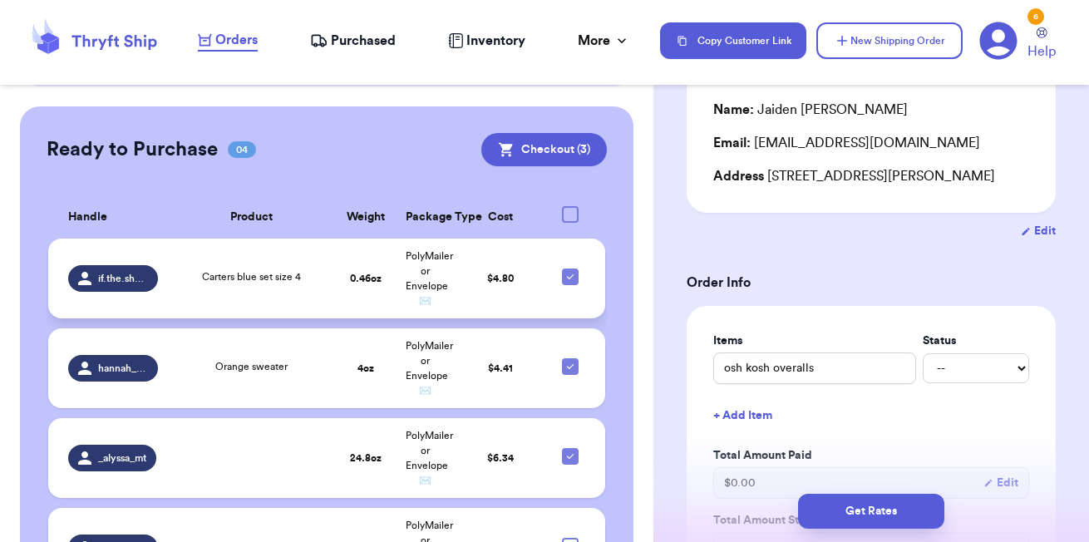
click at [387, 281] on td "0.46 oz" at bounding box center [366, 278] width 60 height 80
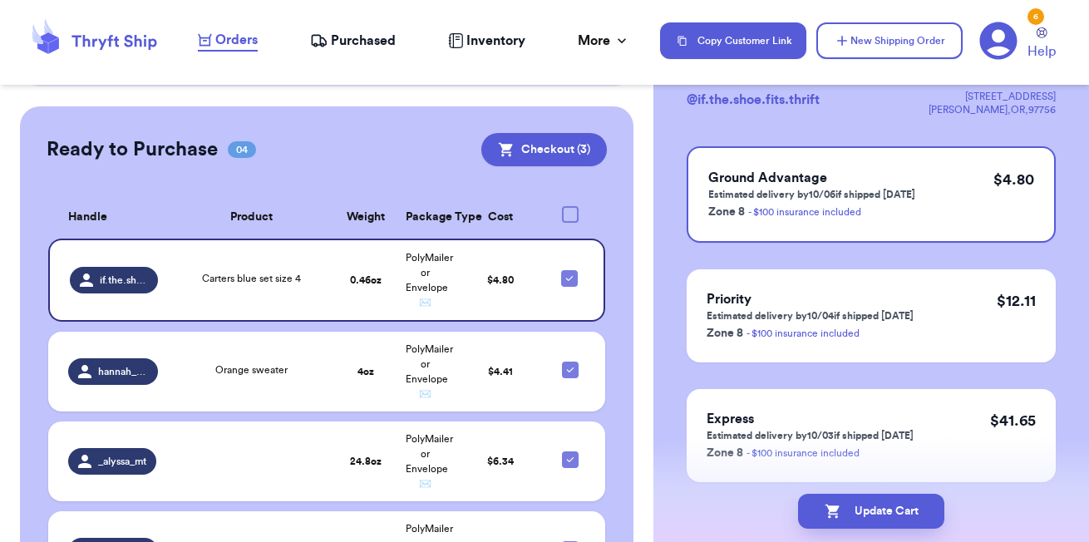
scroll to position [33, 0]
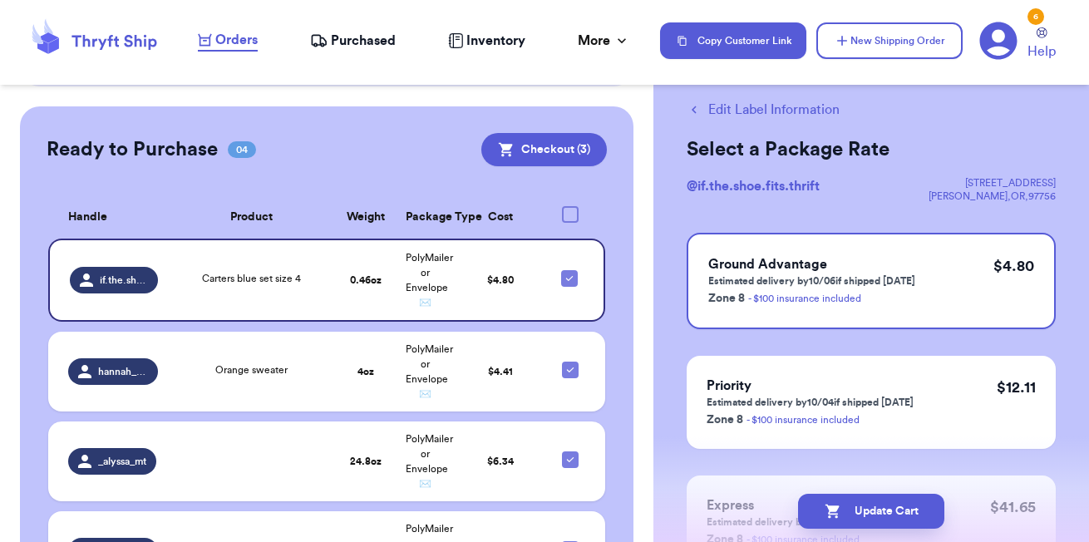
click at [737, 116] on button "Edit Label Information" at bounding box center [762, 110] width 153 height 20
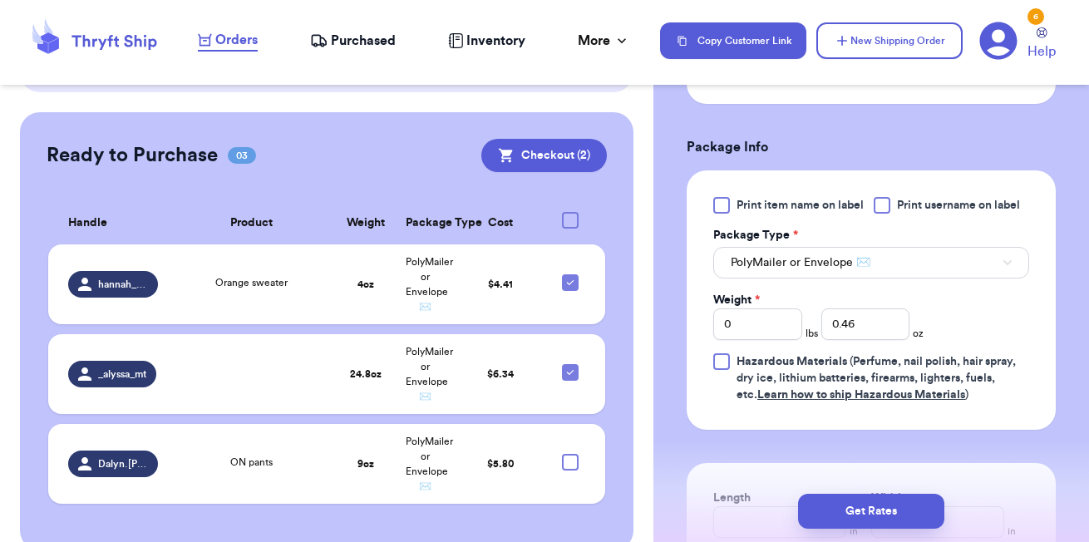
scroll to position [749, 0]
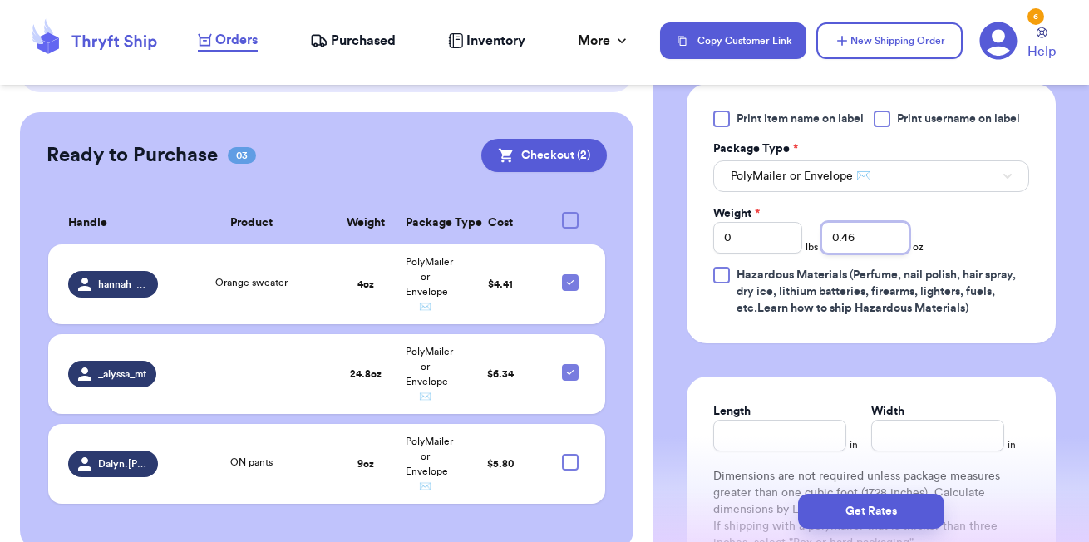
drag, startPoint x: 873, startPoint y: 248, endPoint x: 780, endPoint y: 229, distance: 95.0
click at [787, 239] on div "Weight * 0 lbs 0.46 oz" at bounding box center [818, 229] width 210 height 48
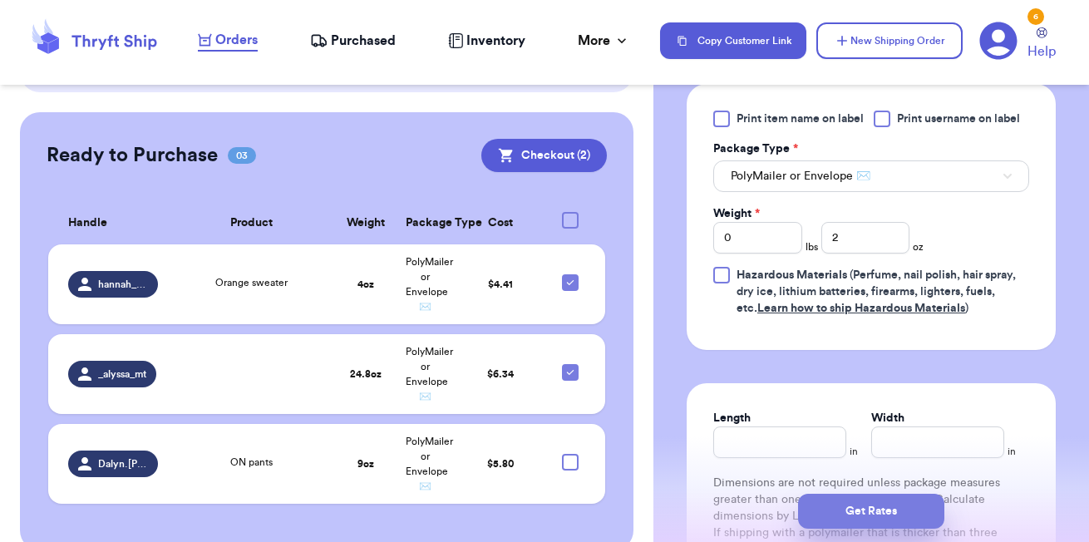
click at [887, 504] on button "Get Rates" at bounding box center [871, 511] width 146 height 35
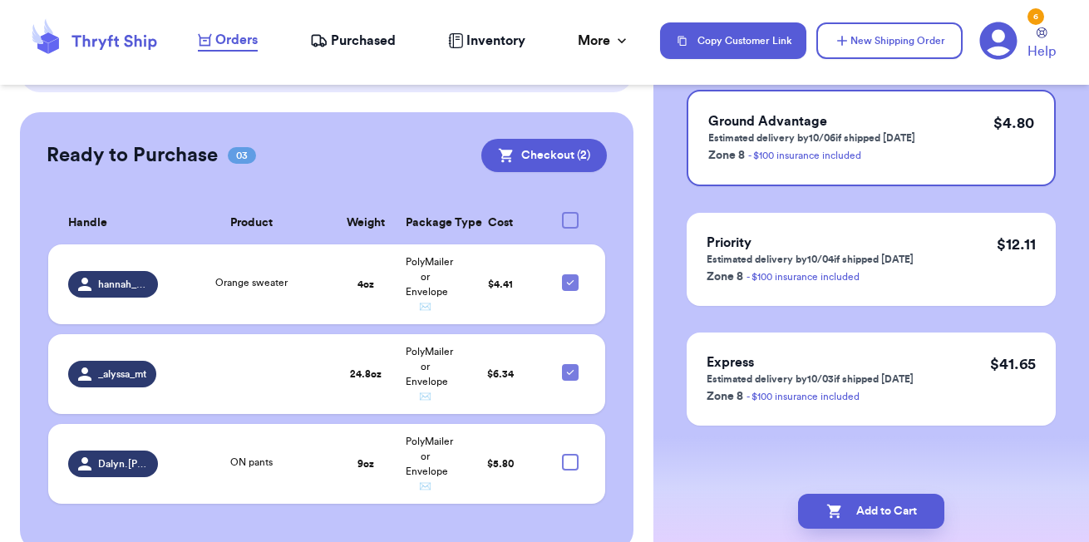
scroll to position [0, 0]
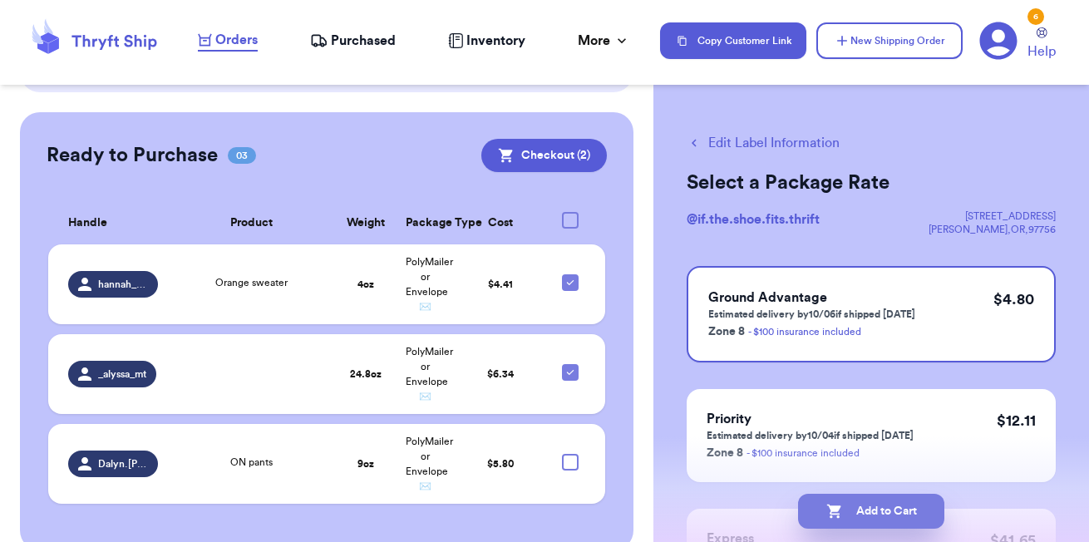
click at [857, 497] on button "Add to Cart" at bounding box center [871, 511] width 146 height 35
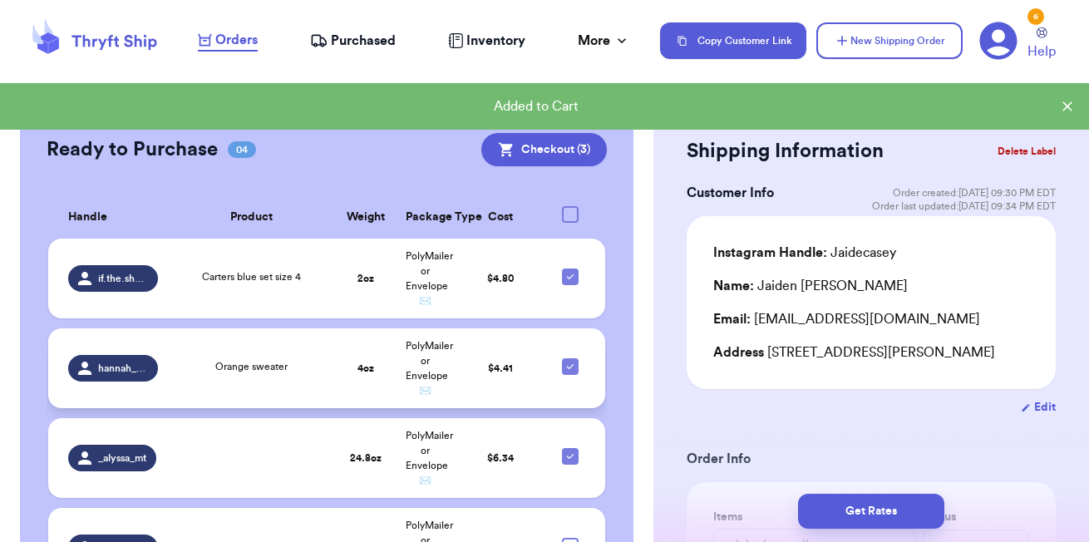
scroll to position [696, 0]
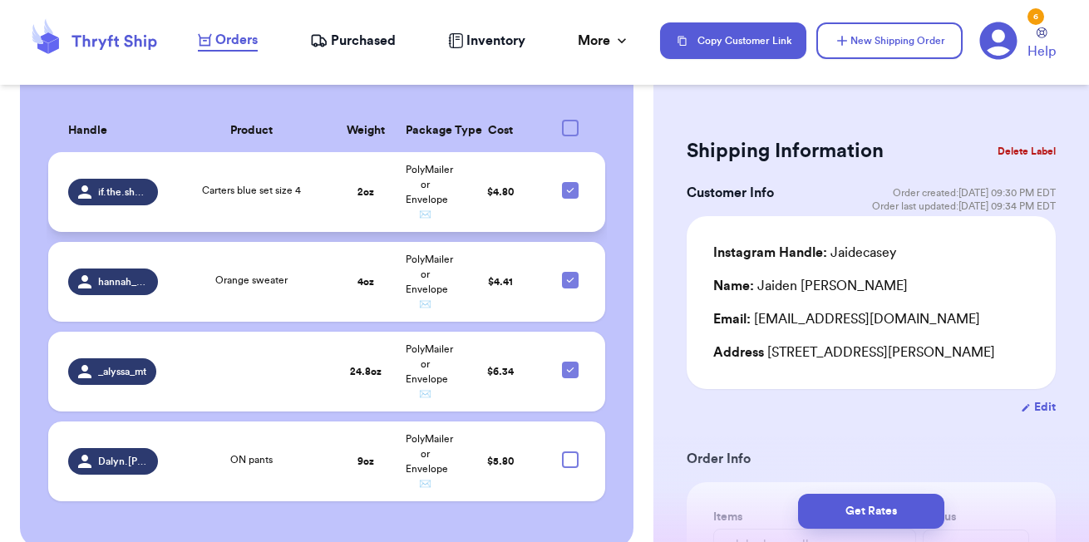
click at [194, 187] on td "Carters blue set size 4" at bounding box center [252, 192] width 168 height 80
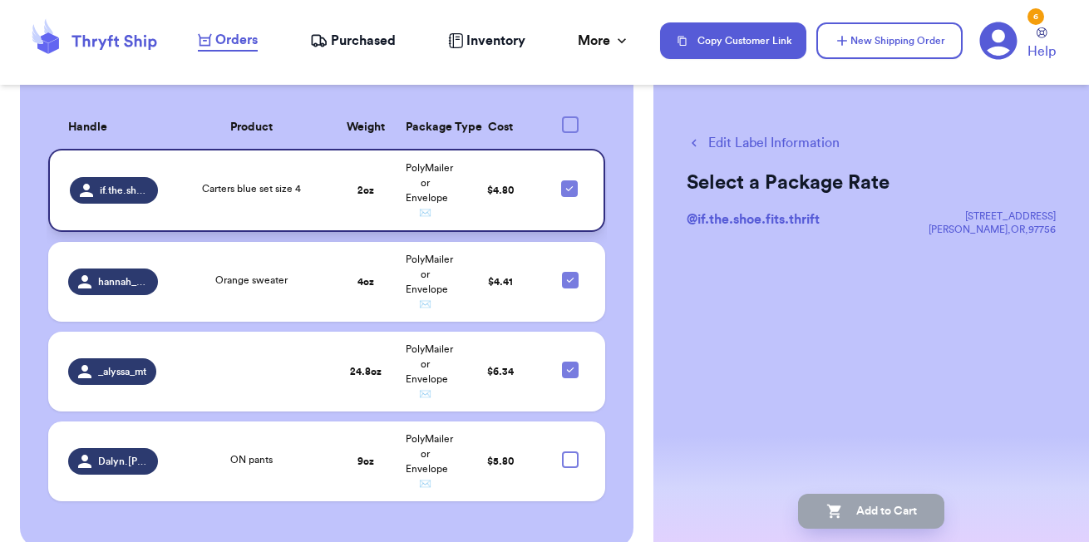
scroll to position [692, 0]
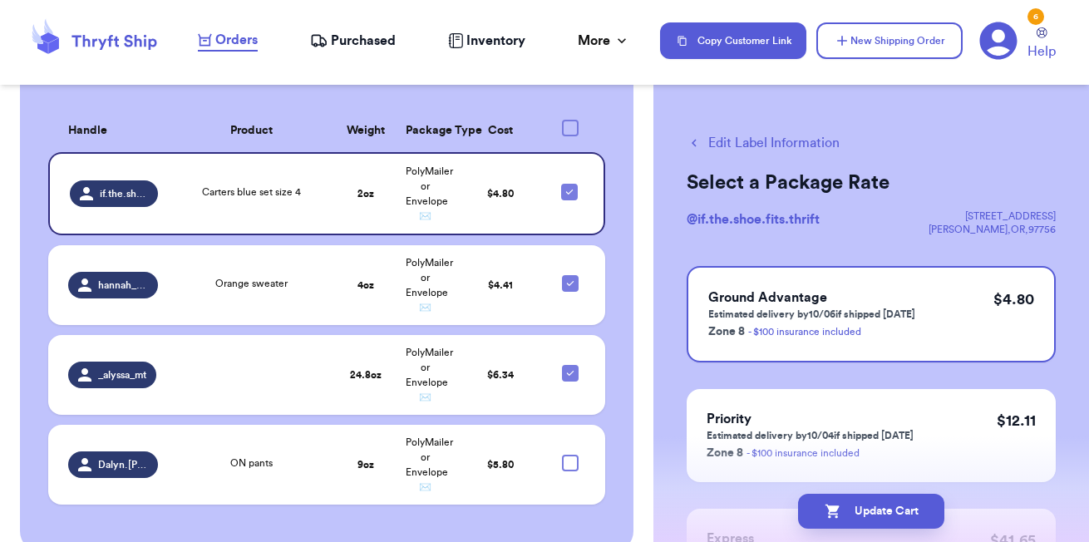
click at [751, 140] on button "Edit Label Information" at bounding box center [762, 143] width 153 height 20
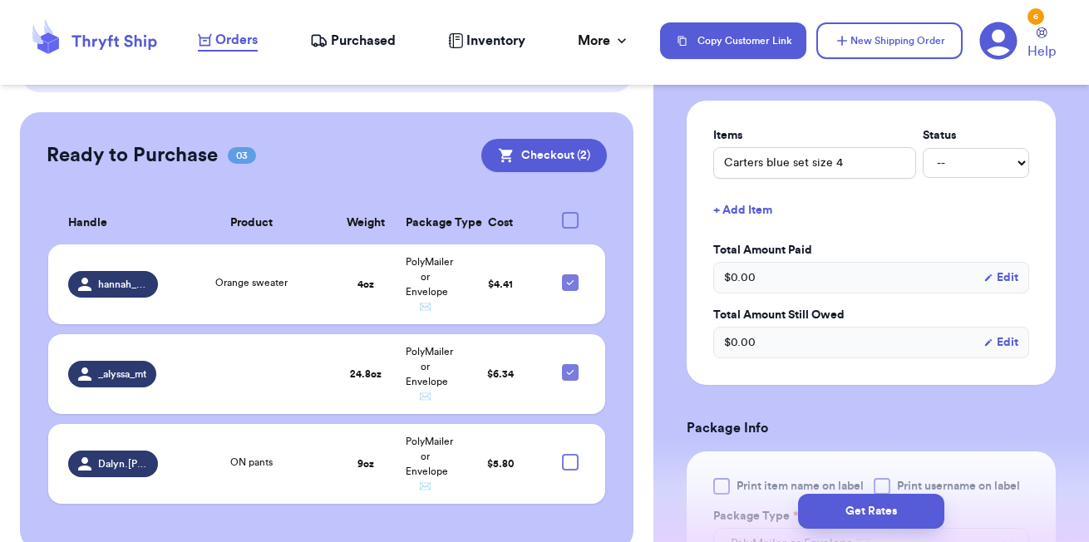
scroll to position [696, 0]
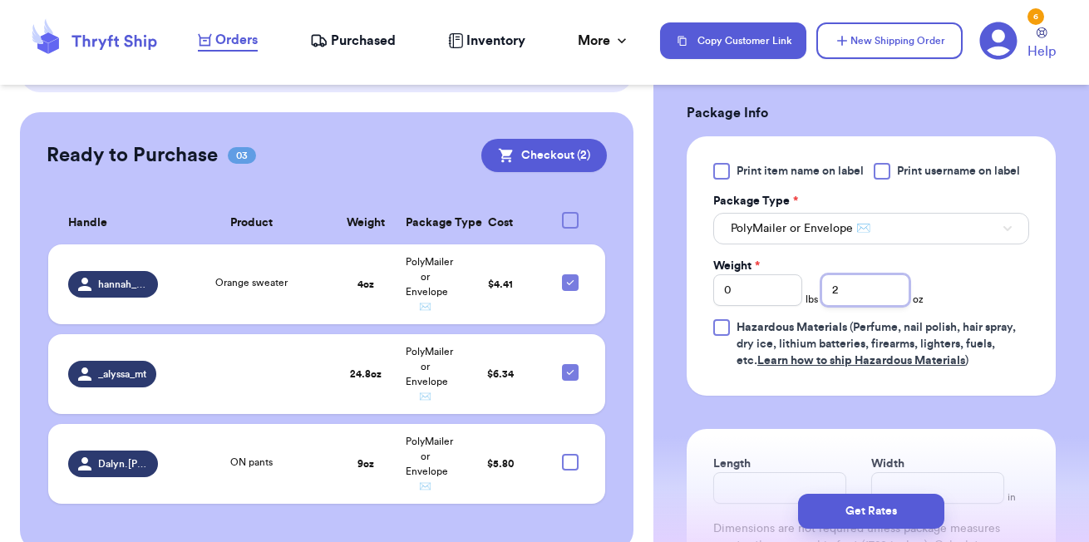
click at [856, 305] on input "2" at bounding box center [865, 290] width 89 height 32
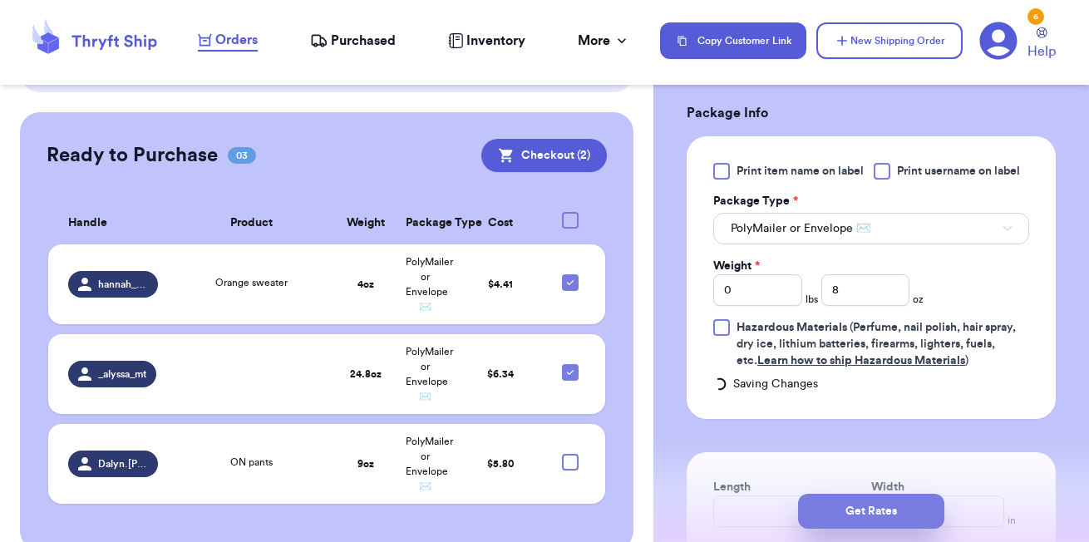
click at [880, 514] on button "Get Rates" at bounding box center [871, 511] width 146 height 35
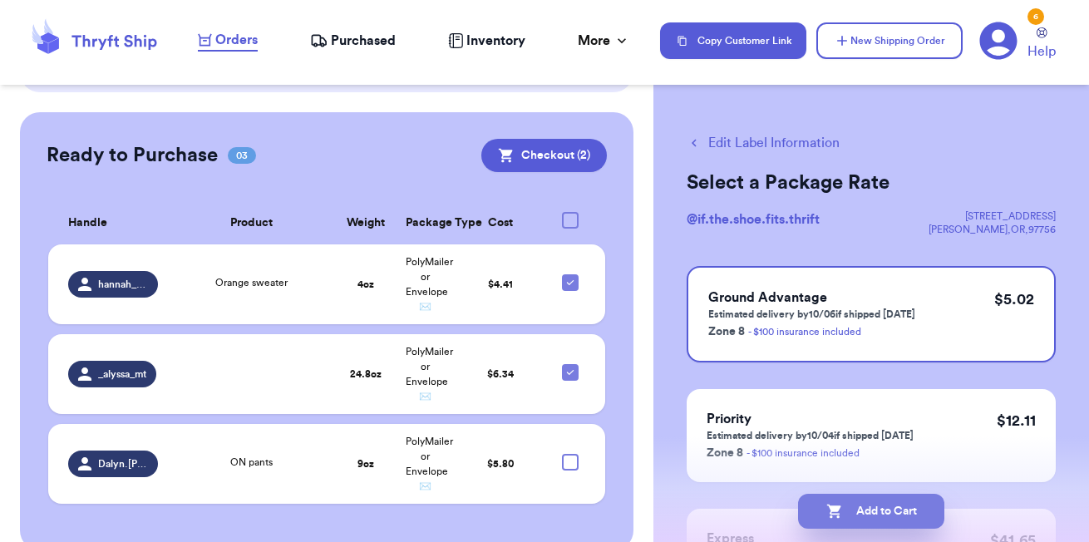
click at [894, 511] on button "Add to Cart" at bounding box center [871, 511] width 146 height 35
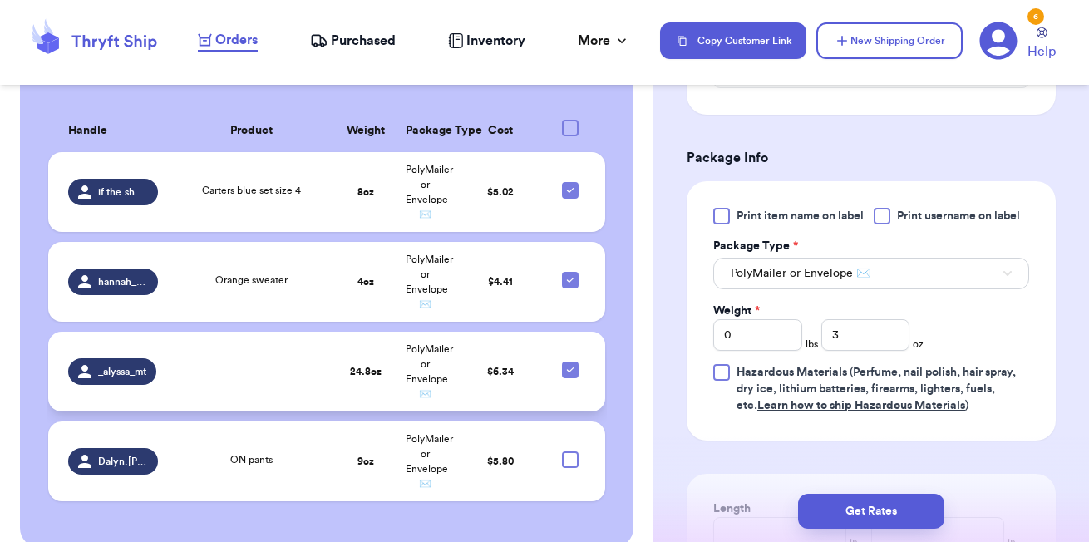
scroll to position [666, 0]
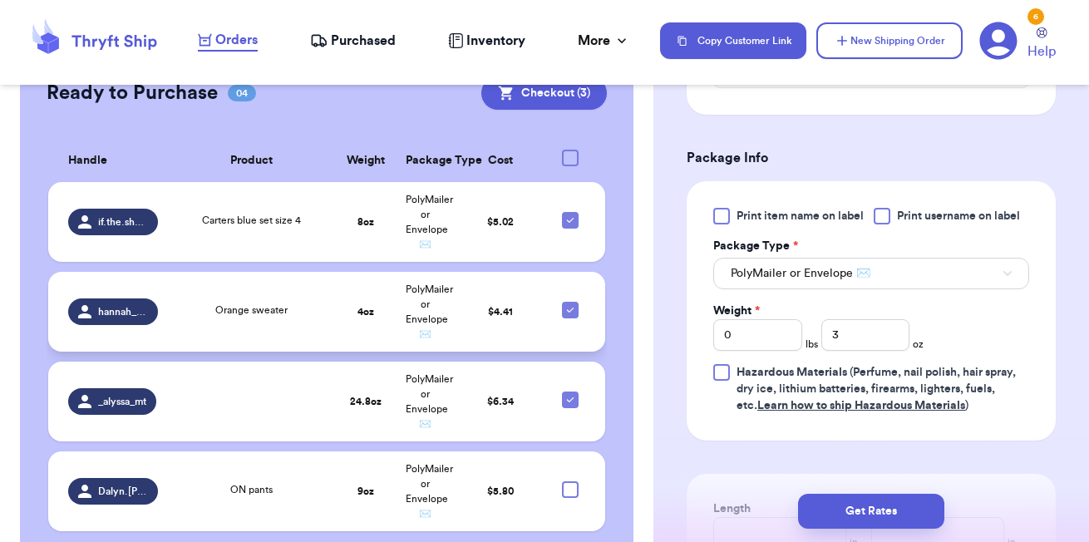
click at [418, 278] on td "PolyMailer or Envelope ✉️" at bounding box center [426, 312] width 60 height 80
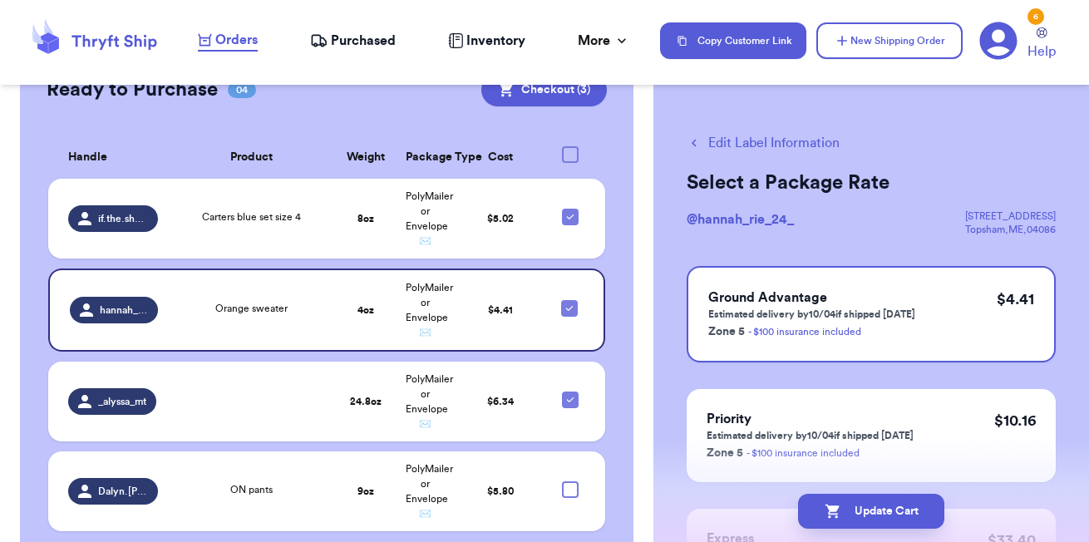
click at [752, 139] on button "Edit Label Information" at bounding box center [762, 143] width 153 height 20
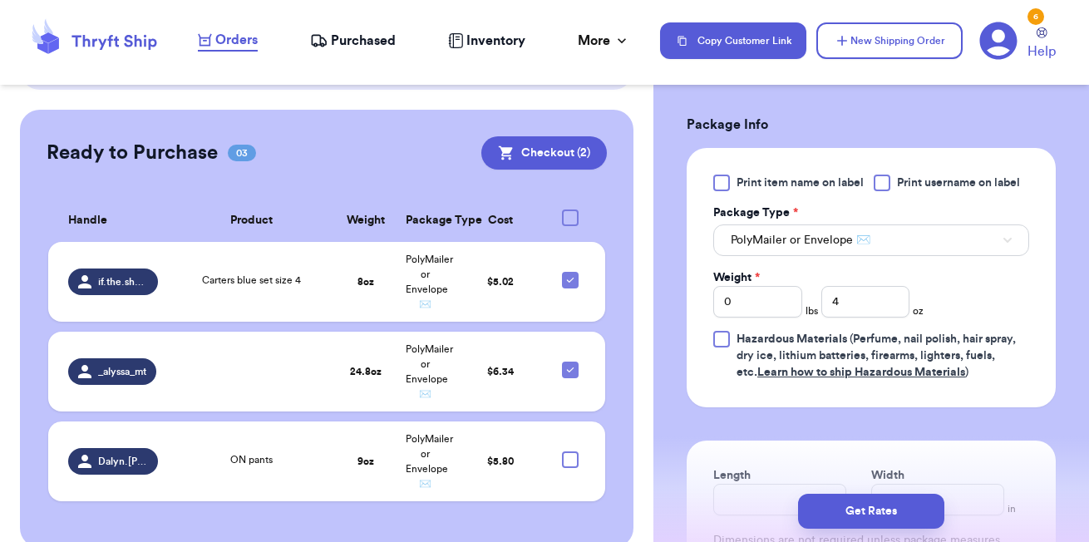
scroll to position [776, 0]
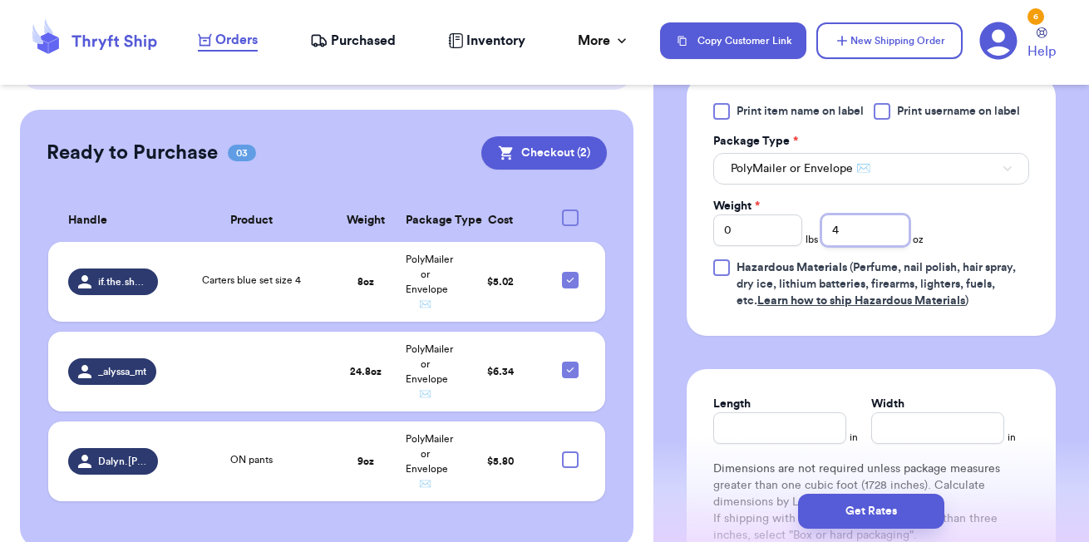
click at [843, 214] on input "4" at bounding box center [865, 230] width 89 height 32
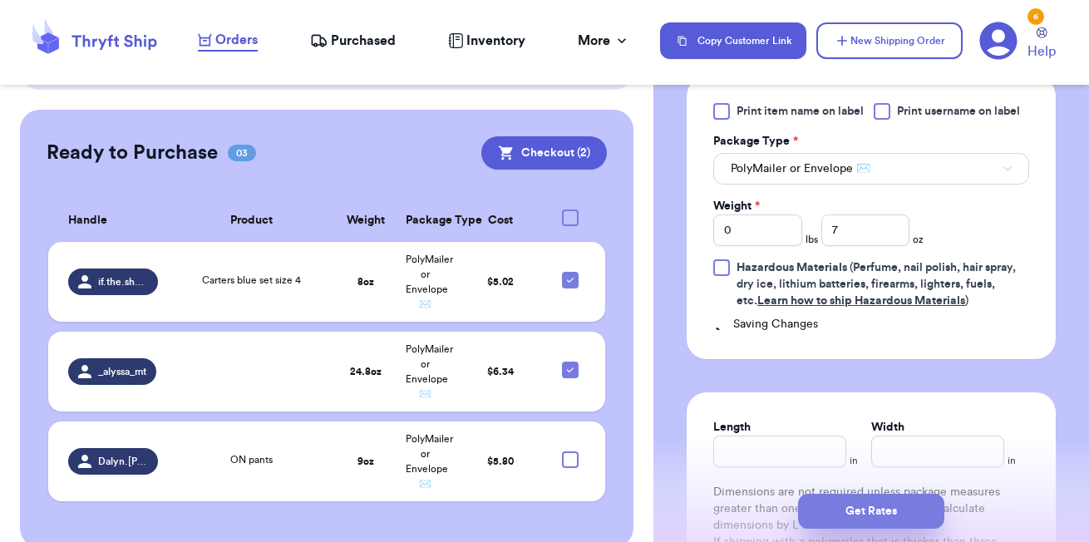
click at [859, 515] on button "Get Rates" at bounding box center [871, 511] width 146 height 35
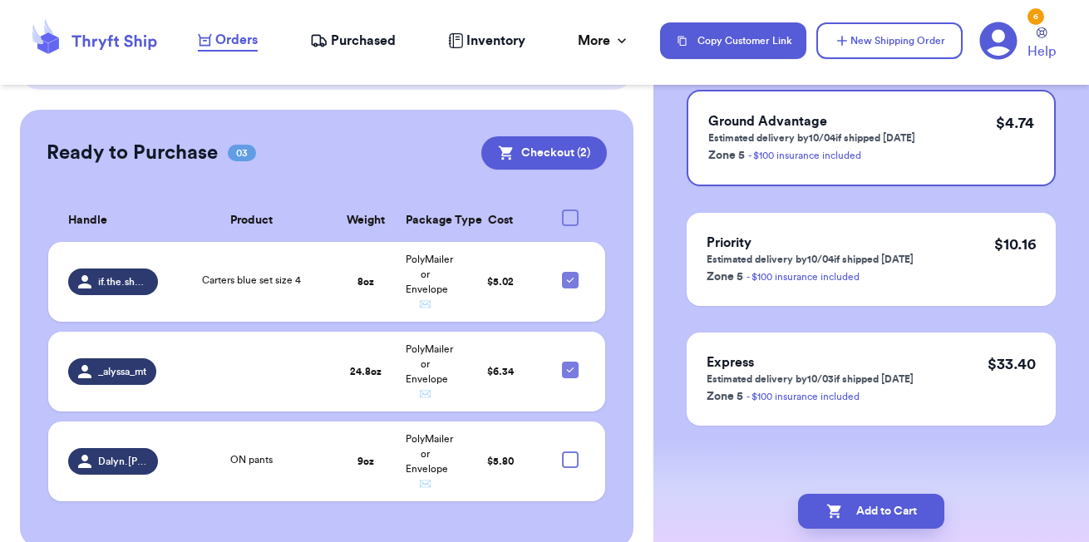
scroll to position [0, 0]
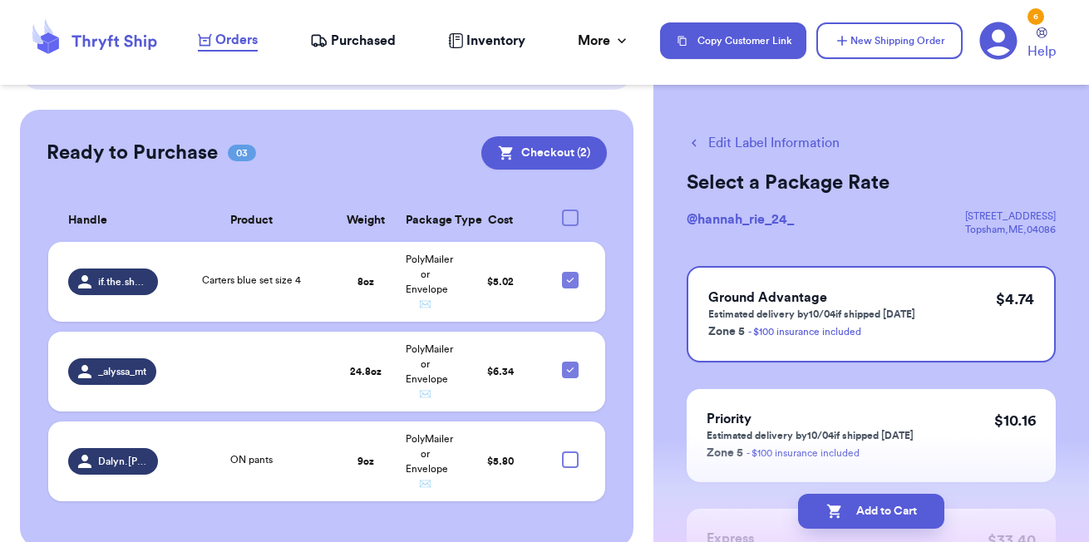
click at [859, 515] on button "Add to Cart" at bounding box center [871, 511] width 146 height 35
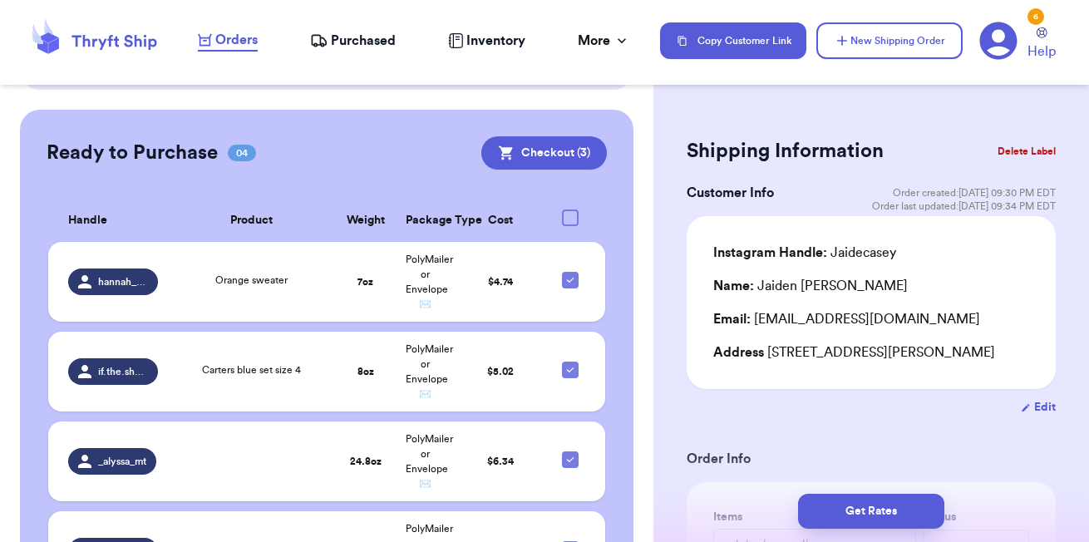
click at [341, 39] on span "Purchased" at bounding box center [363, 41] width 65 height 20
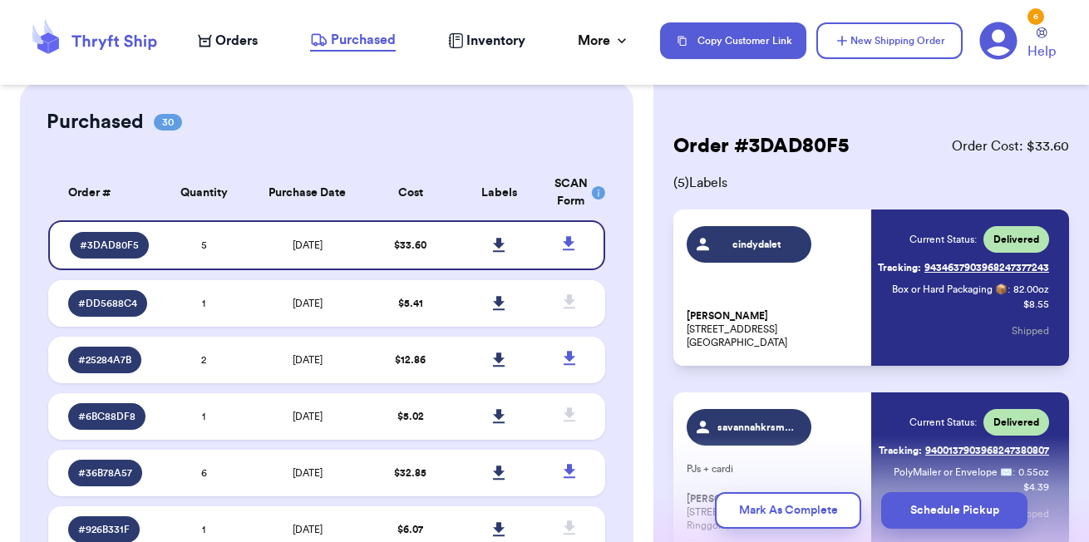
scroll to position [56, 0]
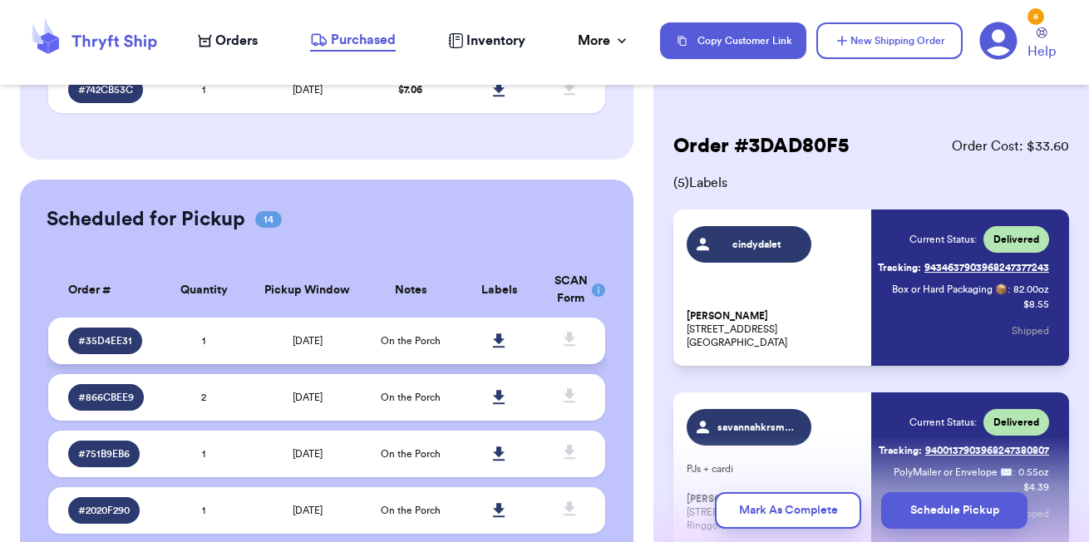
click at [350, 339] on td "[DATE]" at bounding box center [306, 340] width 117 height 47
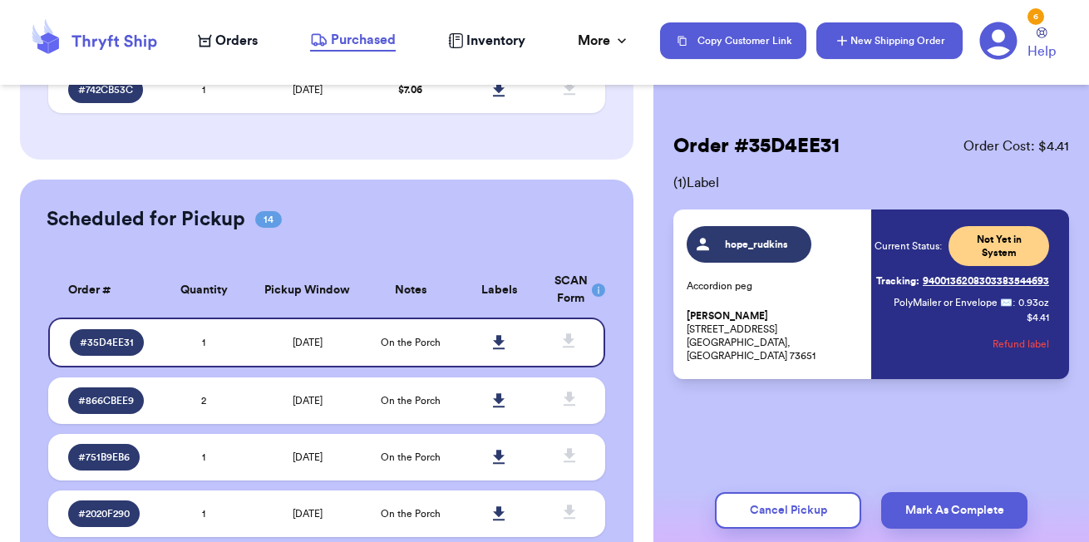
click at [878, 47] on button "New Shipping Order" at bounding box center [889, 40] width 146 height 37
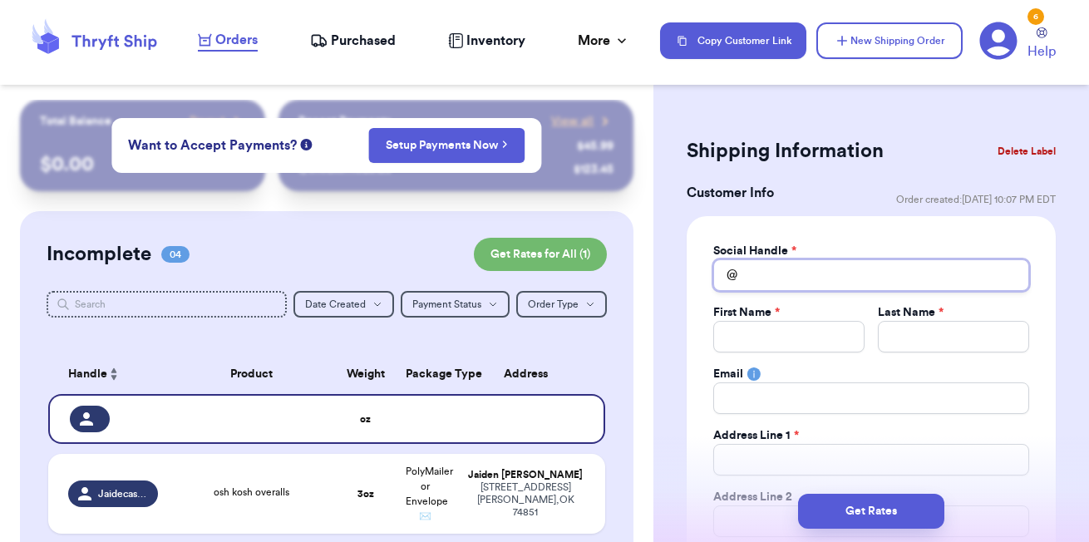
click at [764, 279] on input "Total Amount Paid" at bounding box center [871, 275] width 316 height 32
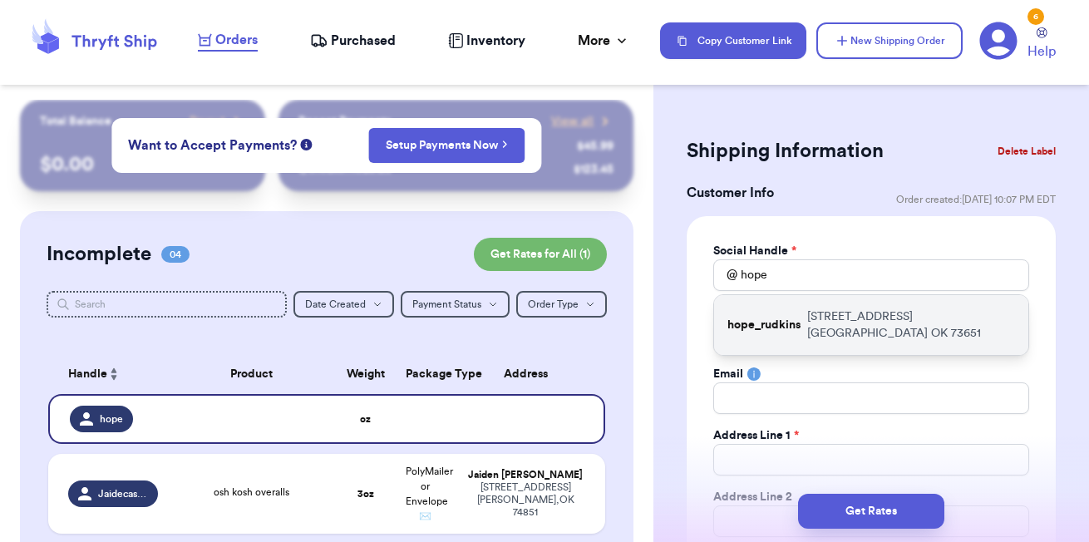
click at [824, 329] on div "hope_rudkins 14462 N 2200 RD Hobart OK 73651" at bounding box center [871, 325] width 314 height 60
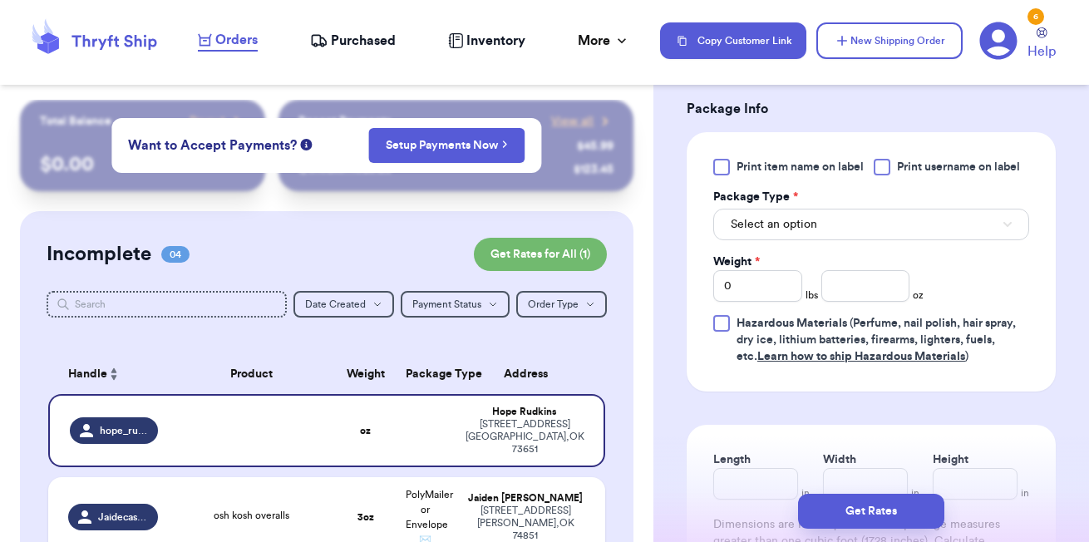
scroll to position [1025, 0]
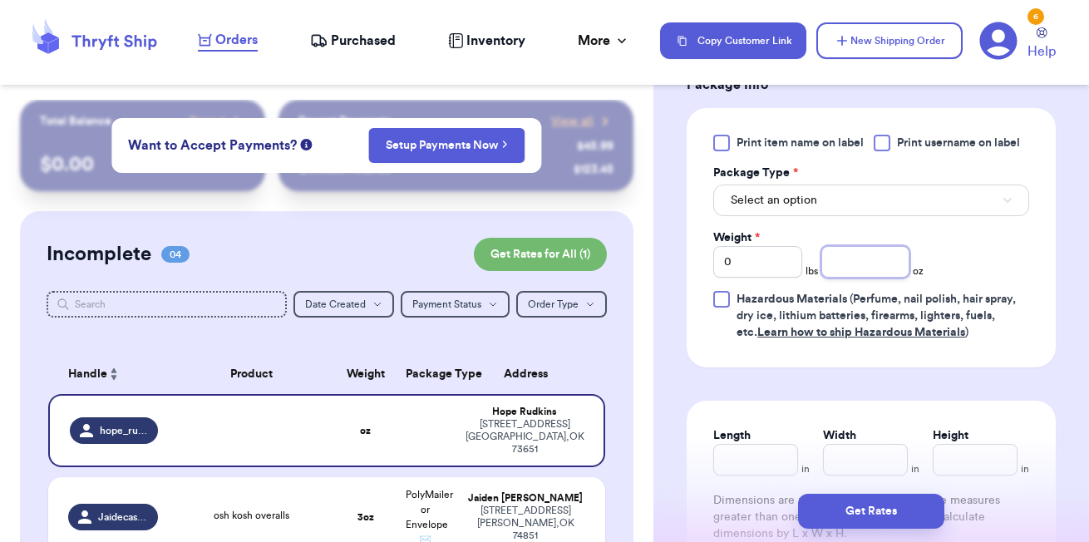
click at [864, 273] on input "number" at bounding box center [865, 262] width 89 height 32
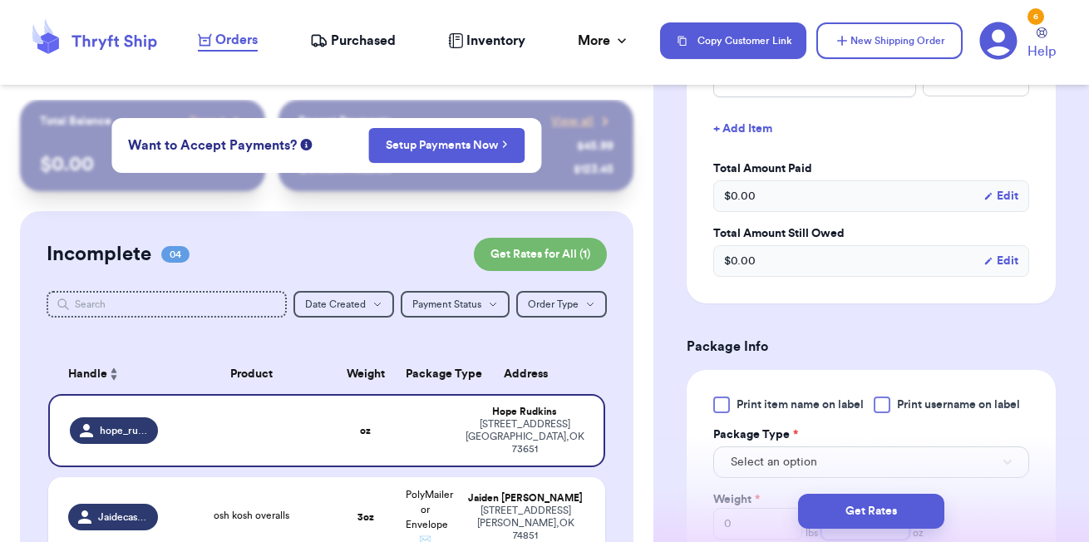
scroll to position [853, 0]
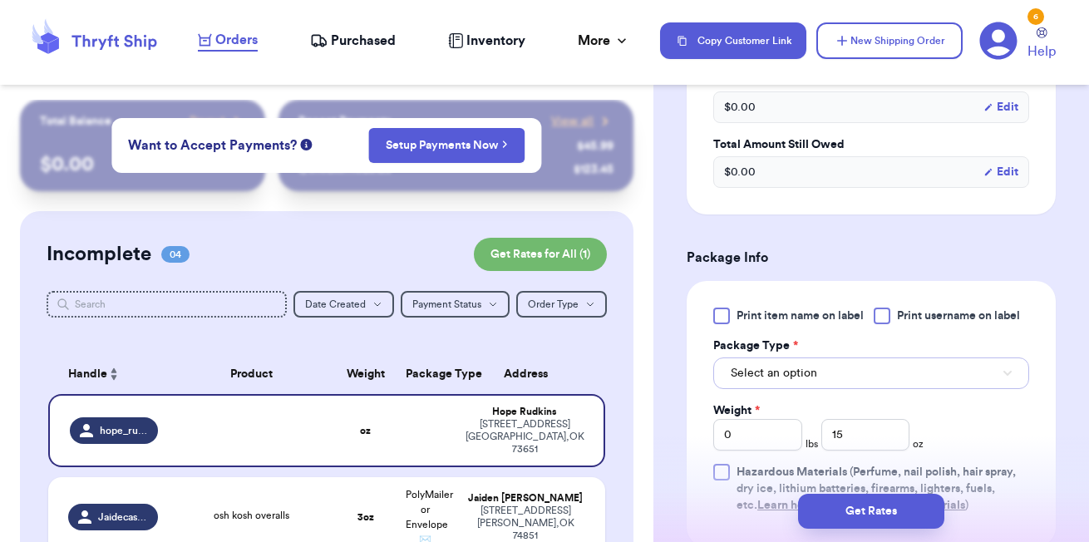
click at [833, 372] on button "Select an option" at bounding box center [871, 373] width 316 height 32
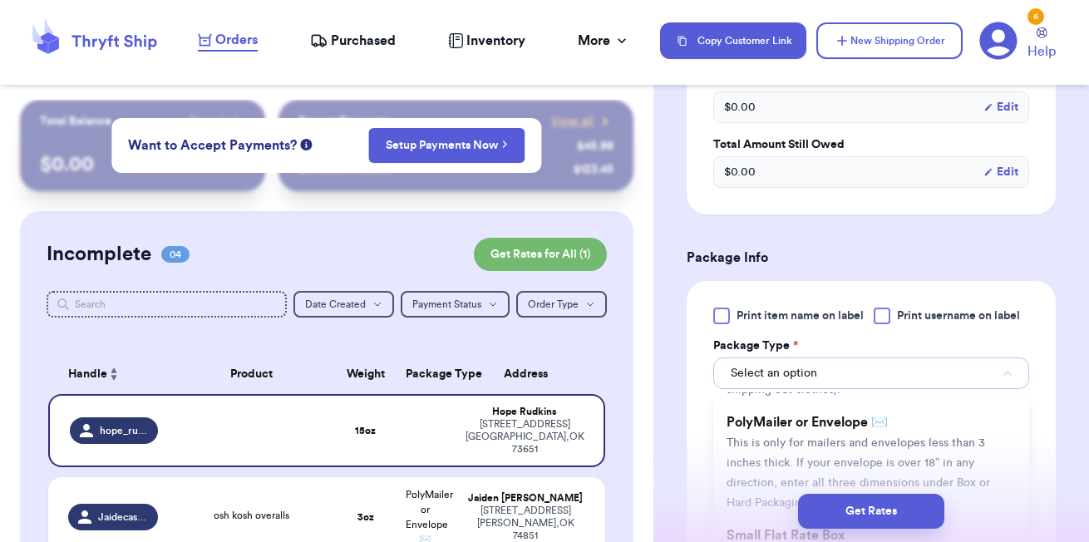
scroll to position [114, 0]
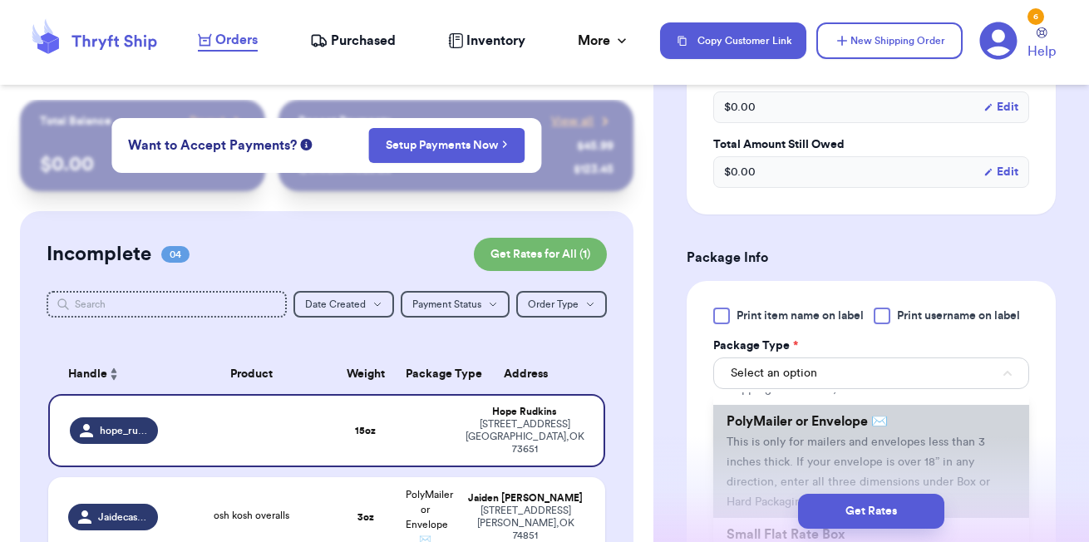
click at [824, 441] on span "This is only for mailers and envelopes less than 3 inches thick. If your envelo…" at bounding box center [857, 471] width 263 height 71
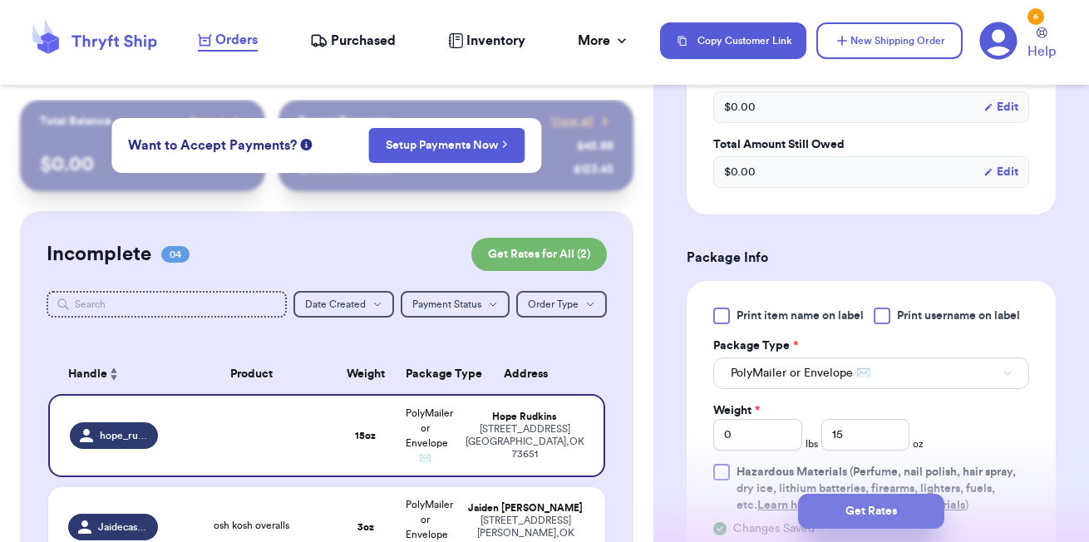
click at [861, 506] on button "Get Rates" at bounding box center [871, 511] width 146 height 35
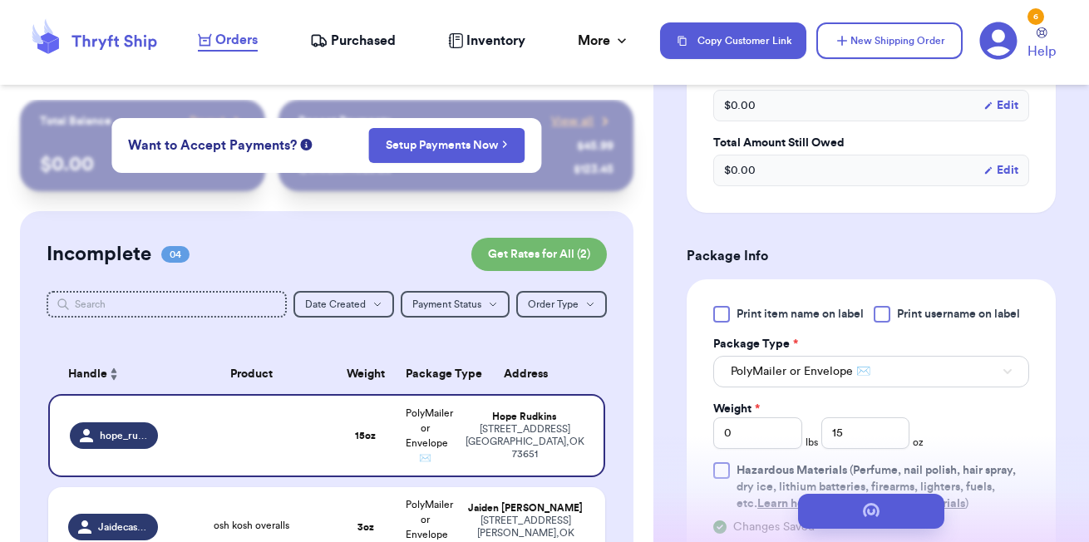
scroll to position [0, 0]
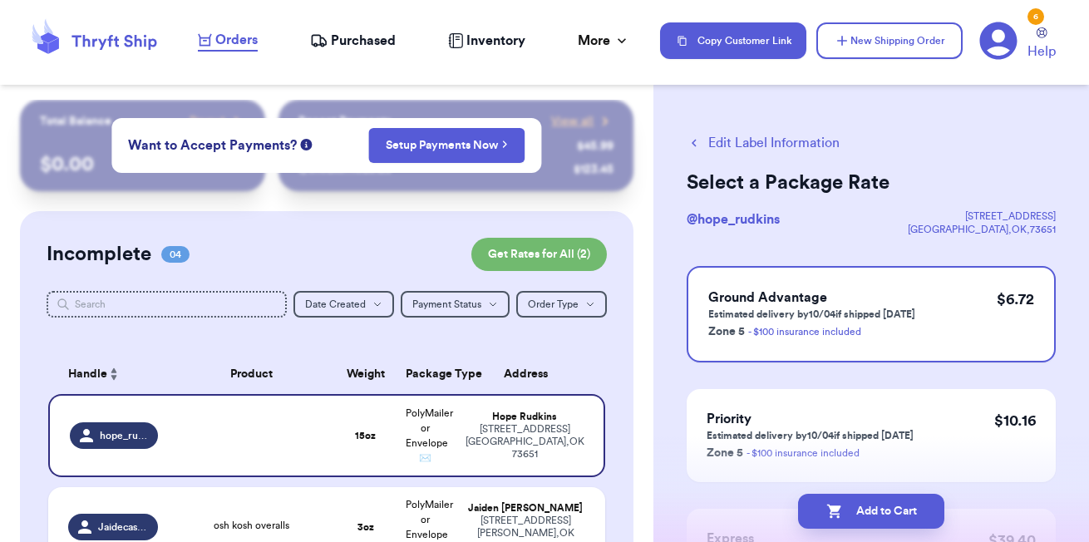
click at [765, 148] on button "Edit Label Information" at bounding box center [762, 143] width 153 height 20
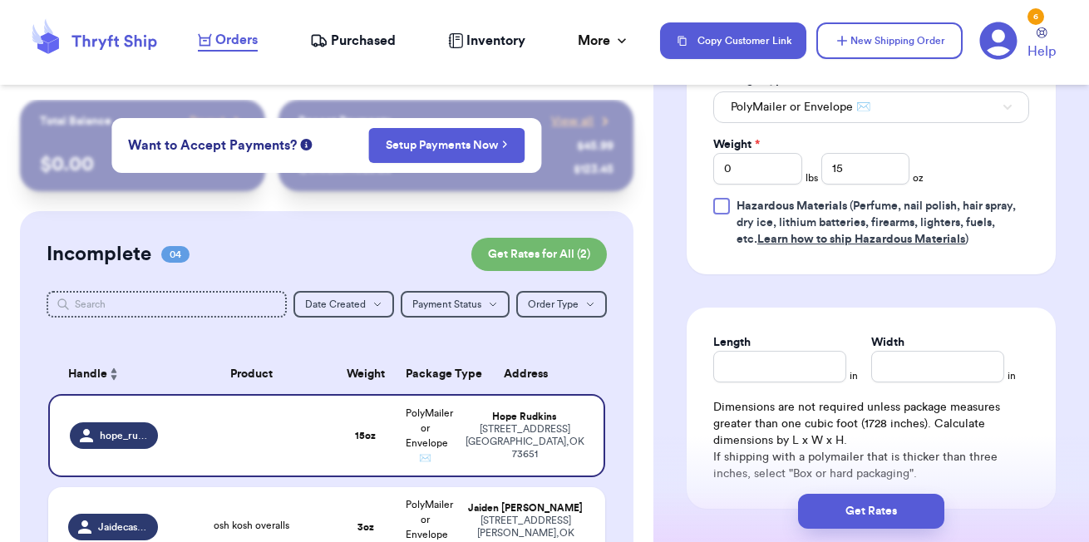
scroll to position [823, 0]
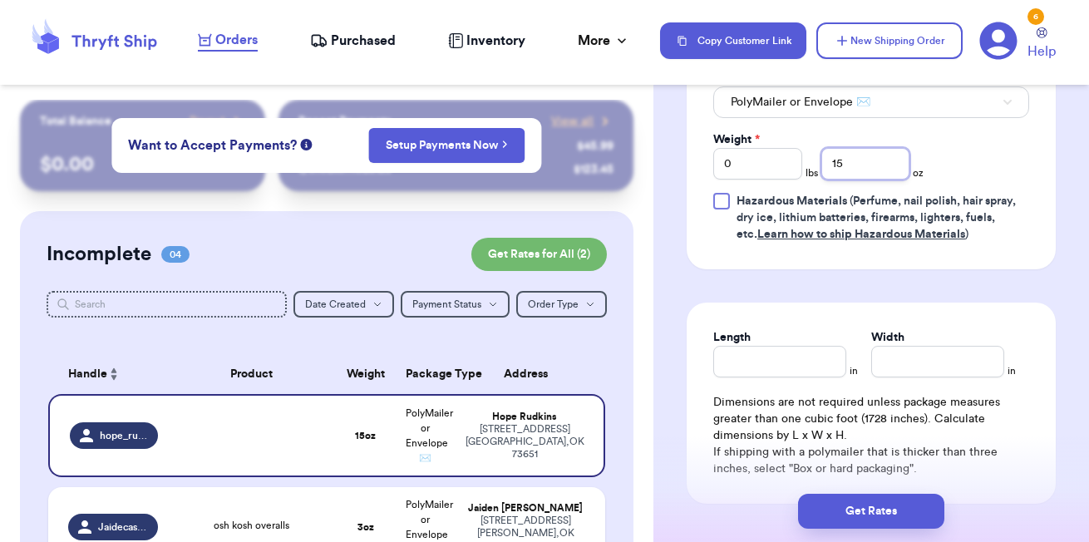
click at [881, 176] on input "15" at bounding box center [865, 164] width 89 height 32
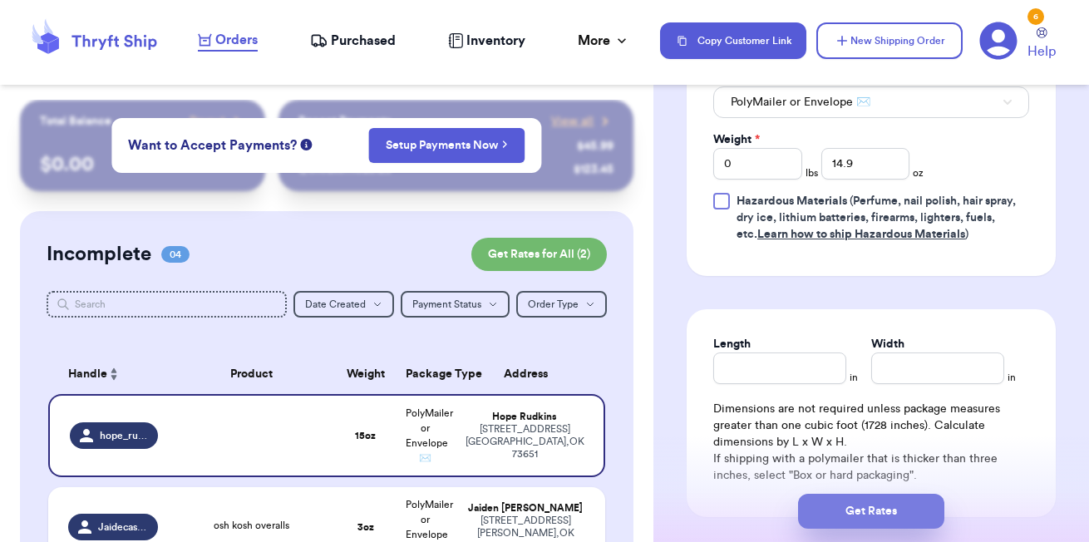
click at [872, 504] on button "Get Rates" at bounding box center [871, 511] width 146 height 35
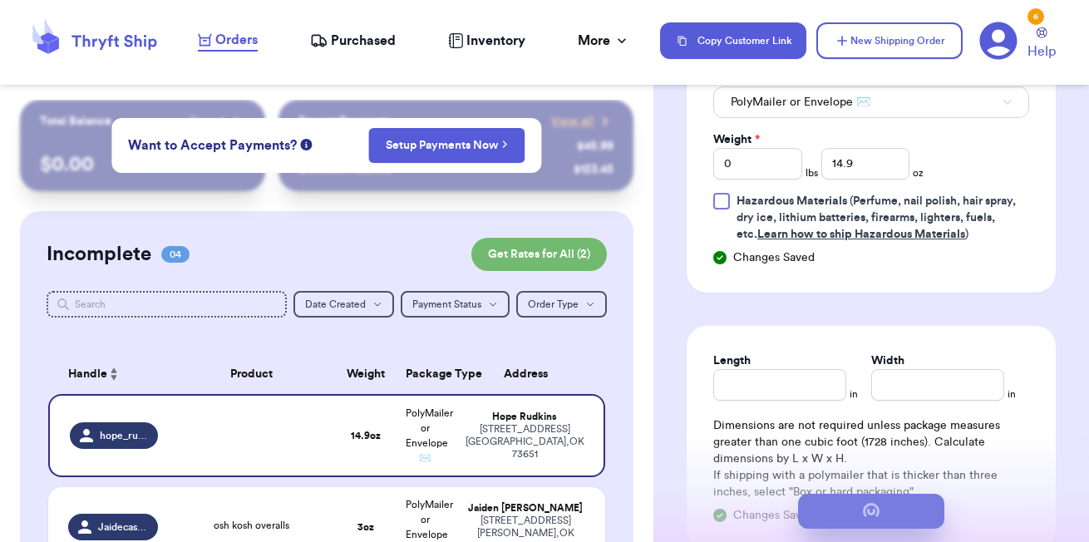
scroll to position [0, 0]
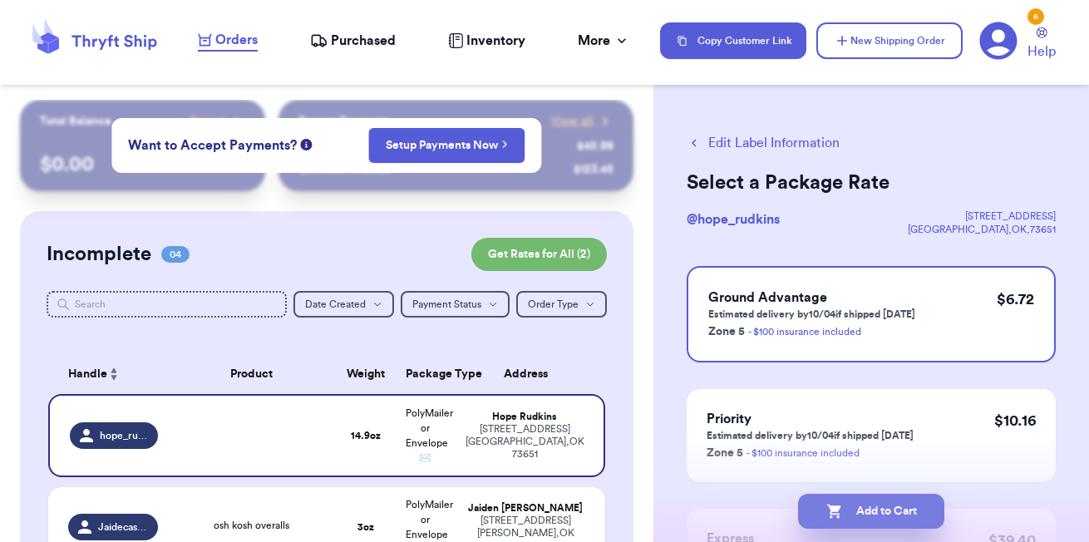
click at [872, 516] on button "Add to Cart" at bounding box center [871, 511] width 146 height 35
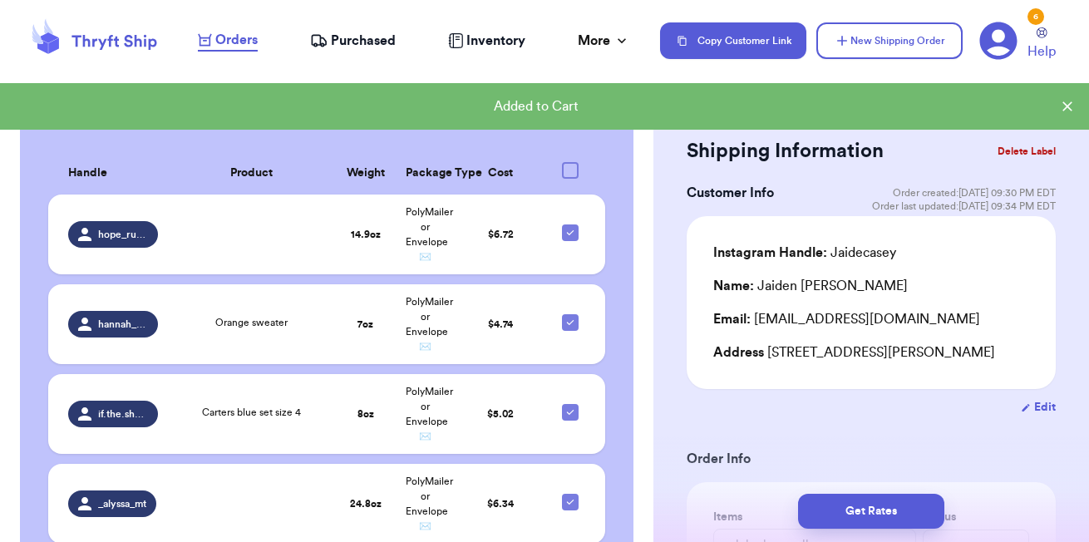
scroll to position [785, 0]
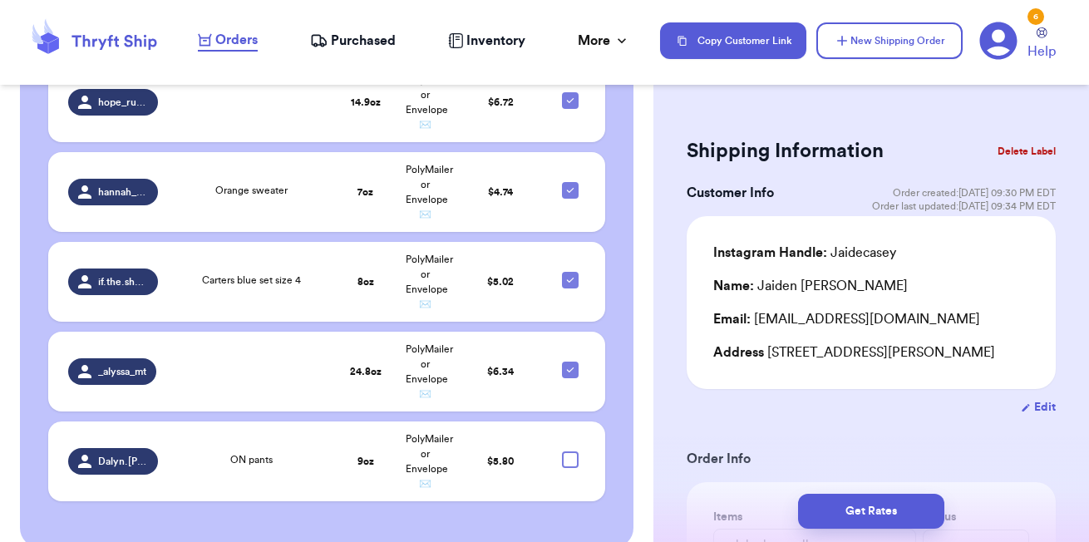
click at [363, 42] on span "Purchased" at bounding box center [363, 41] width 65 height 20
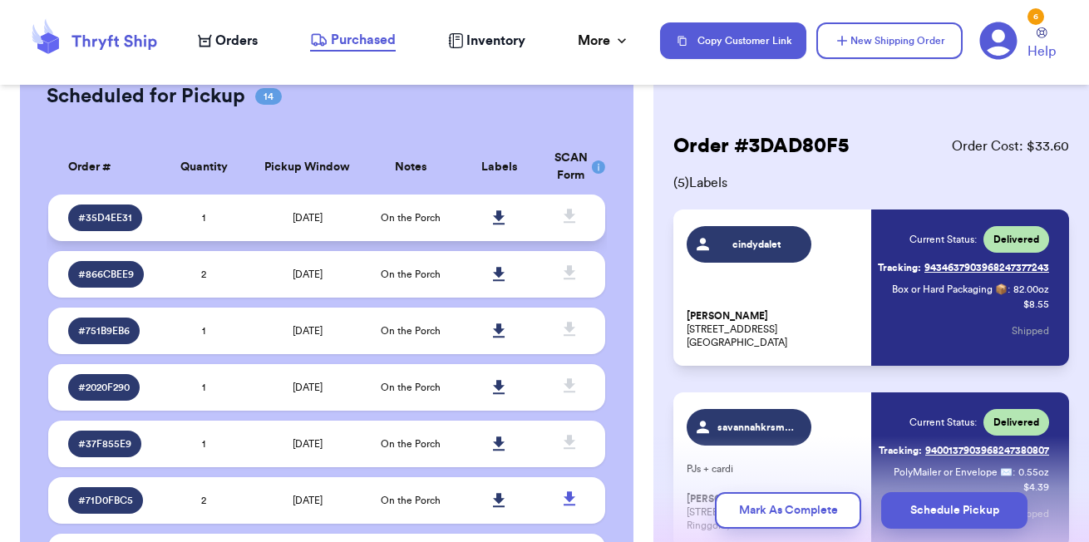
scroll to position [1925, 0]
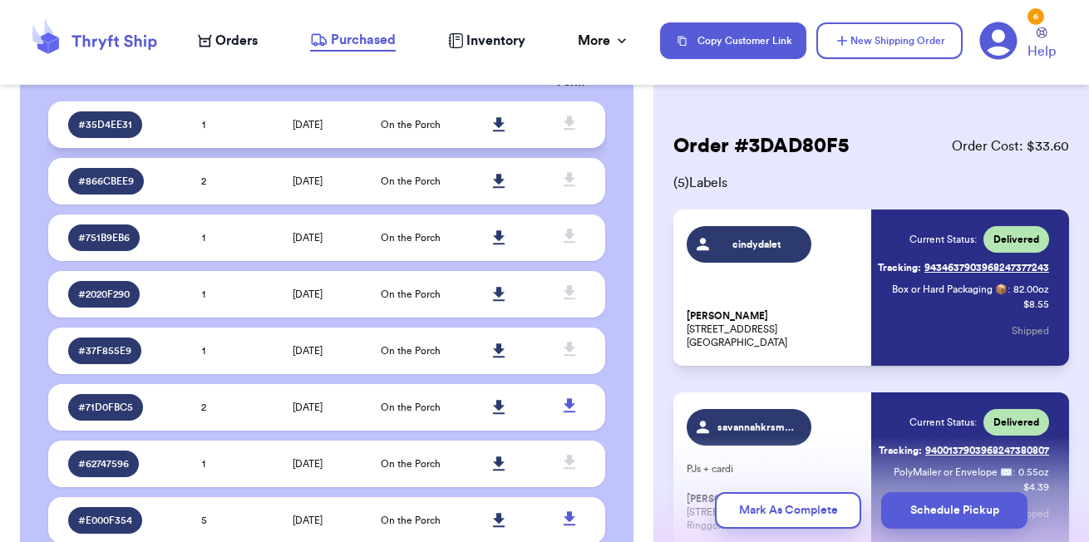
click at [210, 127] on td "1" at bounding box center [204, 124] width 89 height 47
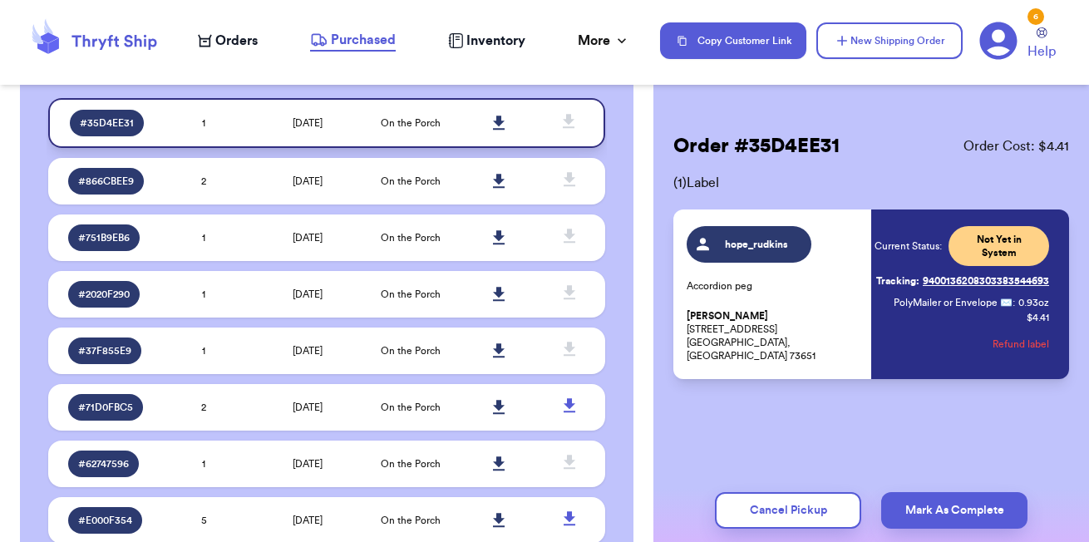
scroll to position [2062, 0]
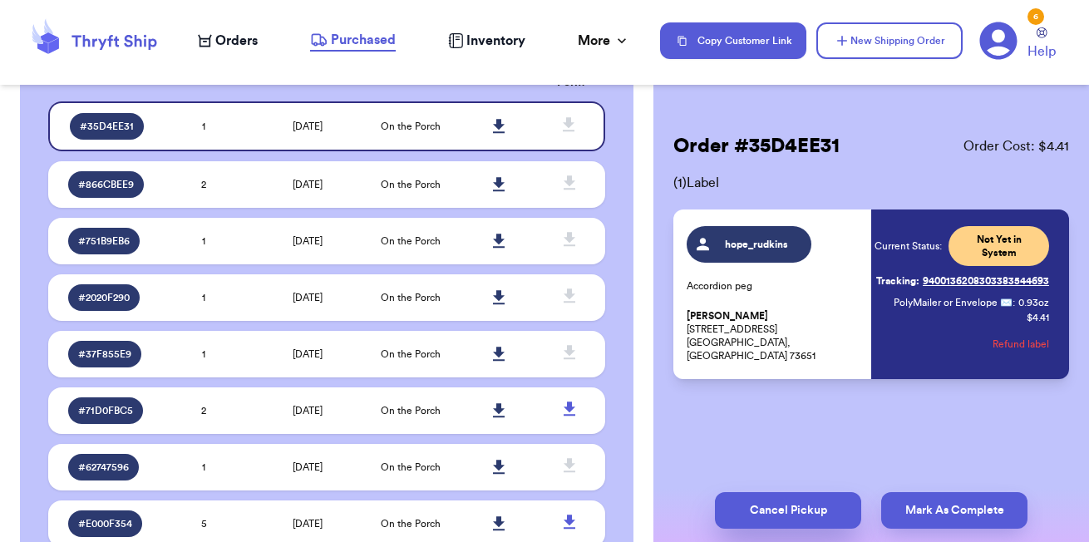
click at [828, 507] on button "Cancel Pickup" at bounding box center [788, 510] width 146 height 37
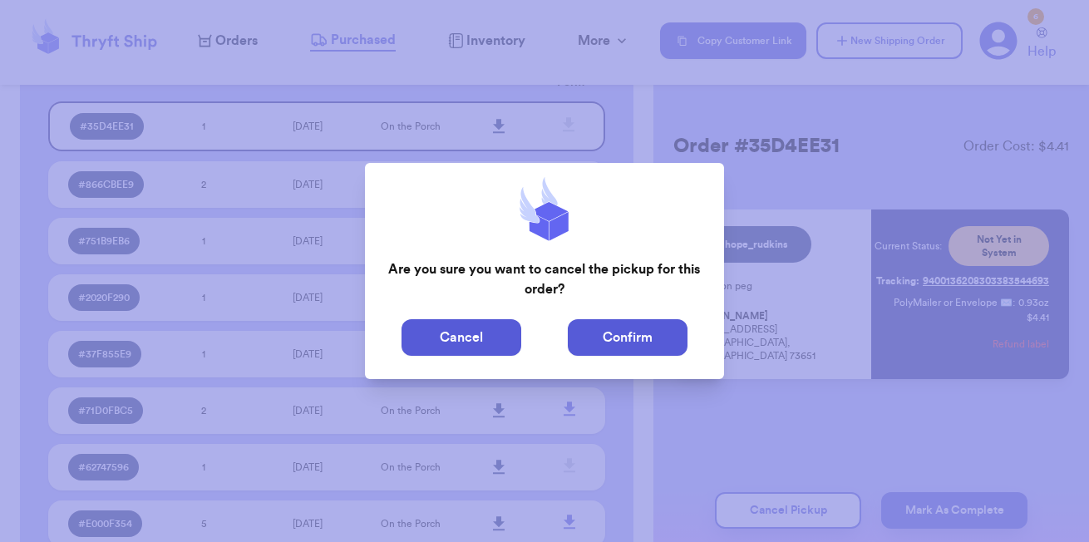
click at [642, 329] on button "Confirm" at bounding box center [628, 337] width 120 height 37
click at [637, 330] on button "Confirm" at bounding box center [628, 337] width 120 height 37
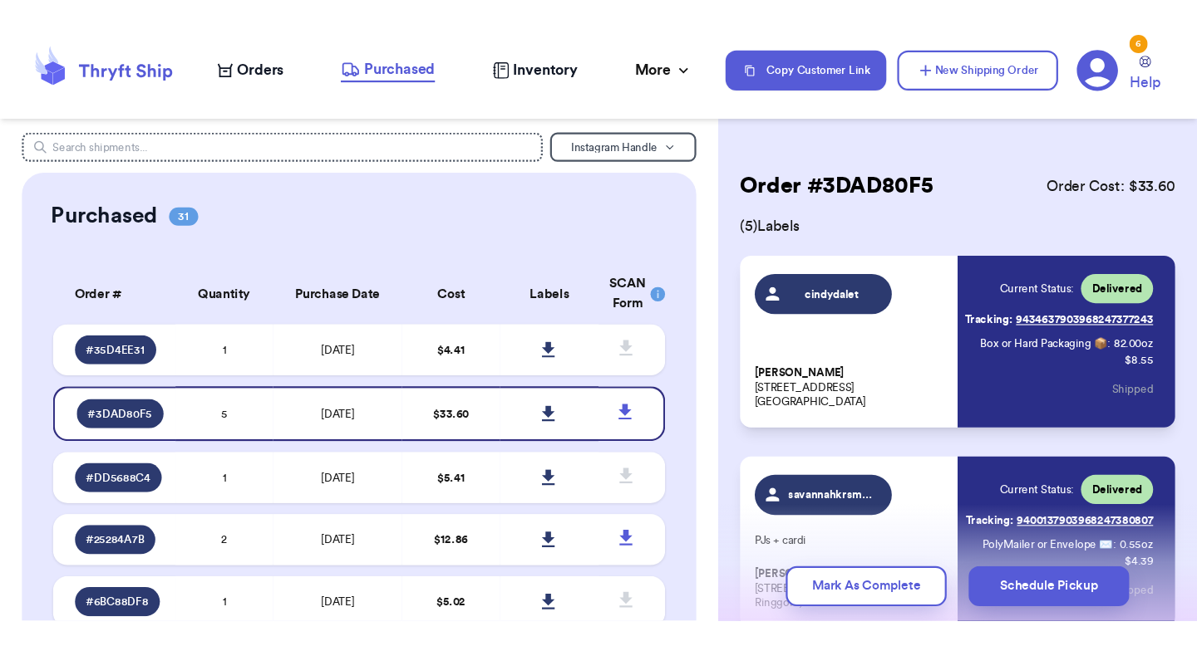
scroll to position [0, 0]
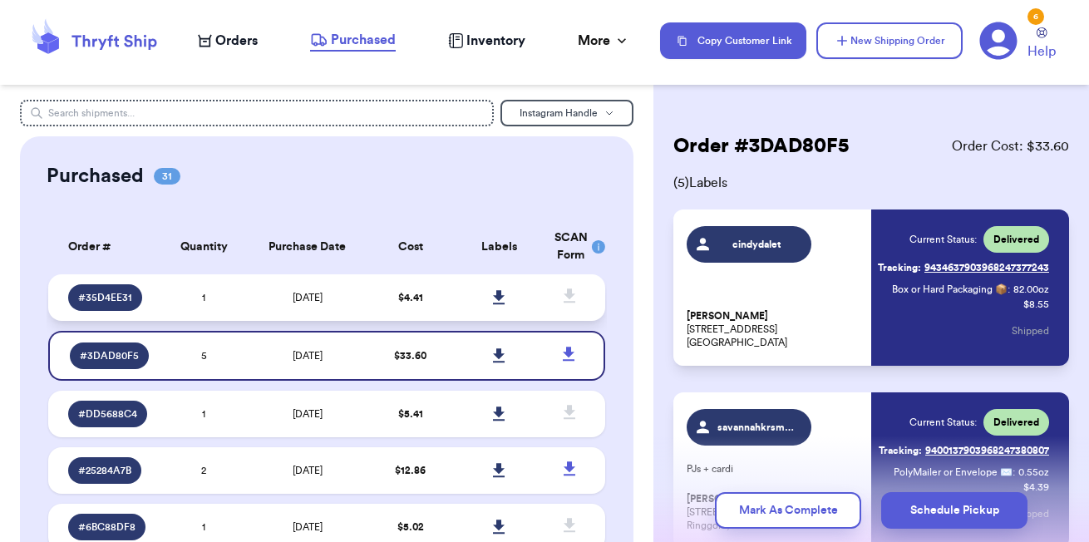
click at [426, 290] on td "$ 4.41" at bounding box center [410, 297] width 89 height 47
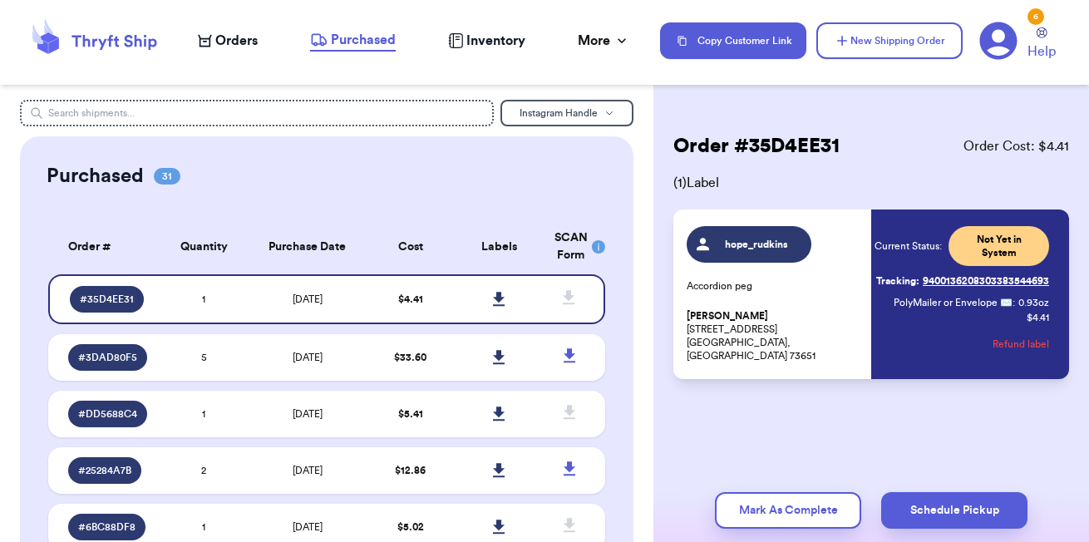
click at [845, 463] on div "Order # 35D4EE31 Order Cost: $ 4.41 ( 1 ) Label hope_rudkins Accordion peg Hope…" at bounding box center [870, 306] width 435 height 412
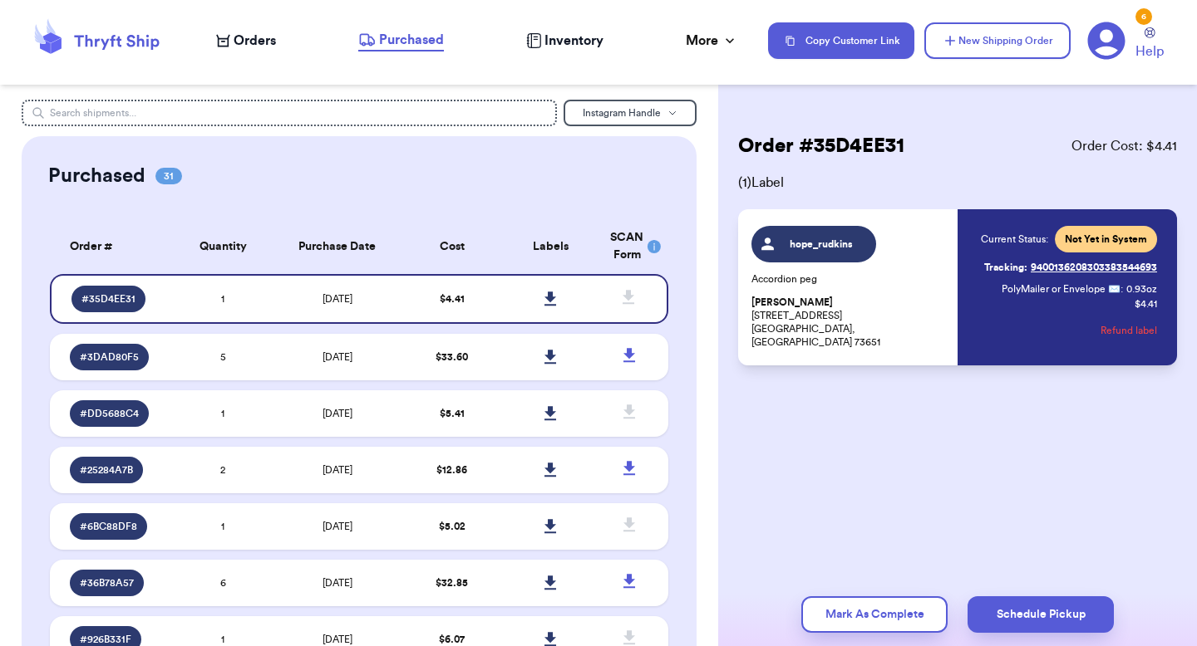
click at [1088, 268] on link "Tracking: 9400136208303383544693" at bounding box center [1070, 267] width 173 height 27
click at [374, 356] on td "[DATE]" at bounding box center [338, 357] width 130 height 47
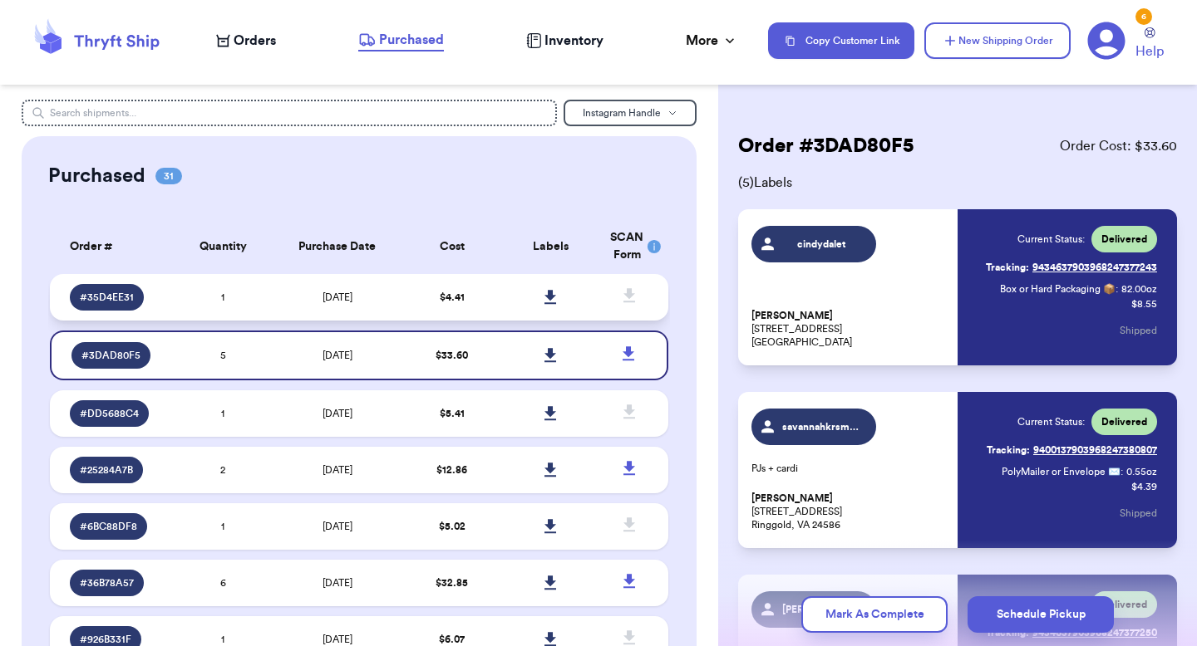
click at [390, 302] on td "[DATE]" at bounding box center [338, 297] width 130 height 47
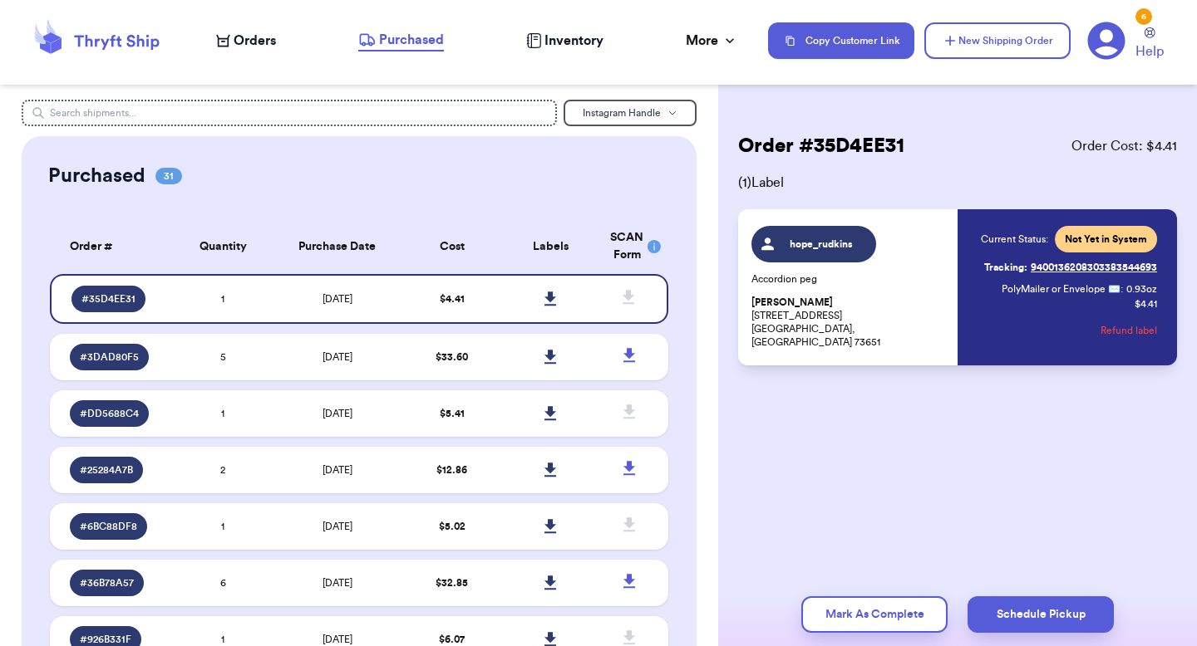
click at [1128, 333] on button "Refund label" at bounding box center [1128, 330] width 57 height 37
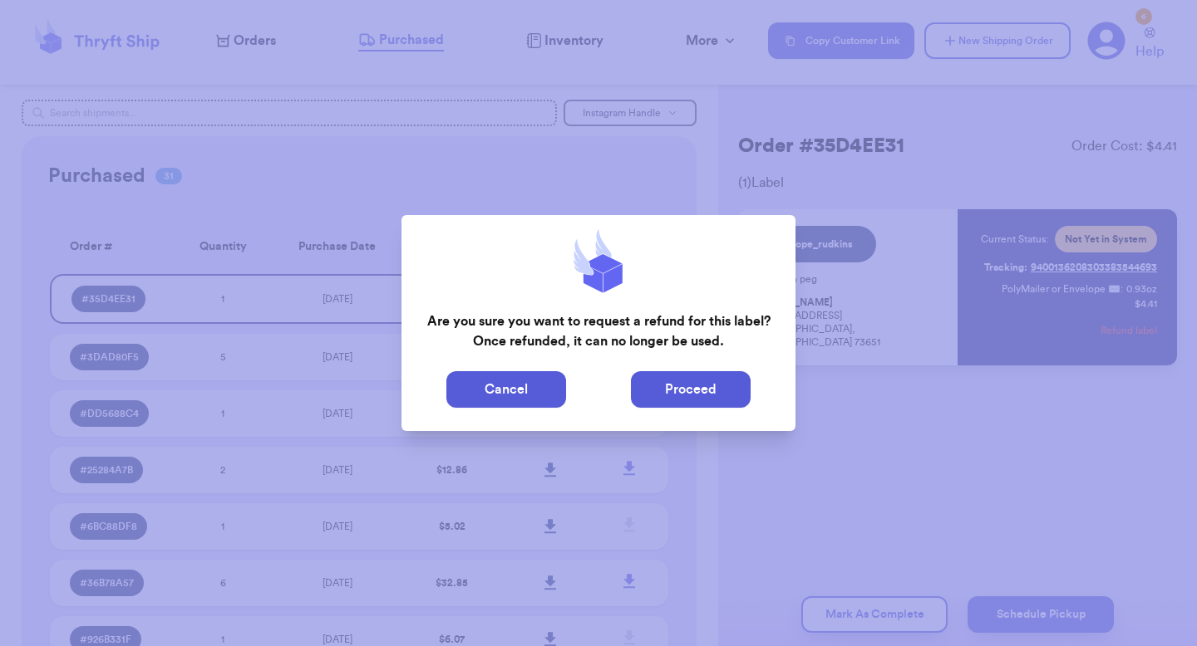
click at [696, 398] on button "Proceed" at bounding box center [691, 389] width 120 height 37
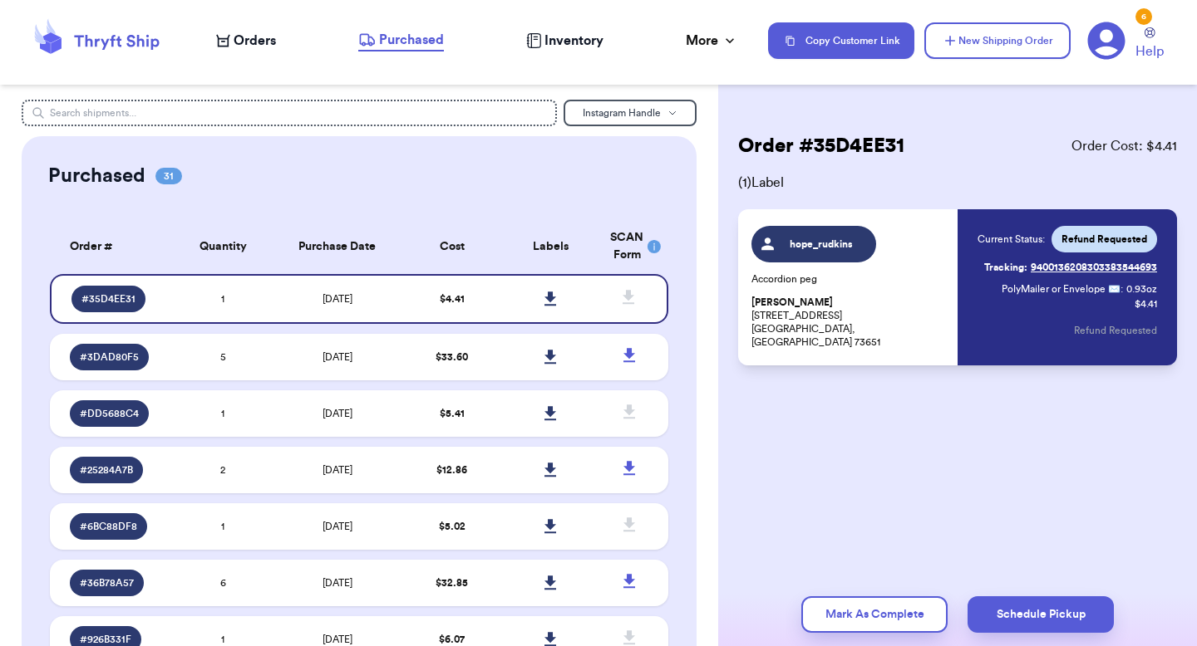
click at [257, 42] on span "Orders" at bounding box center [255, 41] width 42 height 20
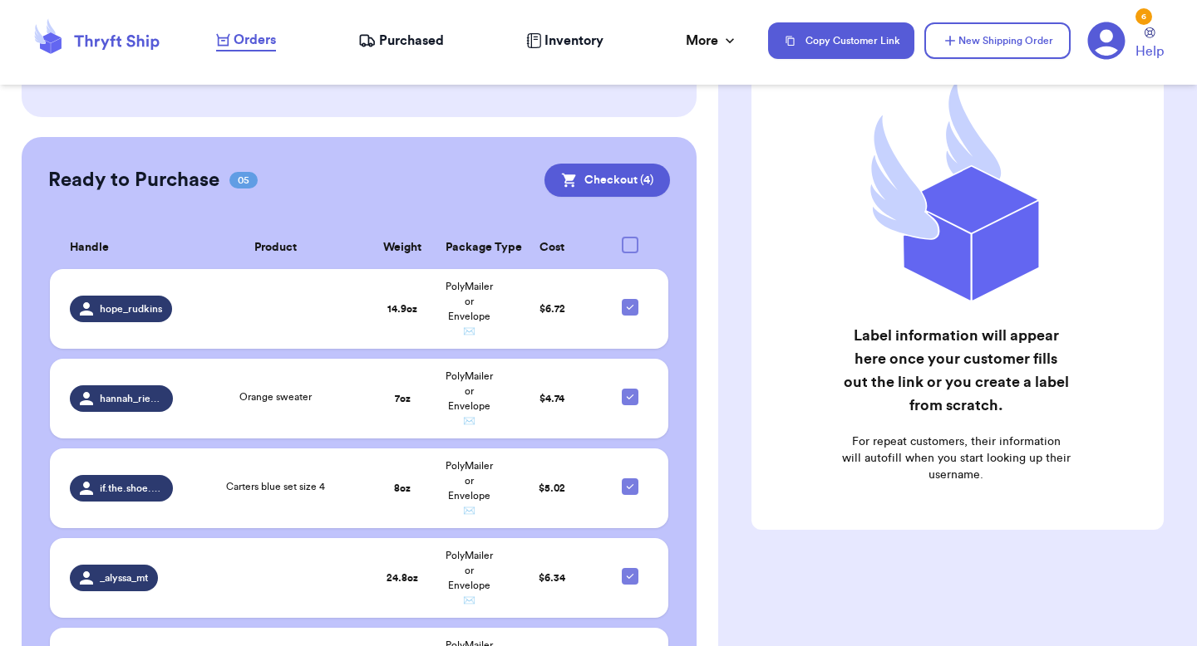
scroll to position [556, 0]
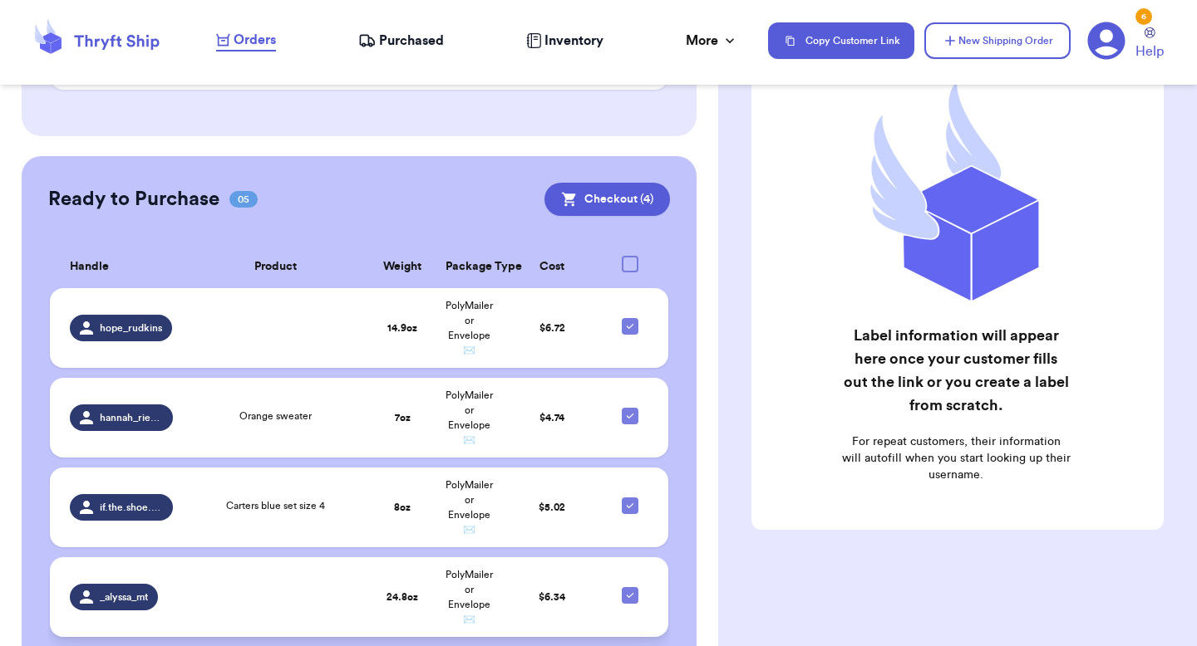
click at [411, 592] on strong "24.8 oz" at bounding box center [402, 597] width 32 height 10
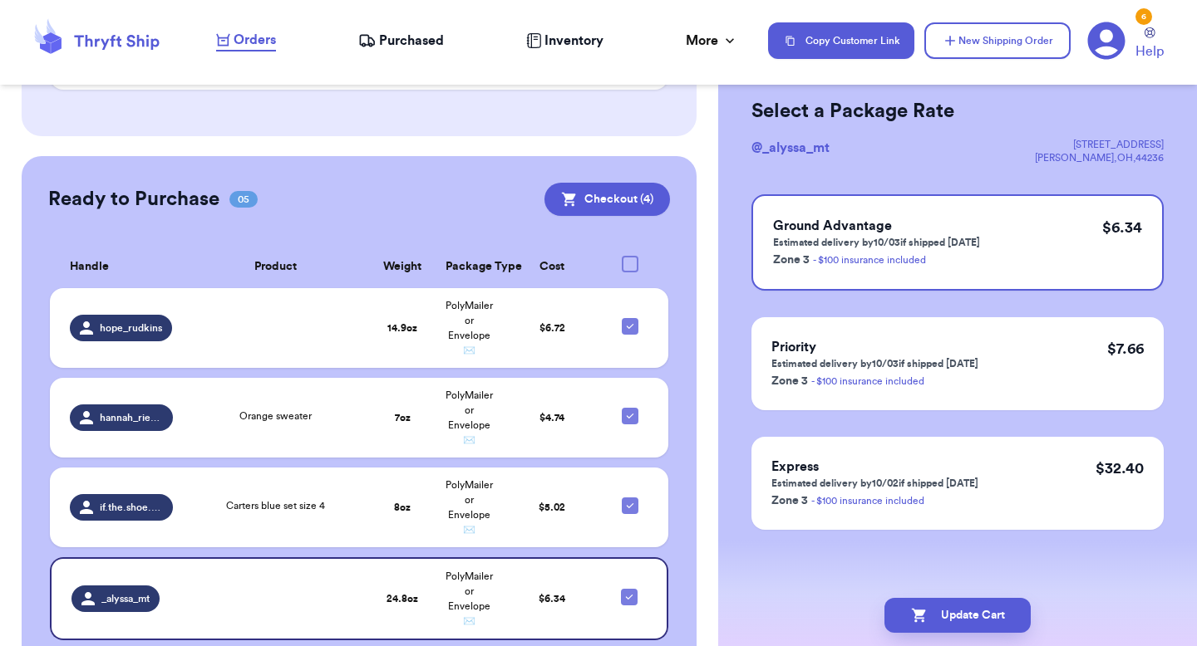
scroll to position [0, 0]
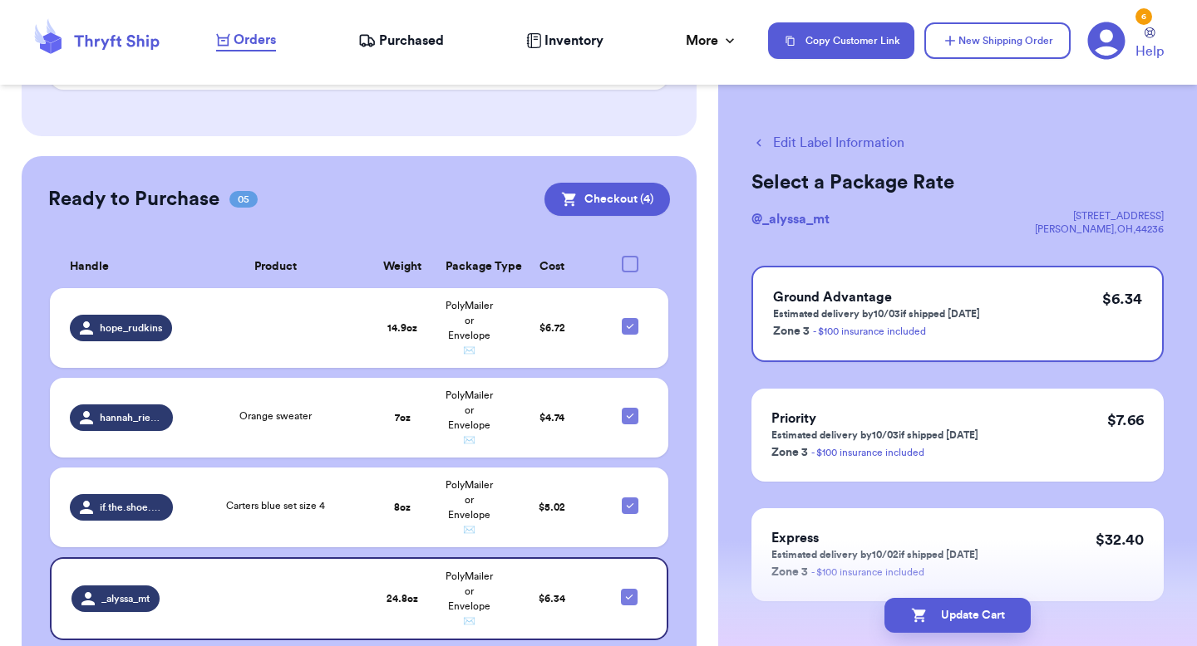
click at [802, 139] on button "Edit Label Information" at bounding box center [827, 143] width 153 height 20
checkbox input "false"
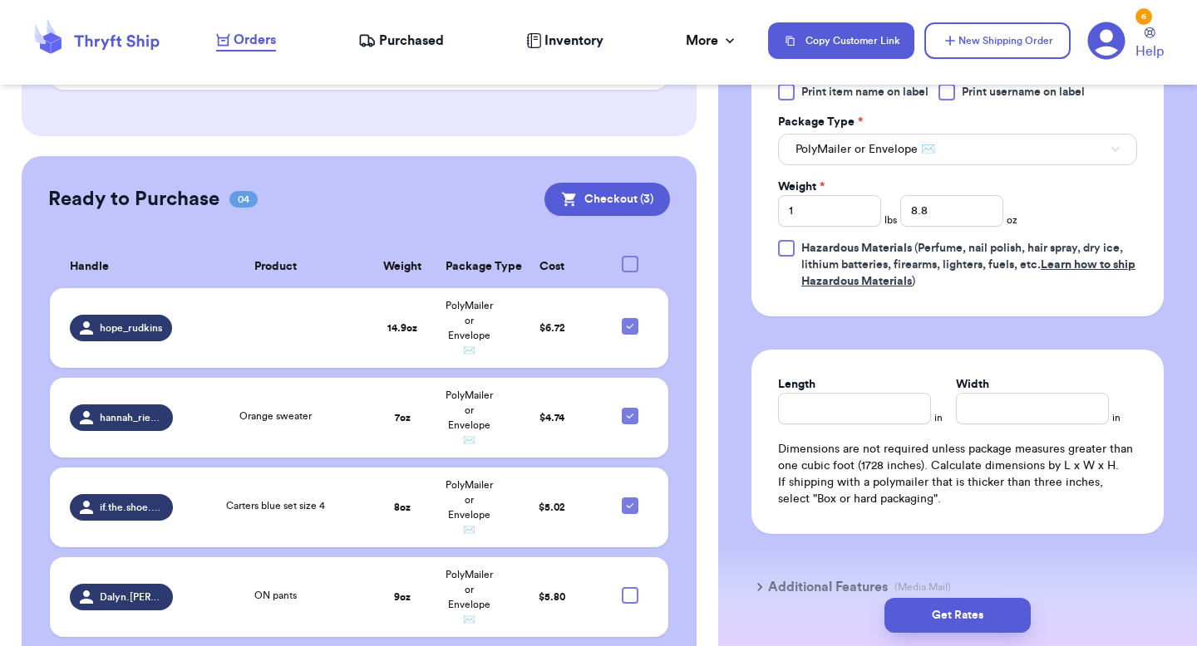
scroll to position [744, 0]
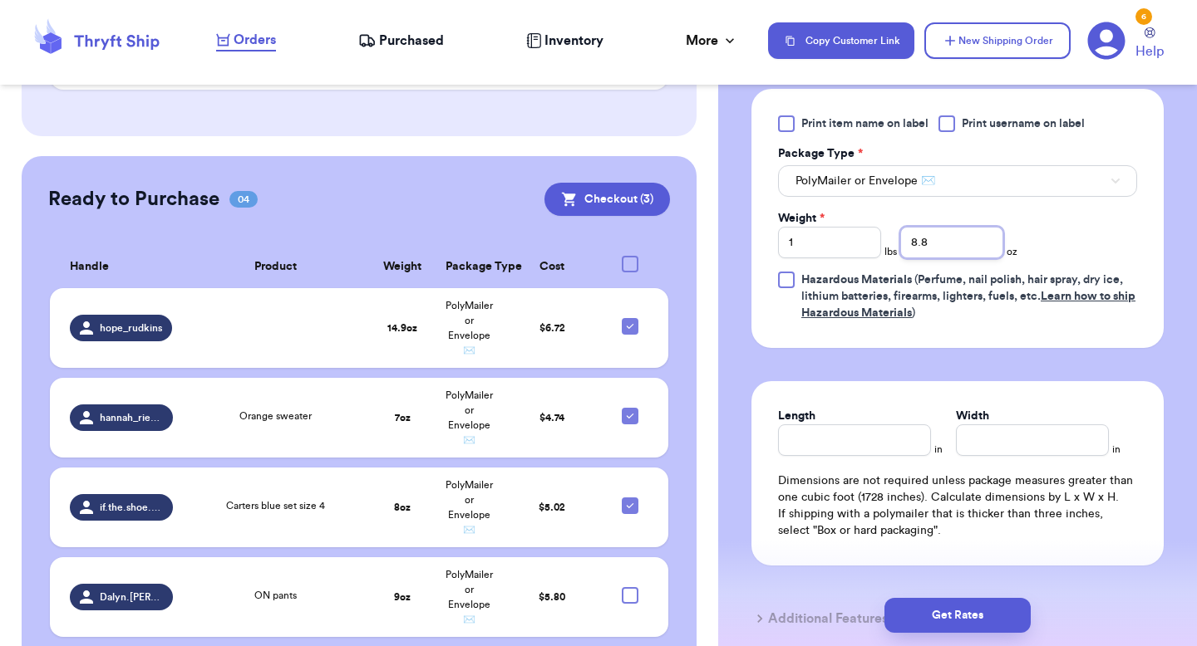
click at [956, 243] on input "8.8" at bounding box center [951, 243] width 103 height 32
click at [951, 609] on button "Get Rates" at bounding box center [957, 615] width 146 height 35
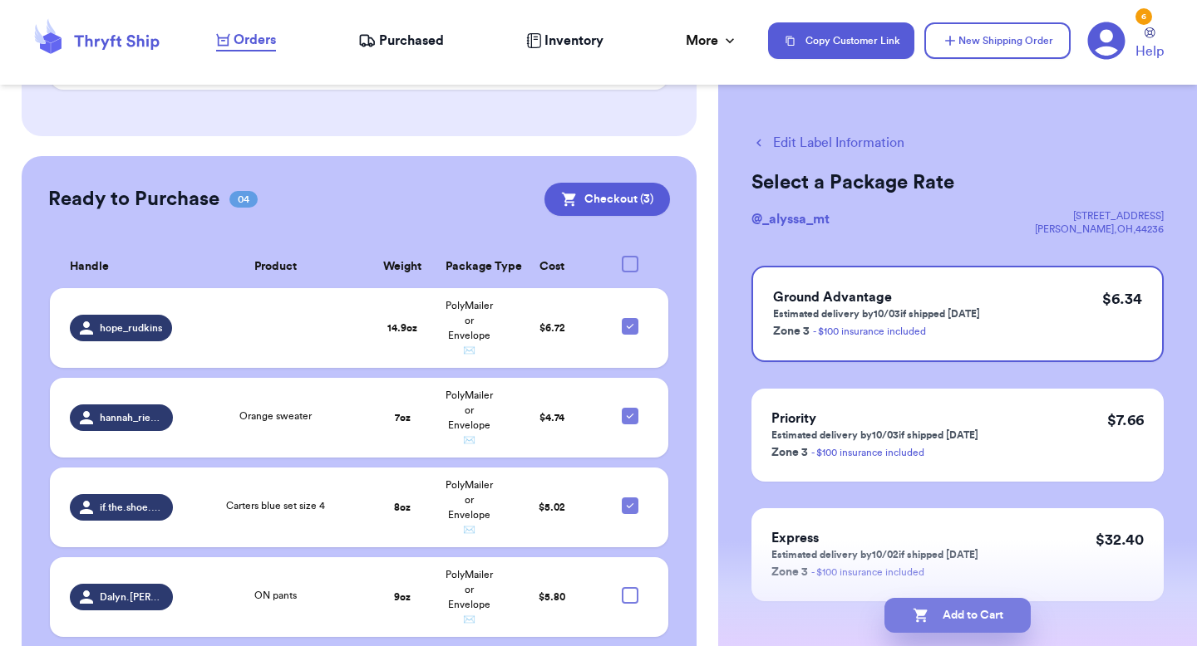
click at [971, 622] on button "Add to Cart" at bounding box center [957, 615] width 146 height 35
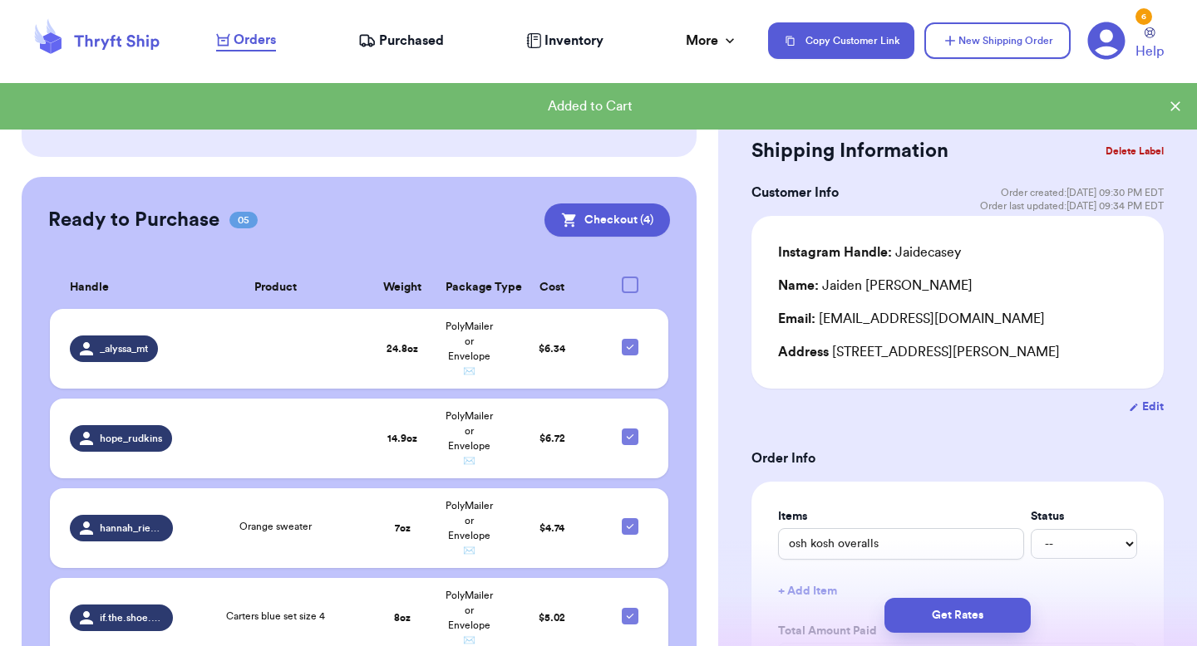
scroll to position [535, 0]
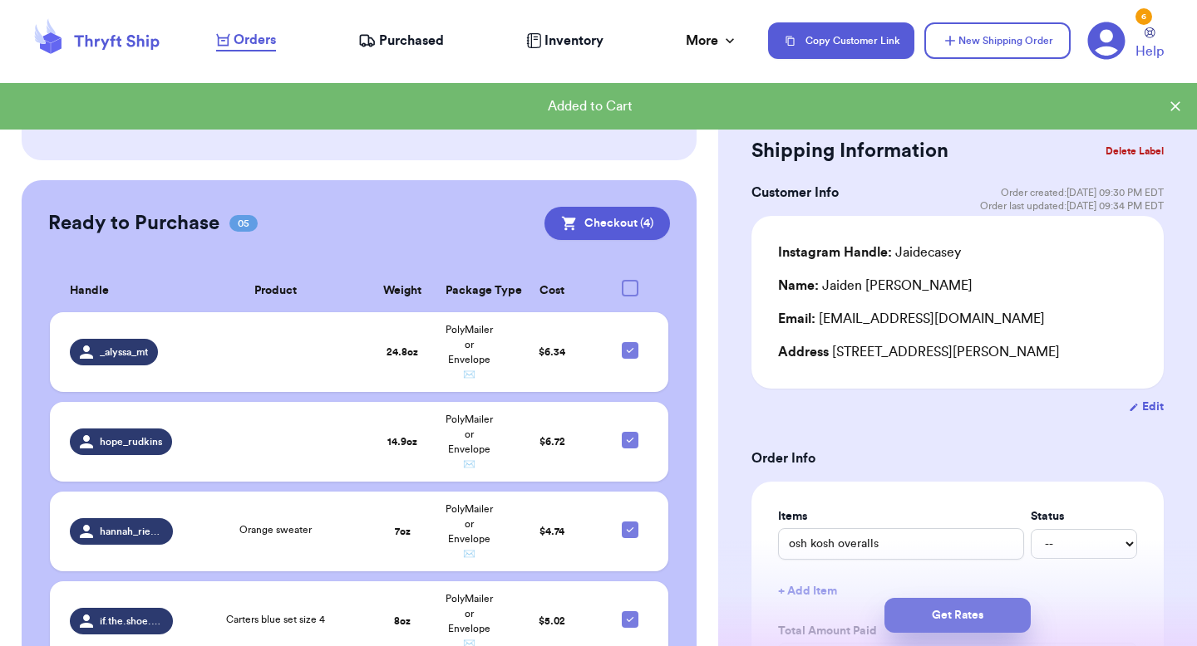
click at [953, 606] on button "Get Rates" at bounding box center [957, 615] width 146 height 35
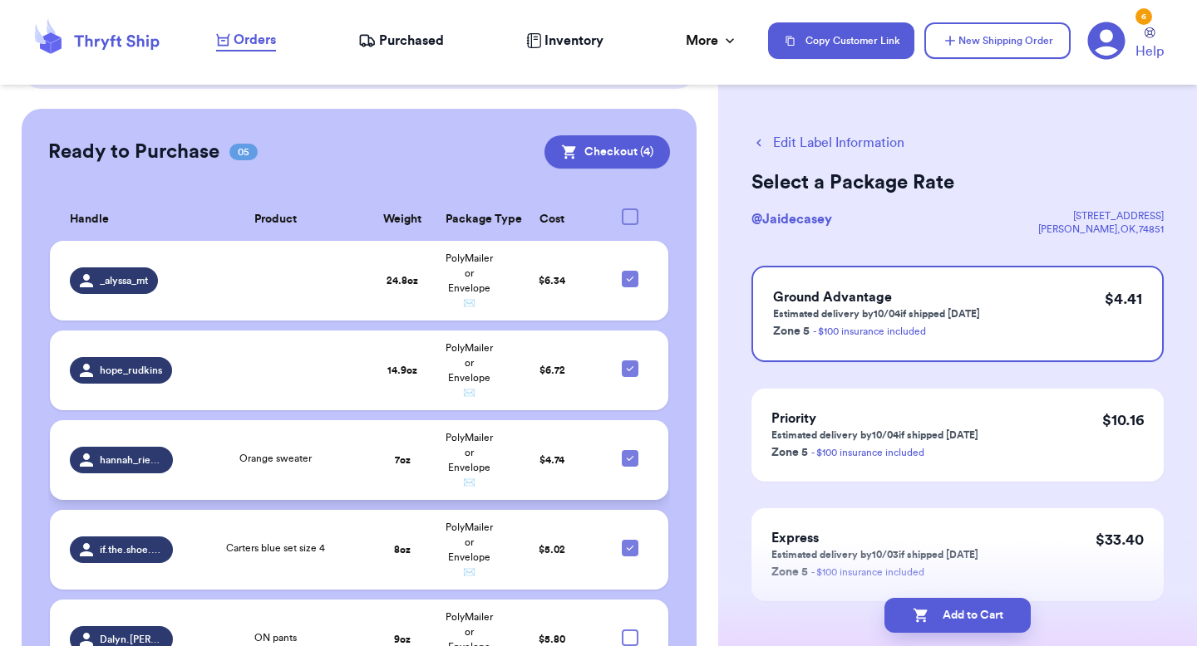
scroll to position [668, 0]
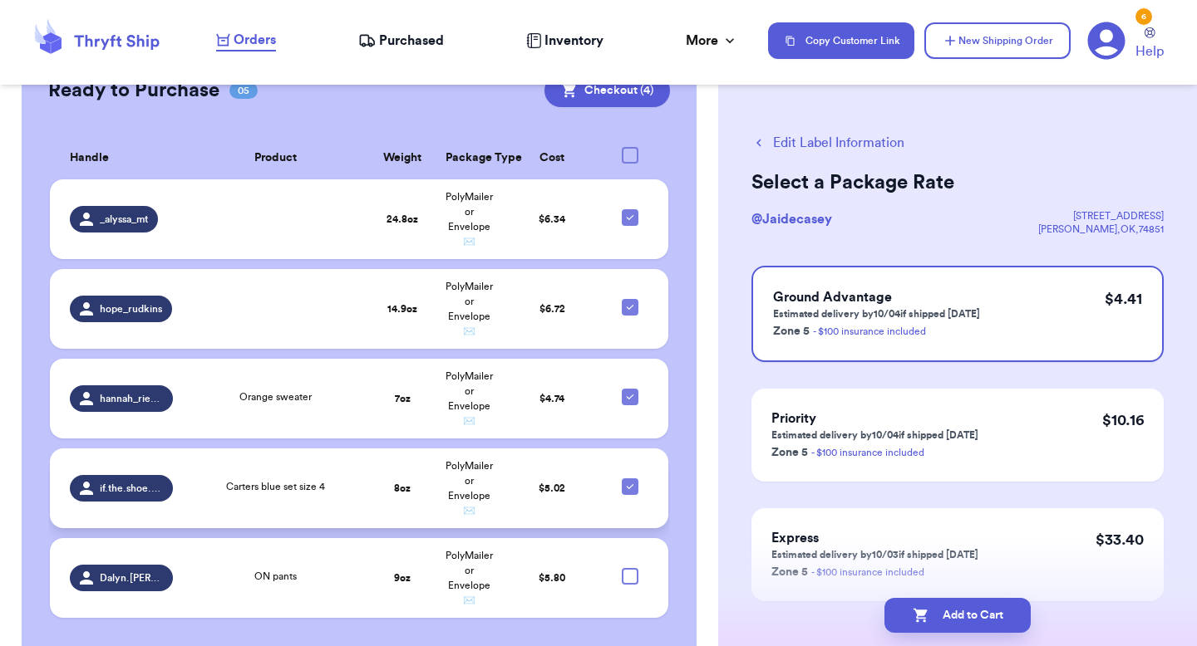
click at [597, 449] on td "$ 5.02" at bounding box center [552, 489] width 100 height 80
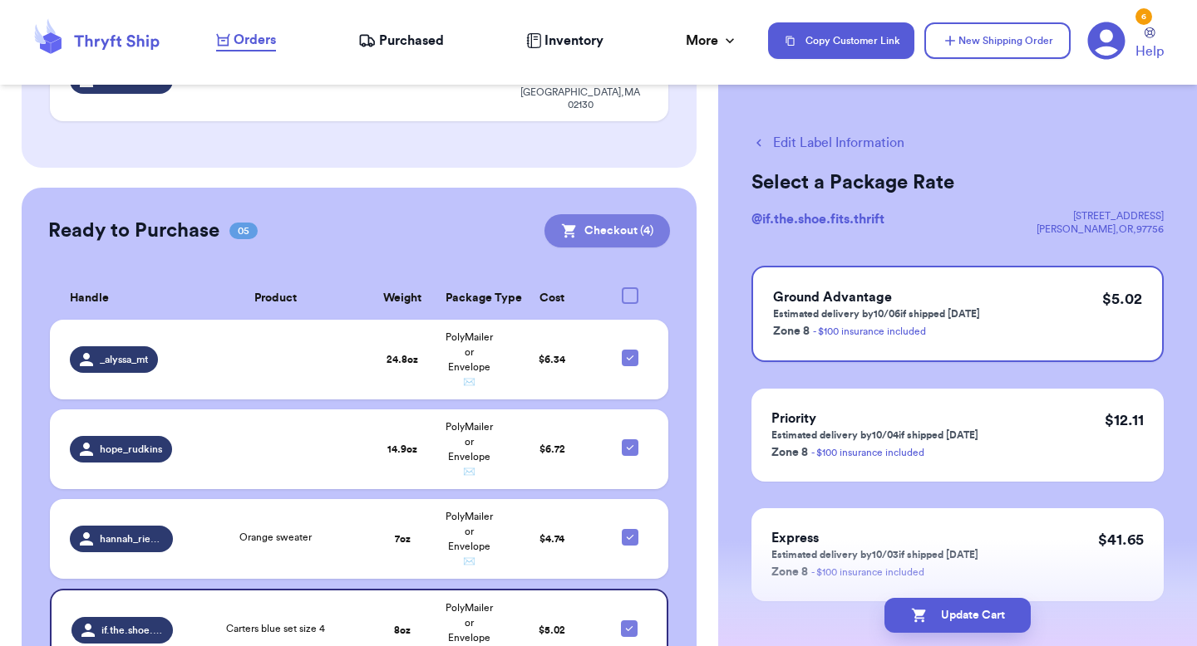
scroll to position [542, 0]
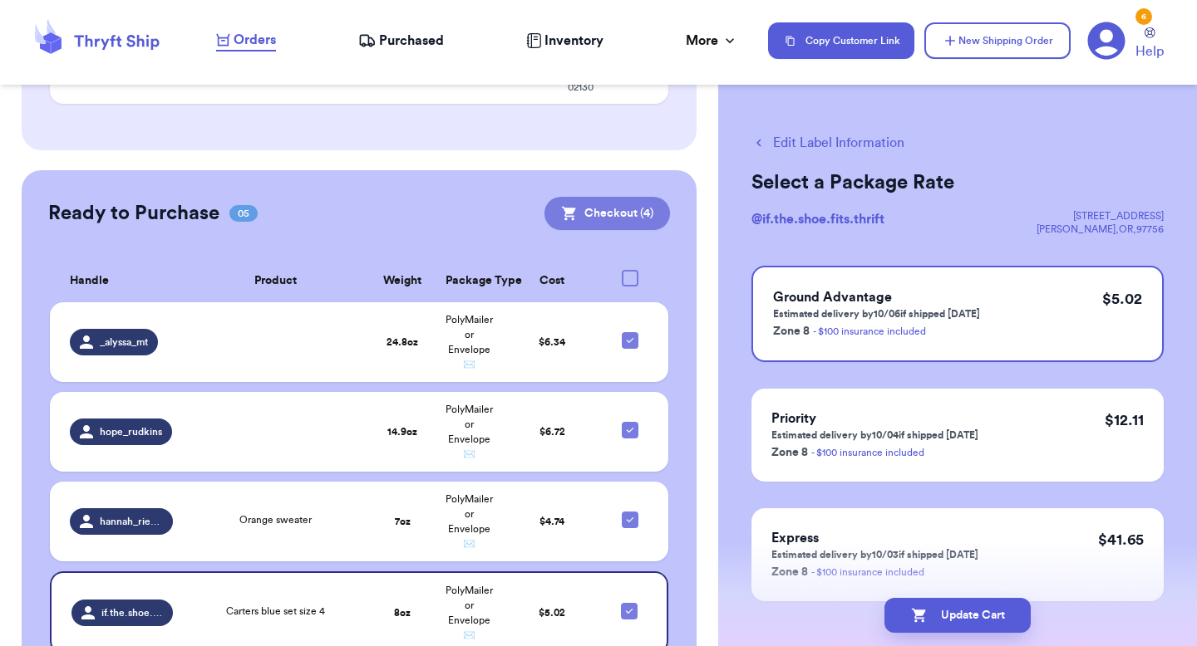
click at [612, 197] on button "Checkout ( 4 )" at bounding box center [606, 213] width 125 height 33
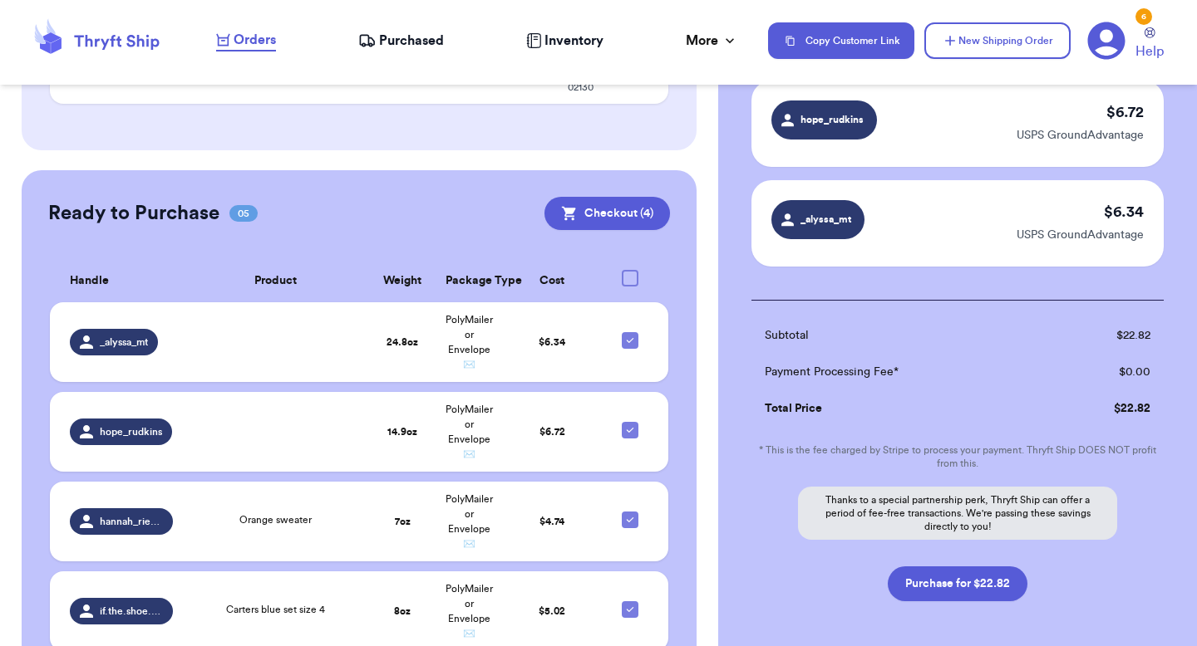
scroll to position [428, 0]
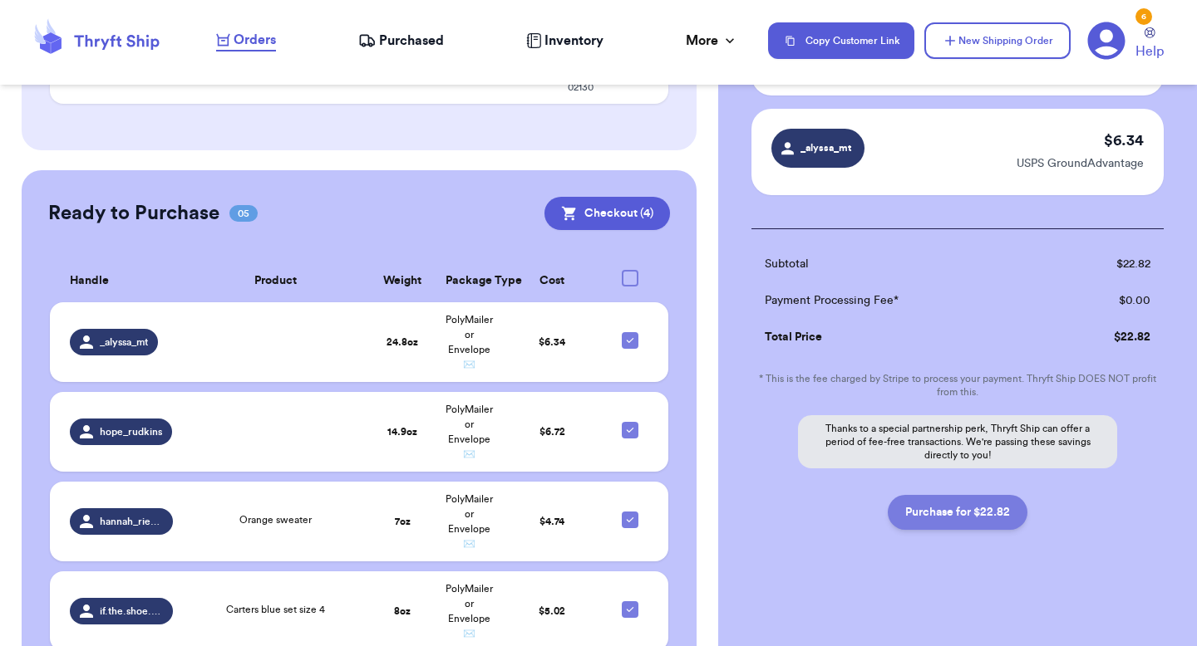
click at [949, 519] on button "Purchase for $22.82" at bounding box center [957, 512] width 140 height 35
checkbox input "false"
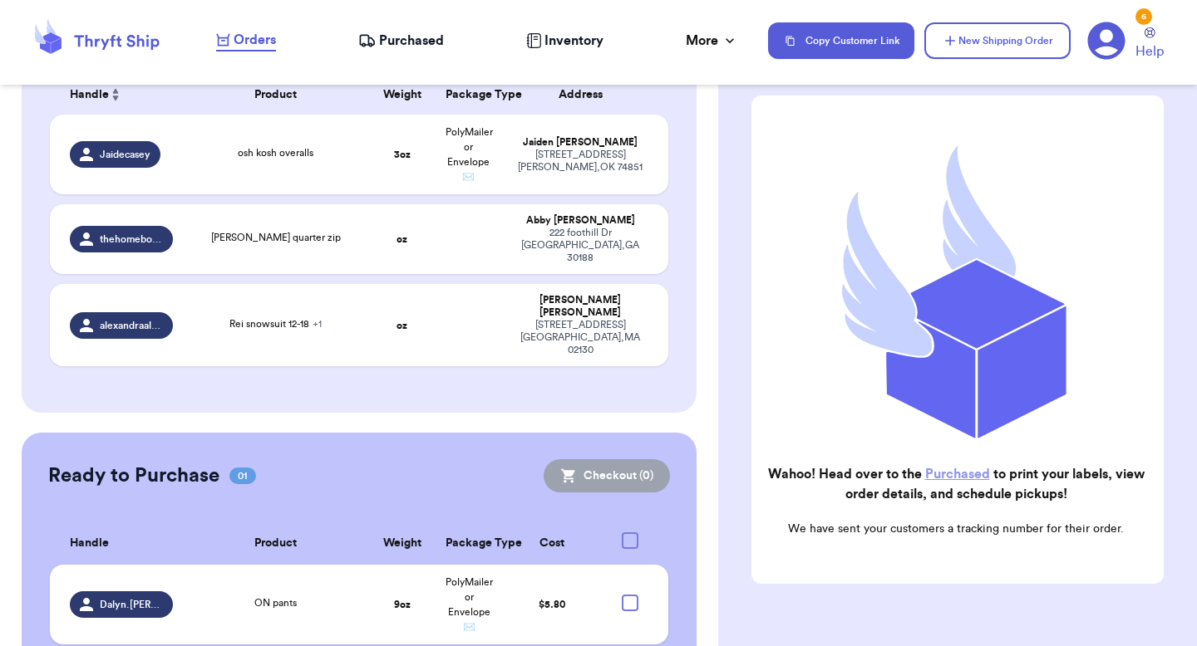
scroll to position [0, 0]
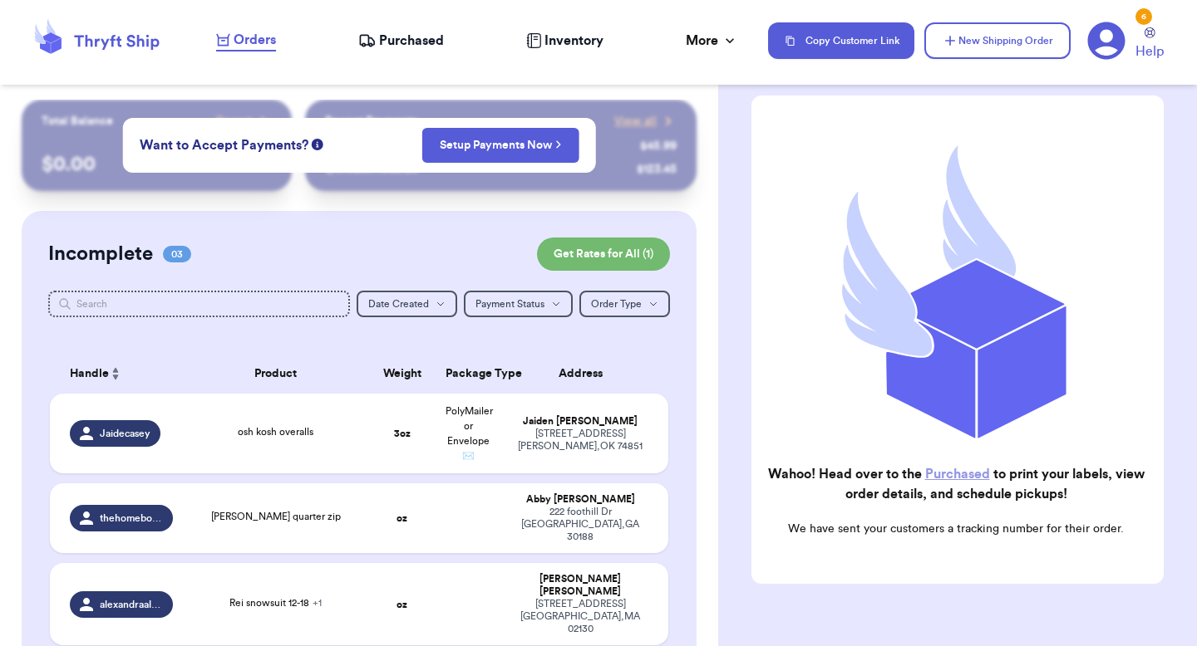
click at [408, 45] on span "Purchased" at bounding box center [411, 41] width 65 height 20
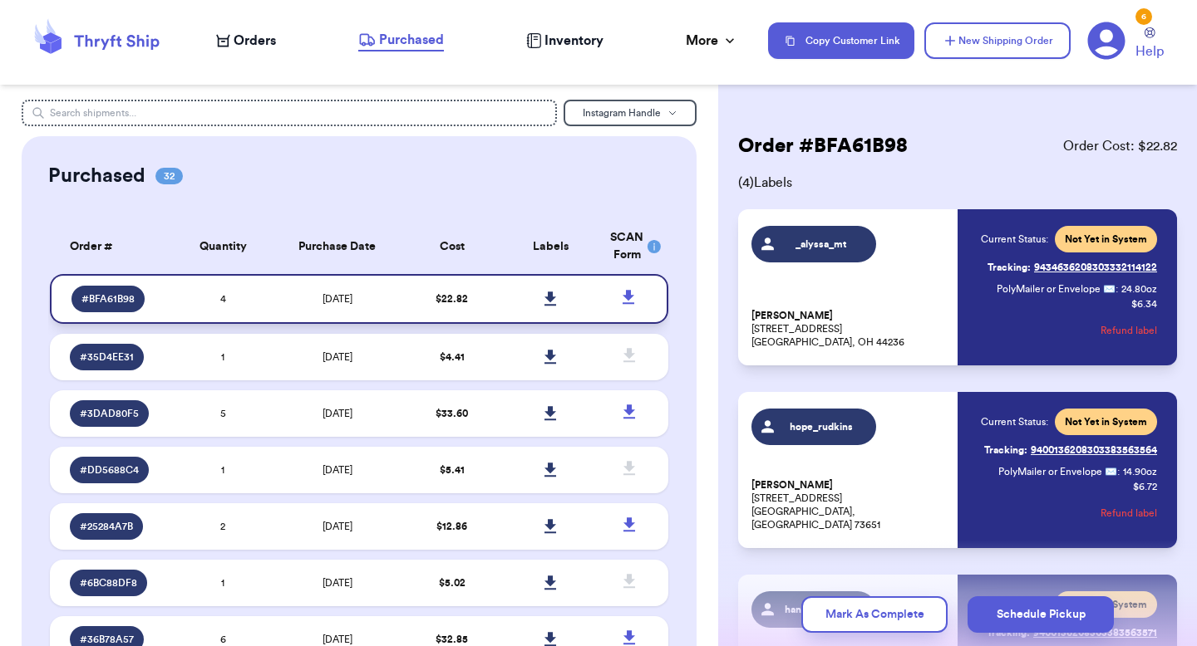
click at [557, 302] on link at bounding box center [551, 299] width 37 height 37
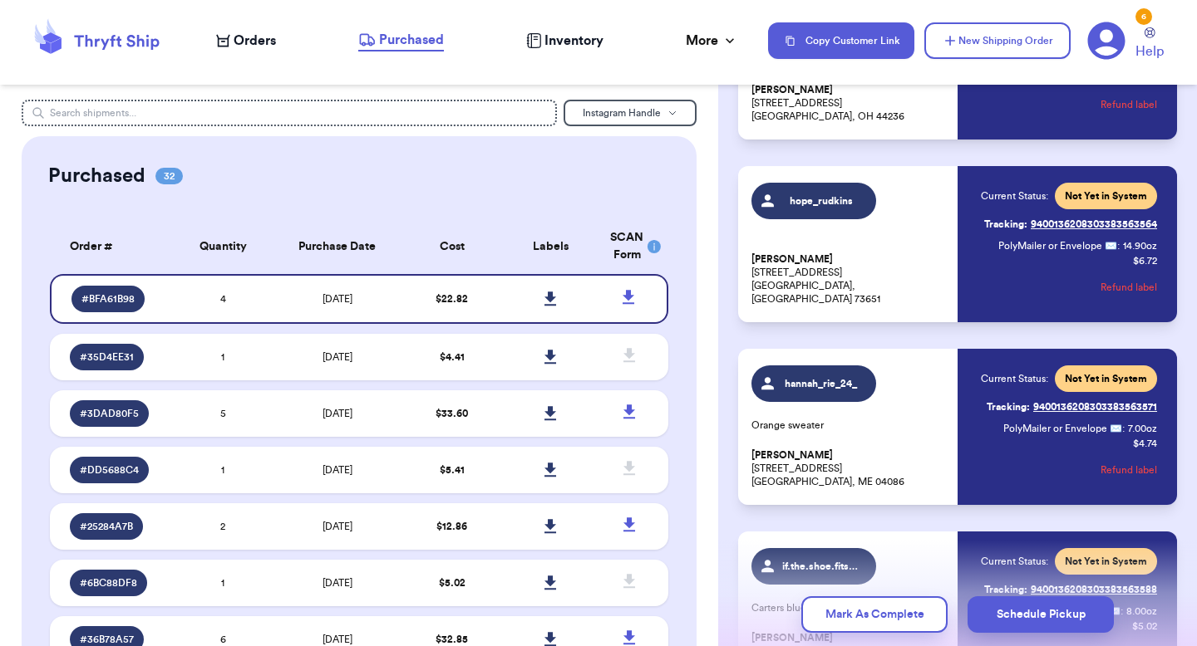
scroll to position [390, 0]
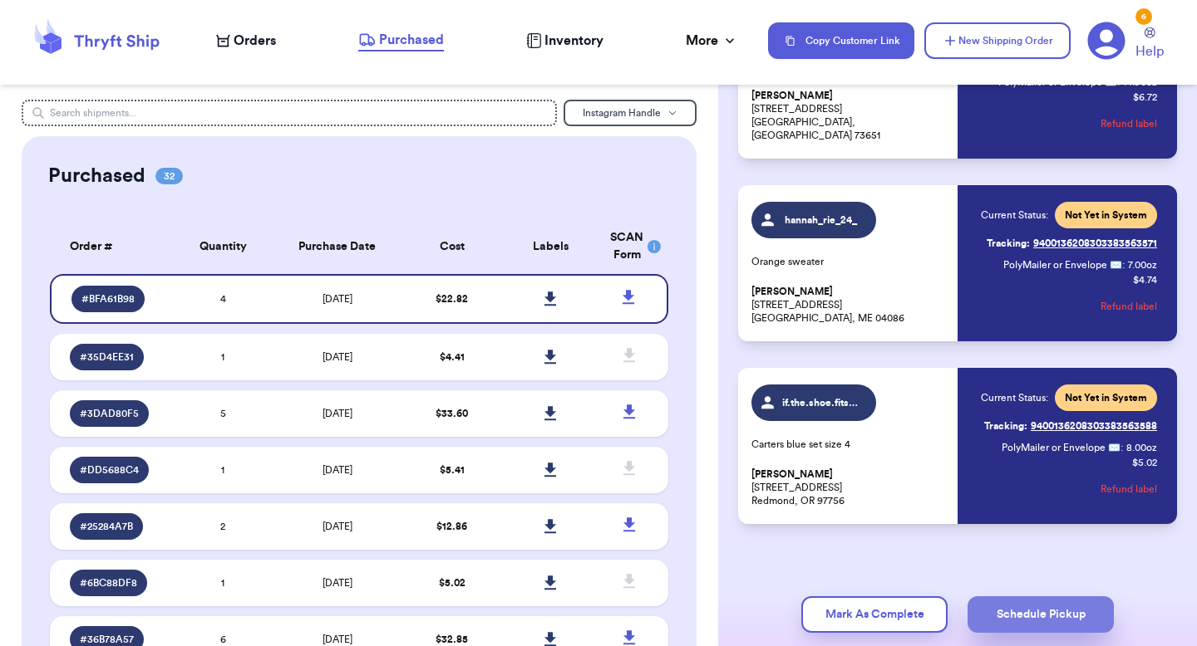
click at [1039, 615] on button "Schedule Pickup" at bounding box center [1040, 615] width 146 height 37
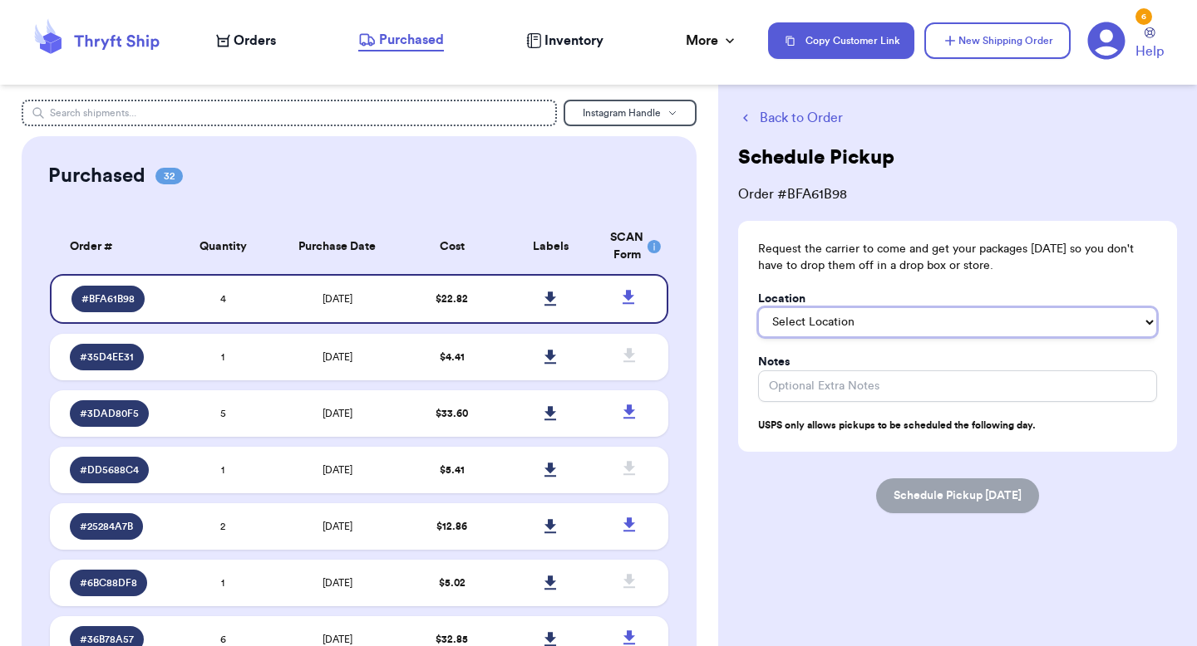
click at [906, 330] on select "Select Location In/At Mailbox On the Porch Front Door Back Door Side Door Knock…" at bounding box center [957, 322] width 399 height 30
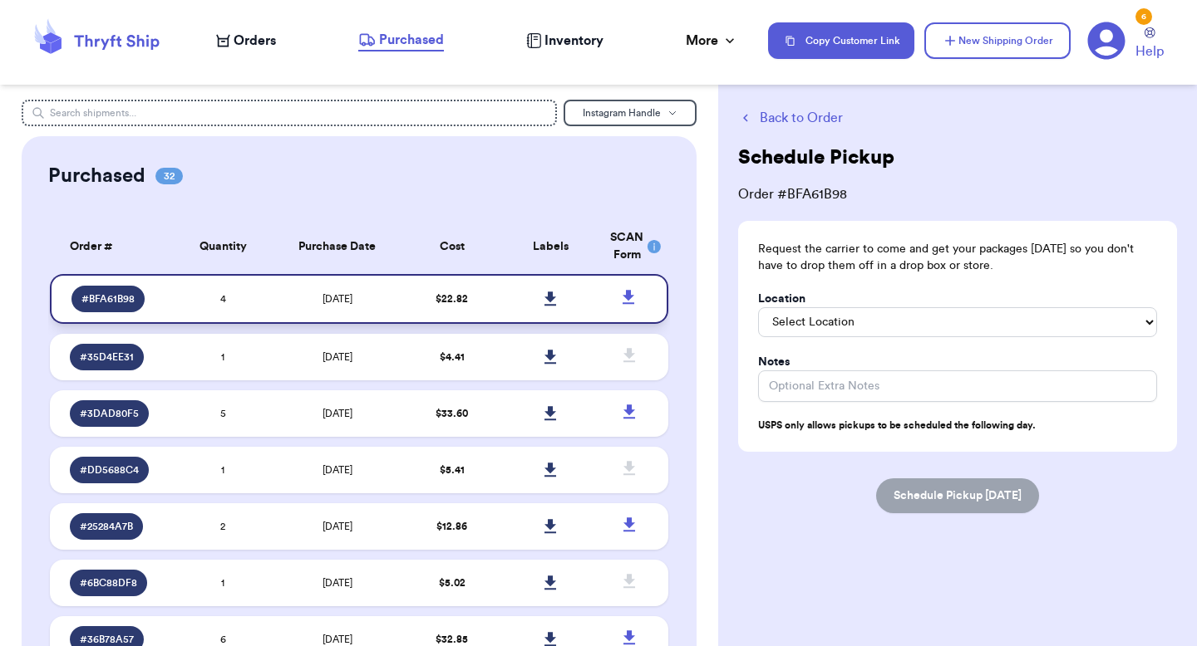
click at [628, 298] on icon at bounding box center [628, 297] width 12 height 14
